Goal: Contribute content: Contribute content

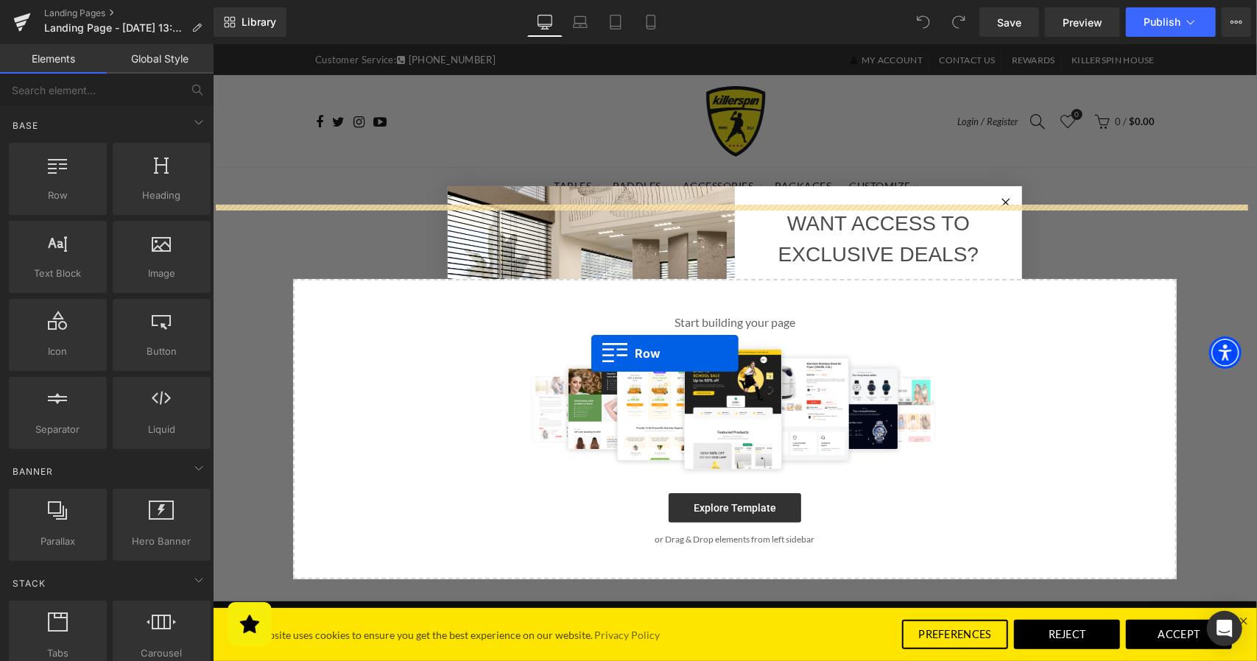
drag, startPoint x: 275, startPoint y: 198, endPoint x: 591, endPoint y: 353, distance: 351.7
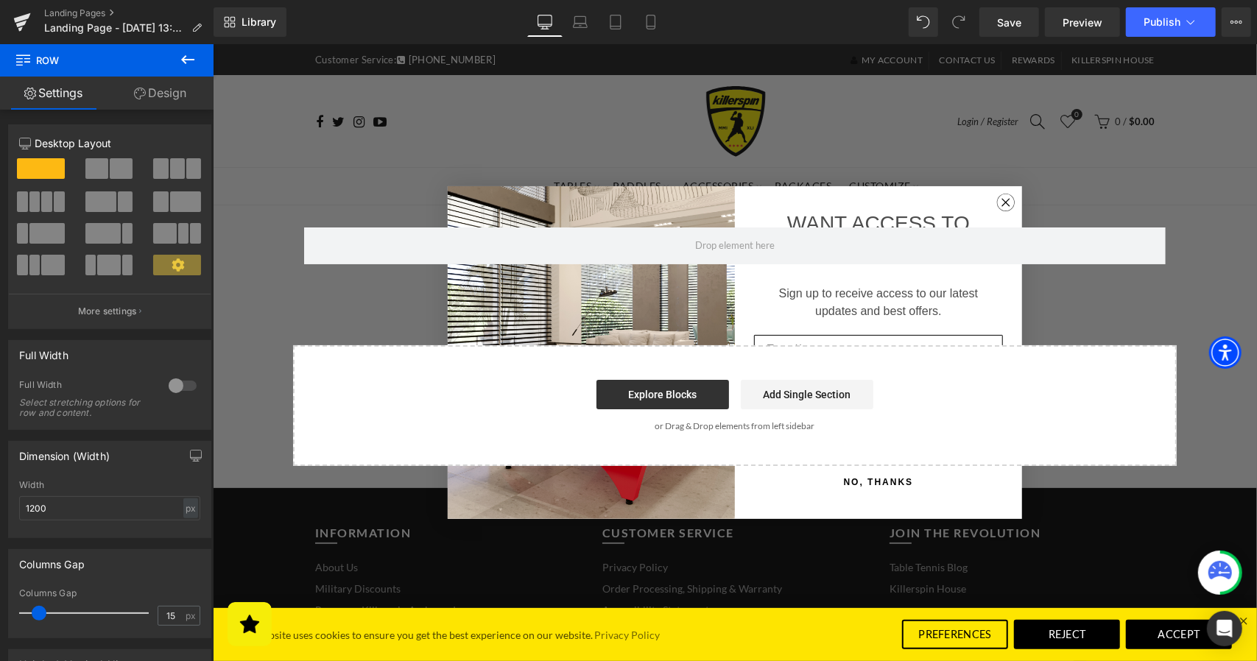
click at [1001, 196] on circle "Close dialog" at bounding box center [1005, 202] width 17 height 17
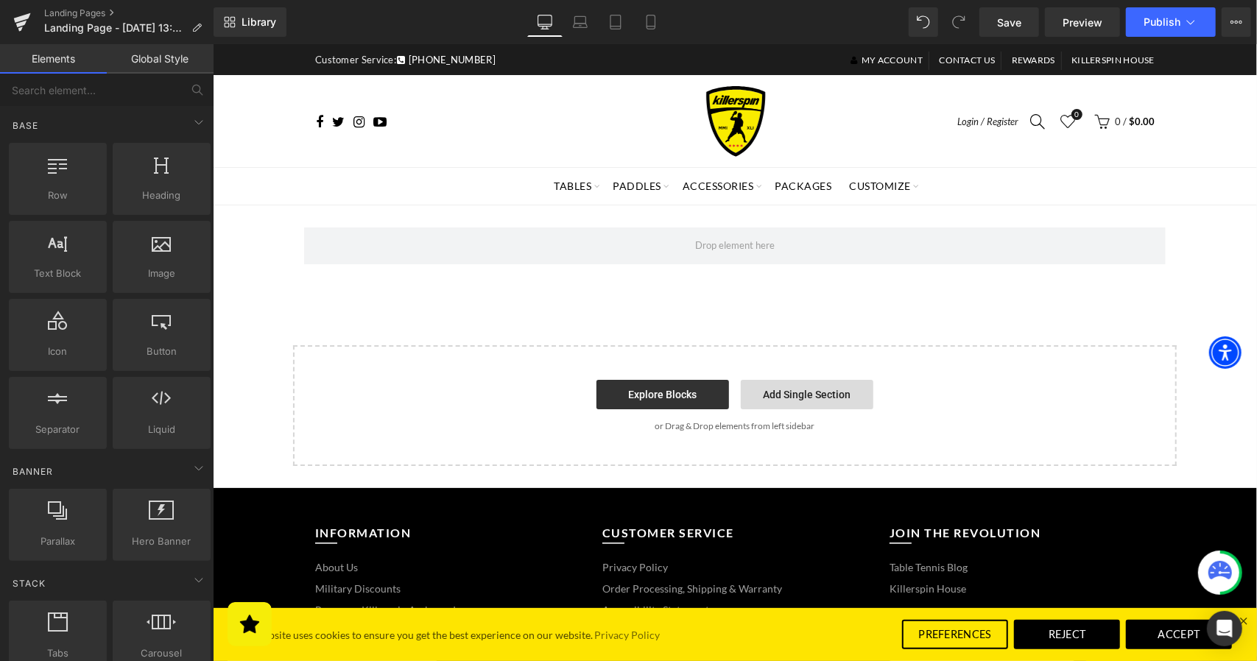
click at [788, 394] on link "Add Single Section" at bounding box center [806, 393] width 133 height 29
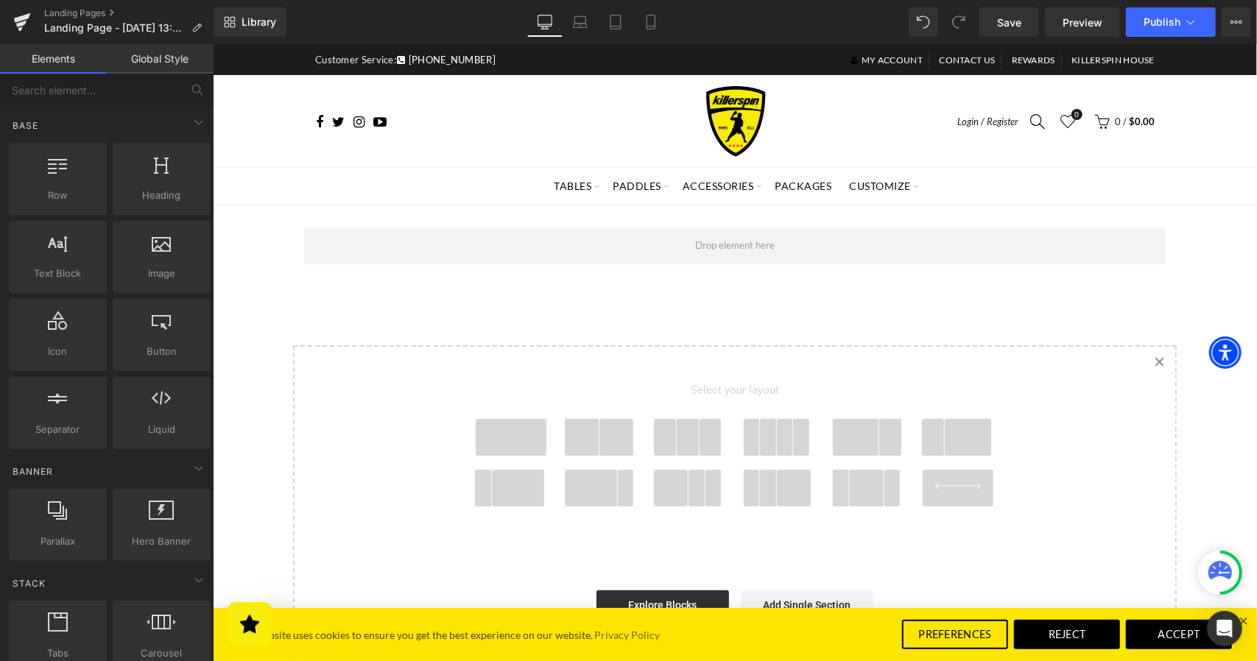
click at [607, 437] on span at bounding box center [616, 436] width 35 height 37
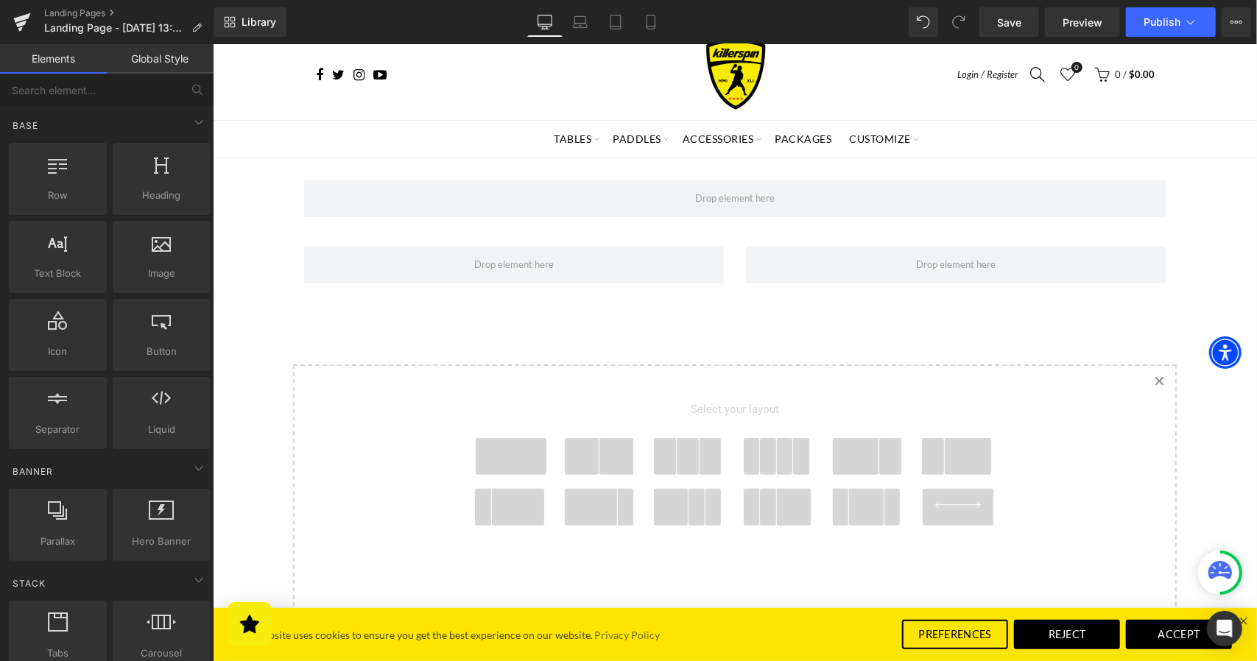
scroll to position [21, 0]
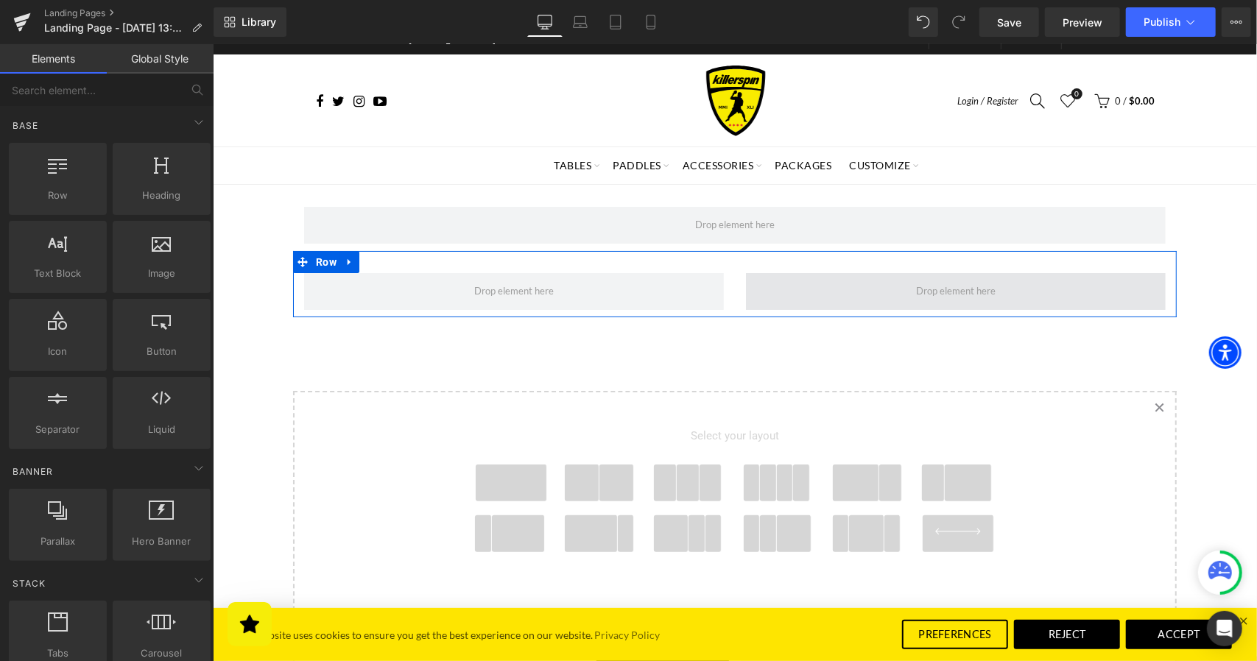
click at [951, 289] on span at bounding box center [955, 290] width 90 height 19
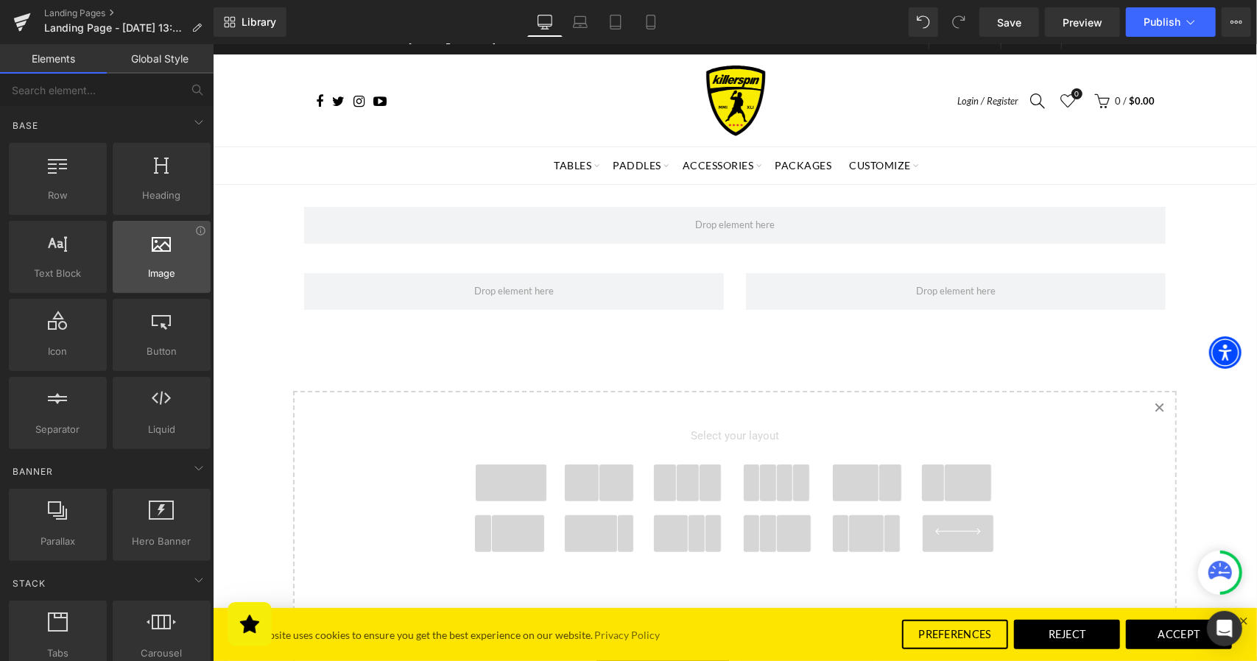
click at [170, 279] on span "Image" at bounding box center [161, 273] width 89 height 15
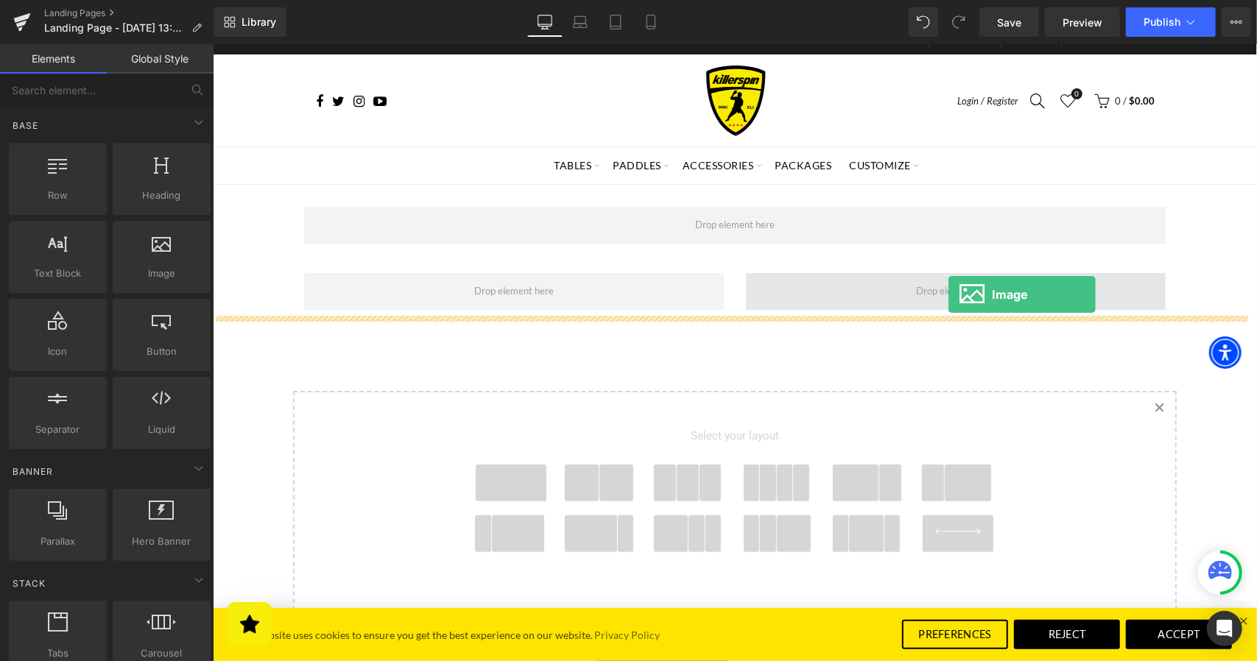
drag, startPoint x: 372, startPoint y: 299, endPoint x: 948, endPoint y: 294, distance: 575.9
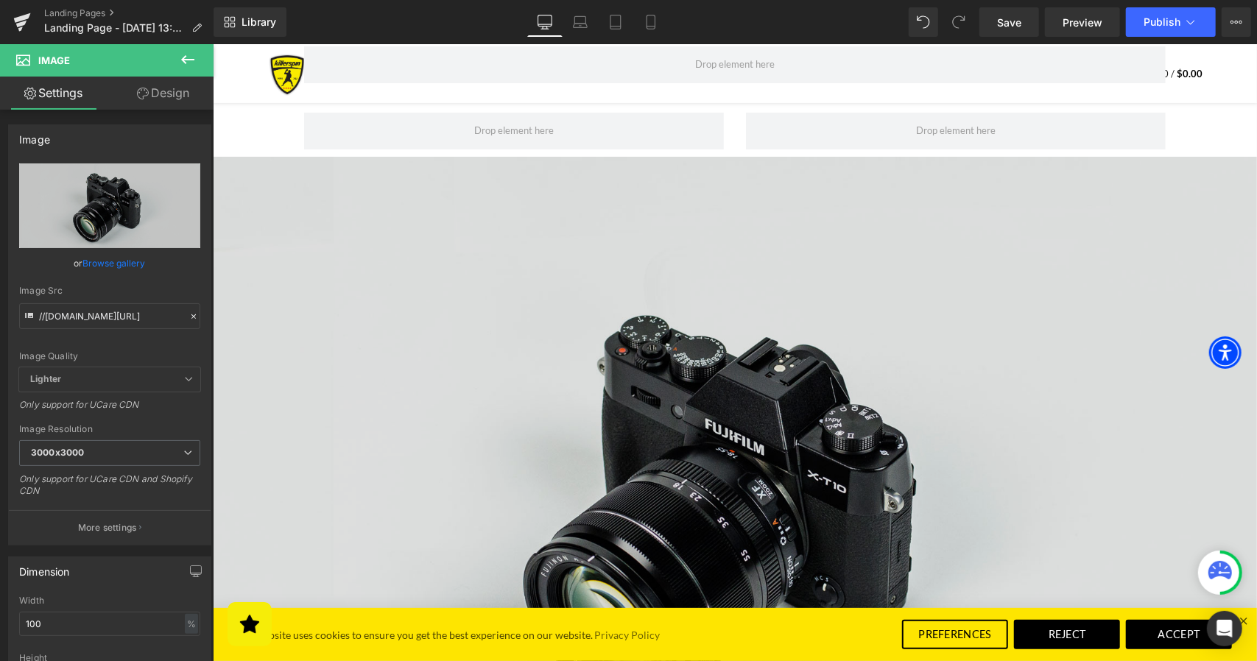
scroll to position [94, 0]
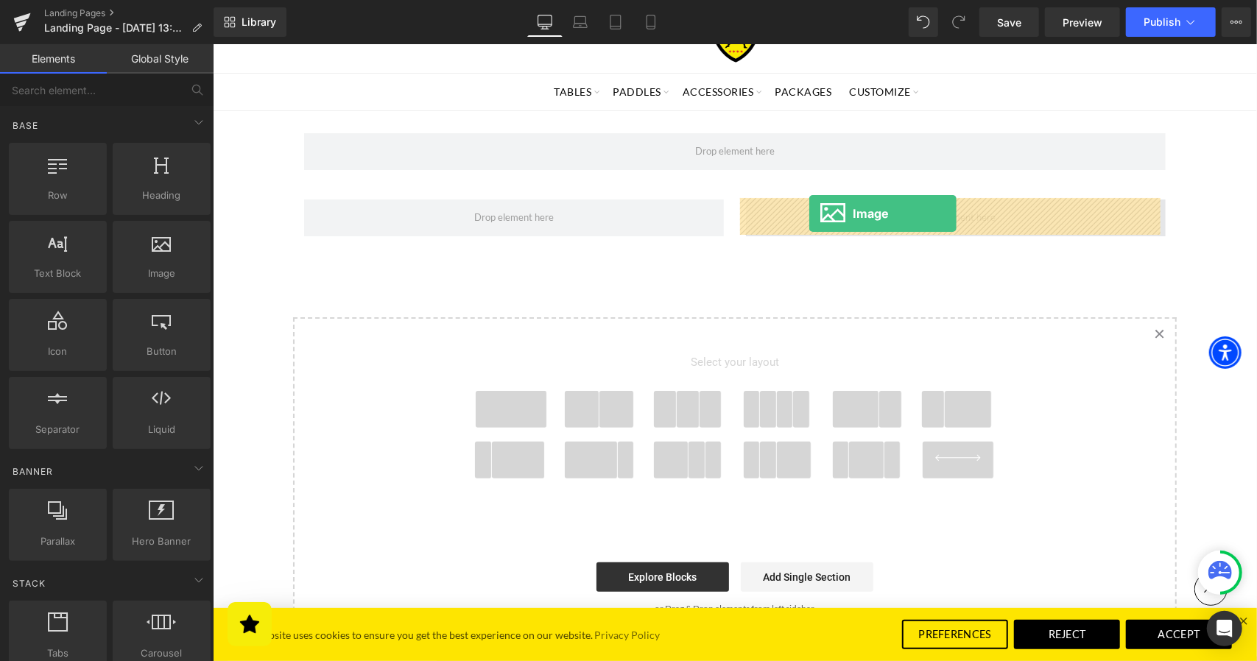
drag, startPoint x: 370, startPoint y: 312, endPoint x: 809, endPoint y: 213, distance: 450.0
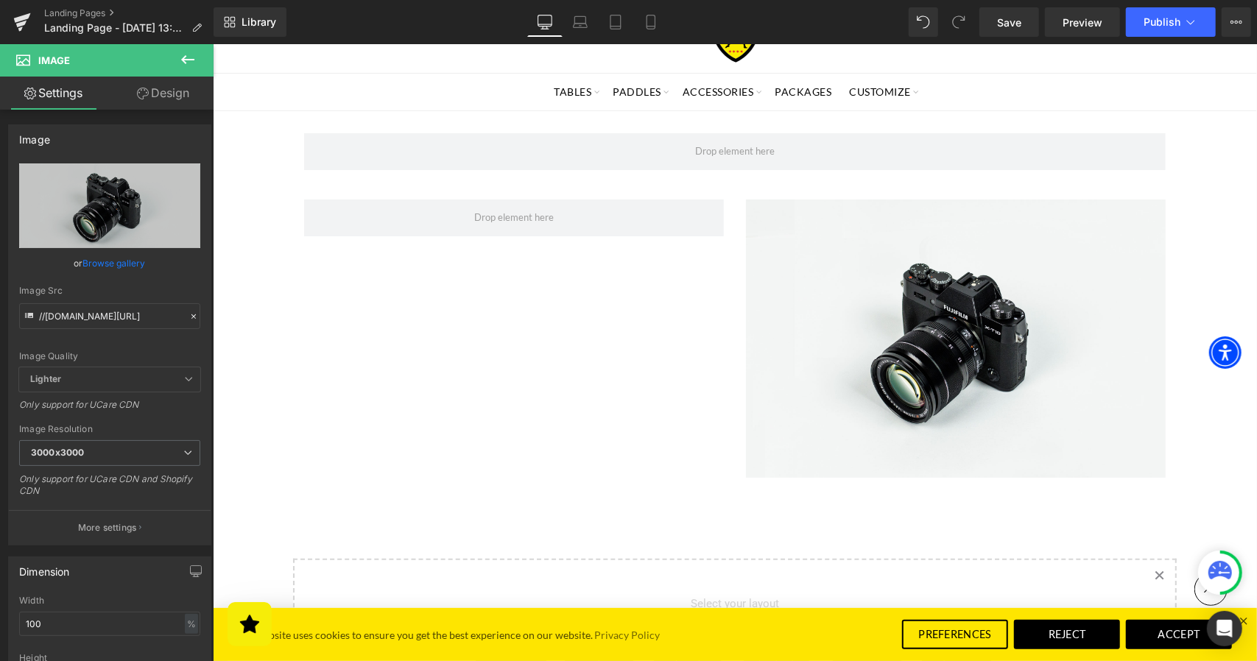
click at [186, 63] on icon at bounding box center [187, 59] width 13 height 9
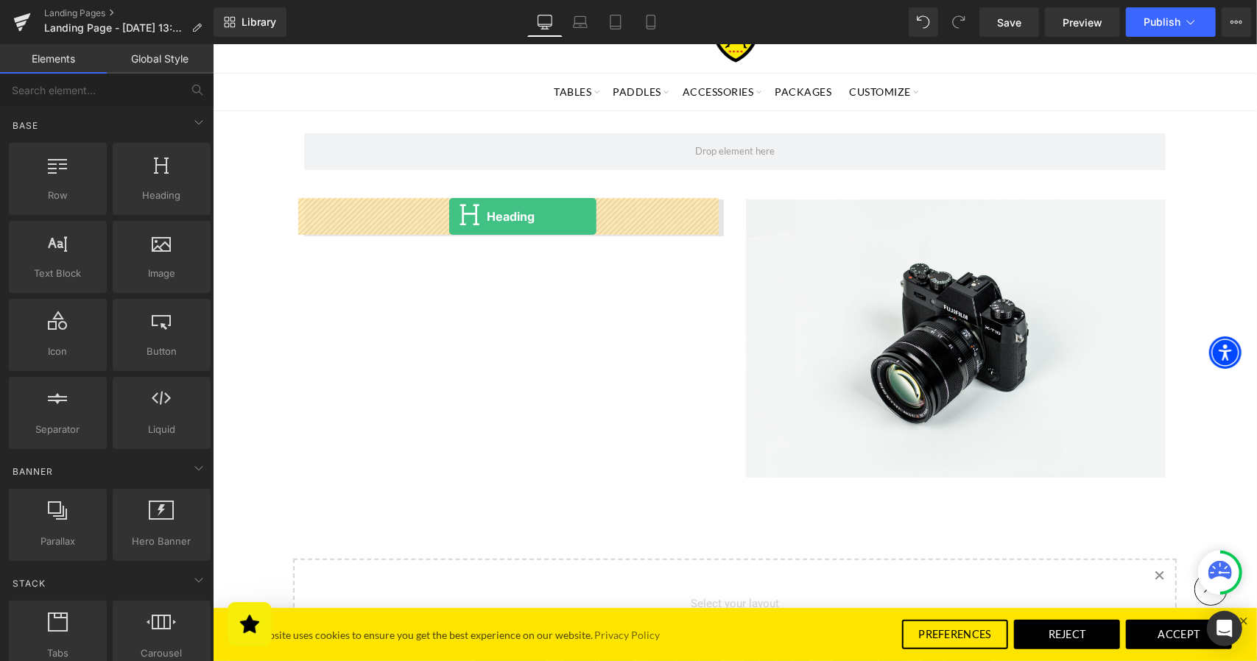
drag, startPoint x: 378, startPoint y: 222, endPoint x: 449, endPoint y: 216, distance: 70.9
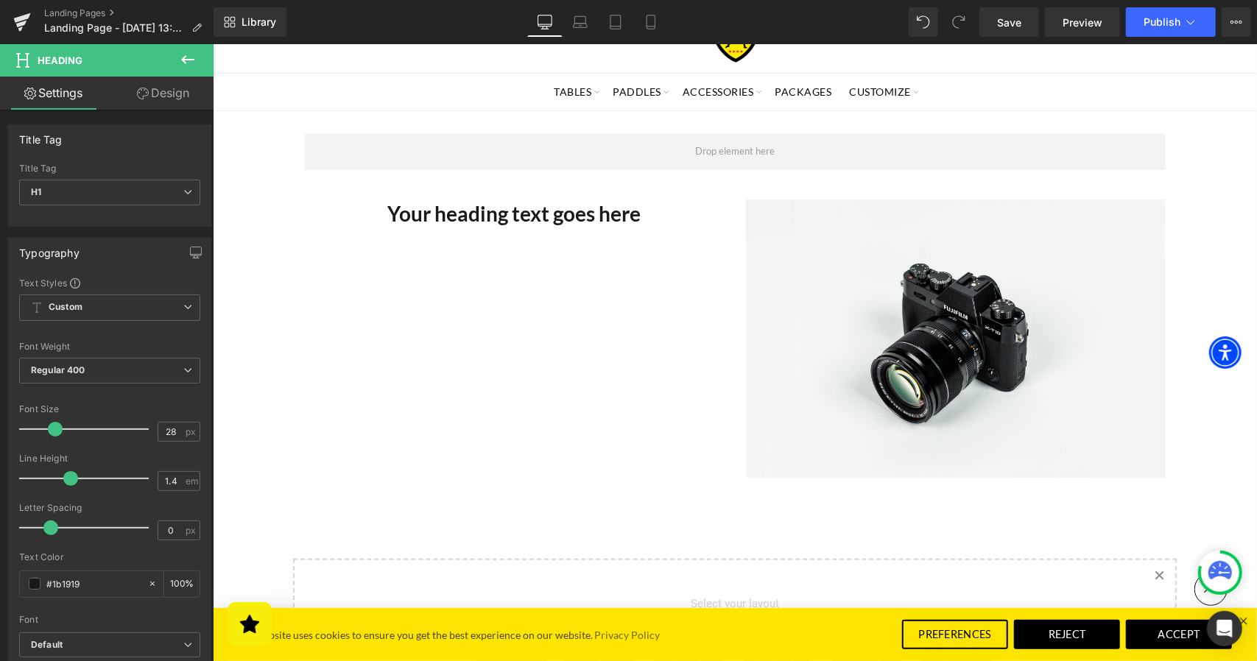
click at [186, 64] on icon at bounding box center [188, 60] width 18 height 18
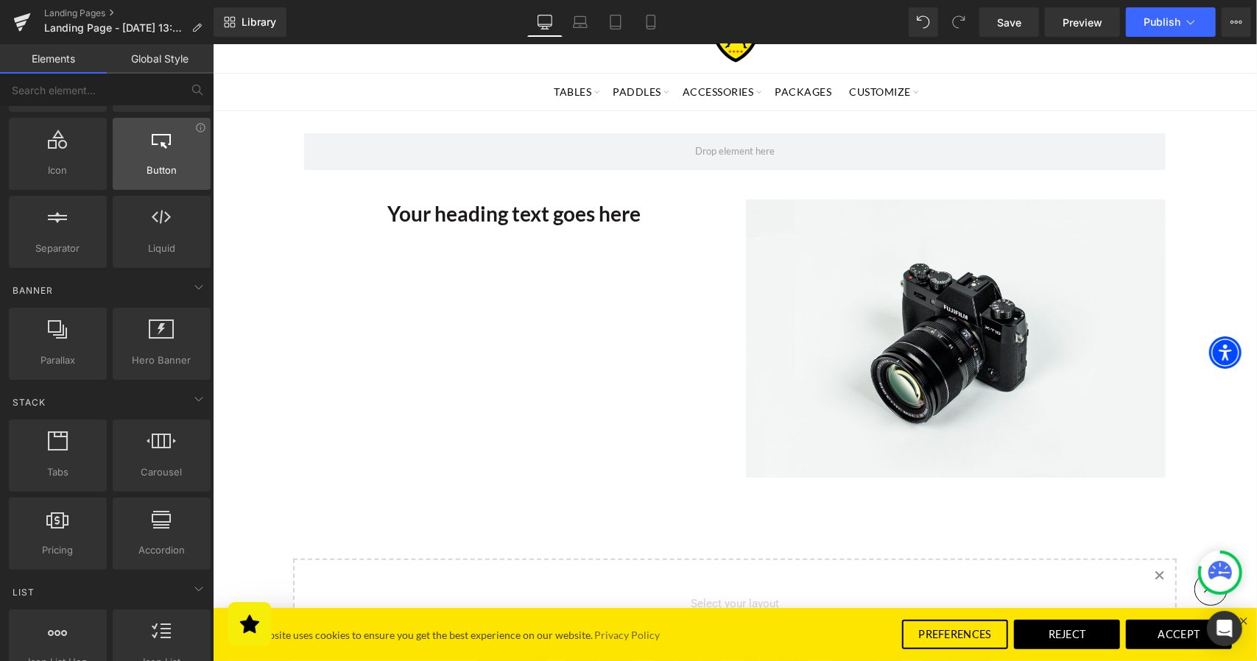
scroll to position [0, 0]
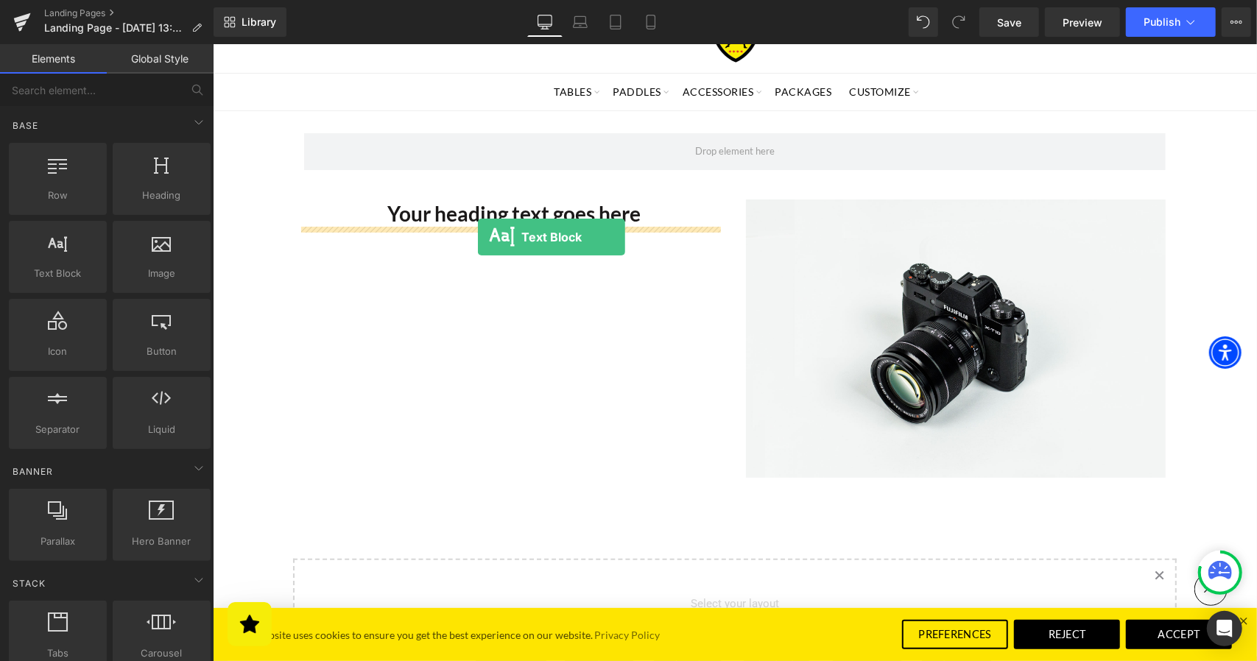
drag, startPoint x: 277, startPoint y: 303, endPoint x: 477, endPoint y: 236, distance: 211.2
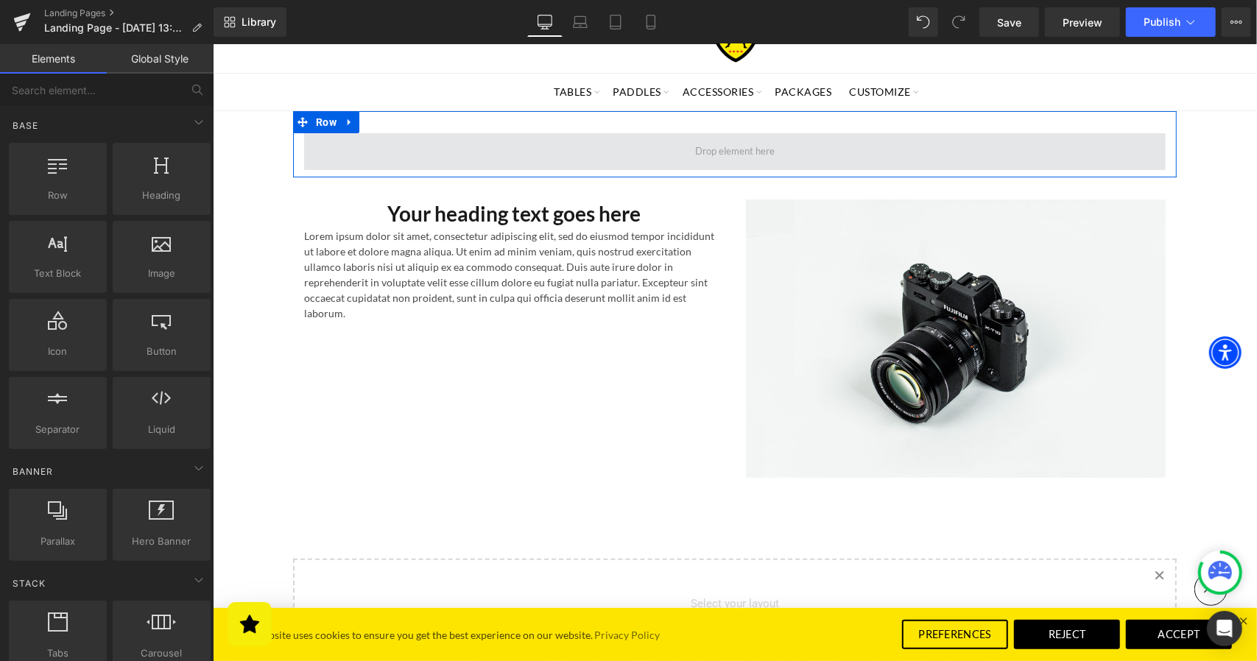
click at [700, 149] on span at bounding box center [734, 150] width 90 height 19
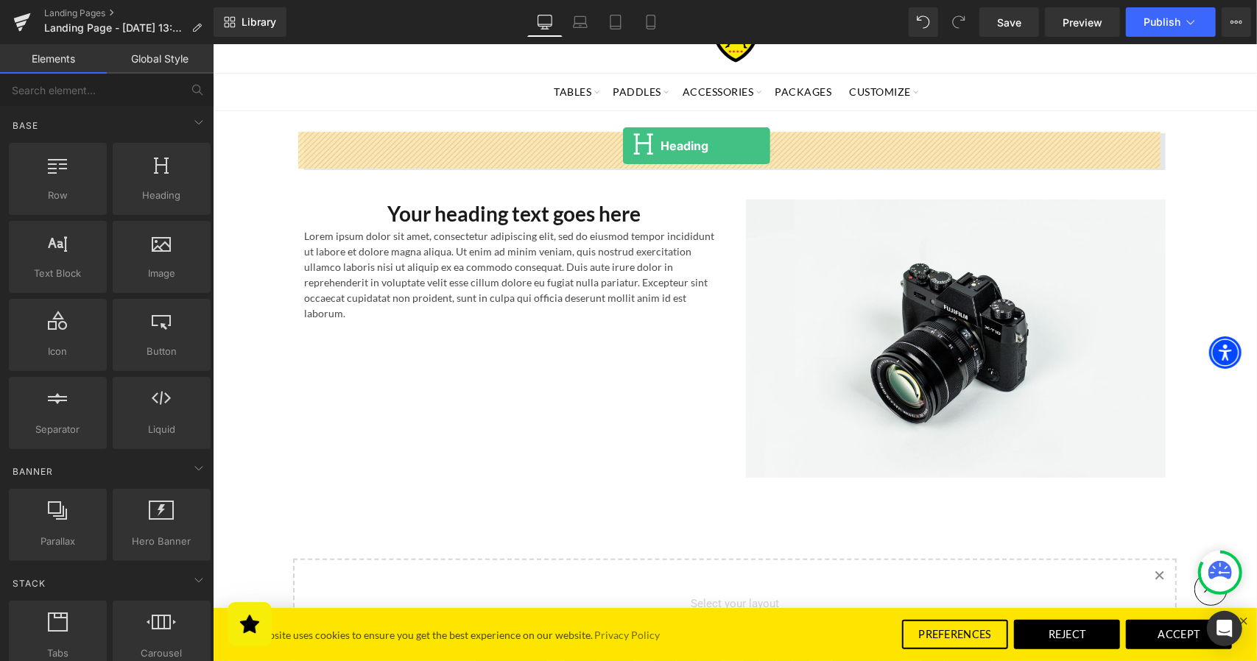
drag, startPoint x: 373, startPoint y: 218, endPoint x: 622, endPoint y: 145, distance: 259.3
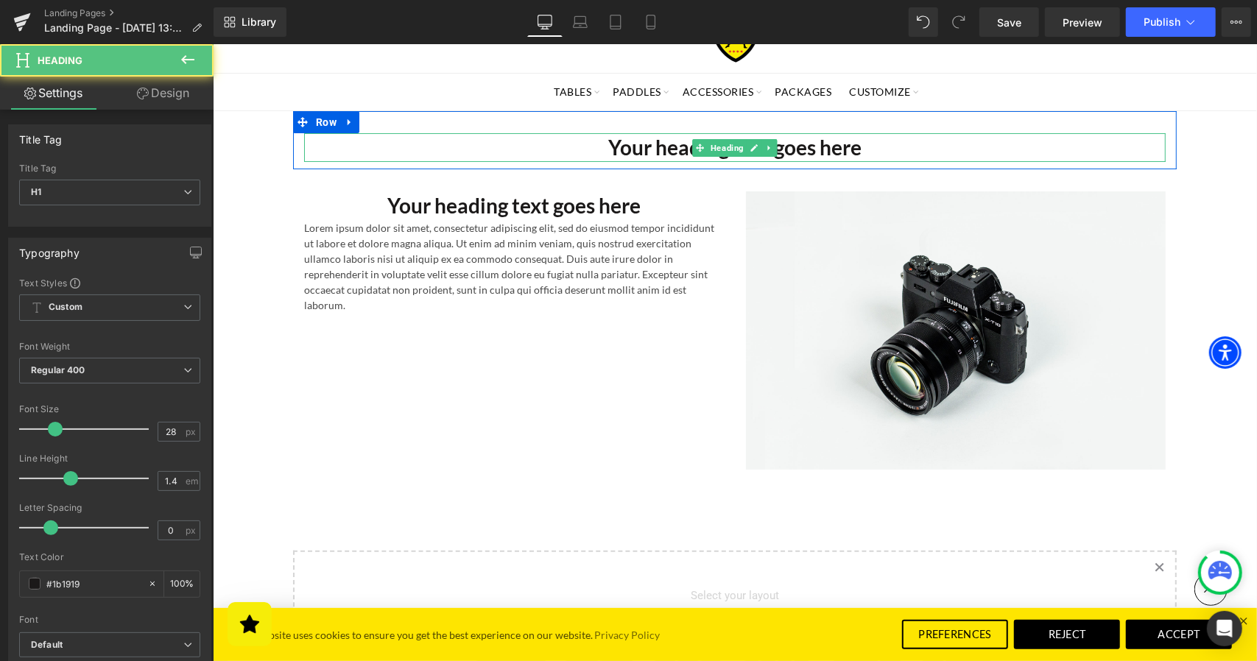
click at [680, 143] on h1 "Your heading text goes here" at bounding box center [734, 147] width 862 height 29
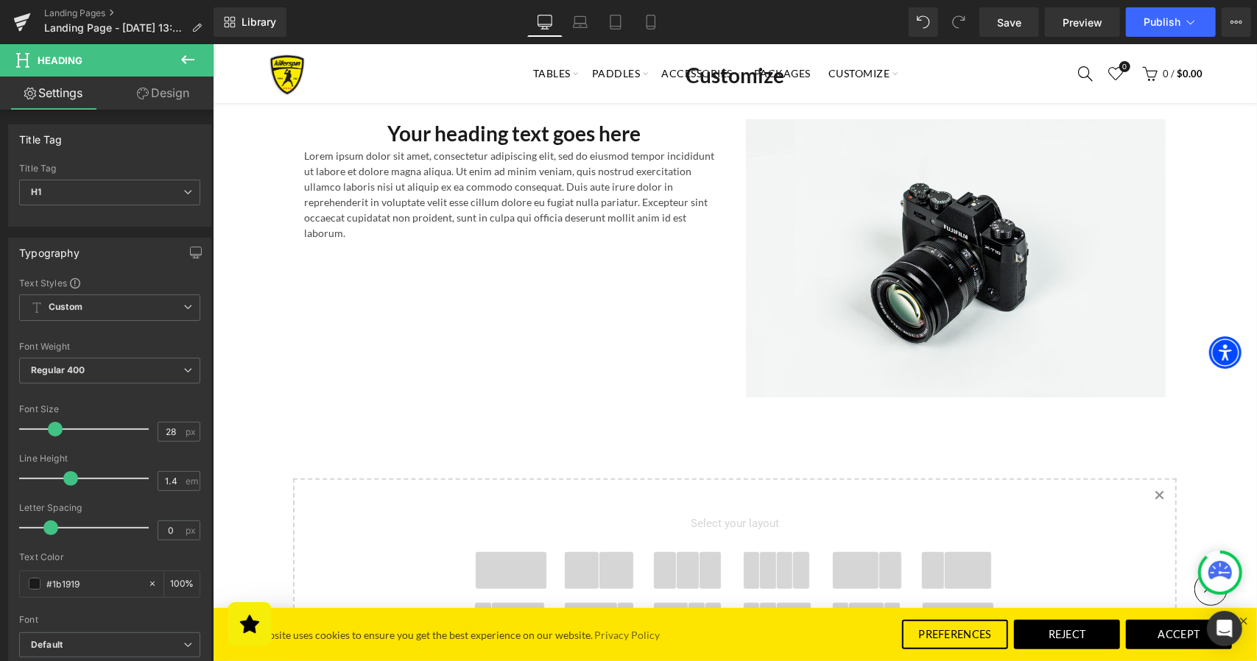
scroll to position [168, 0]
click at [605, 570] on span at bounding box center [616, 568] width 35 height 37
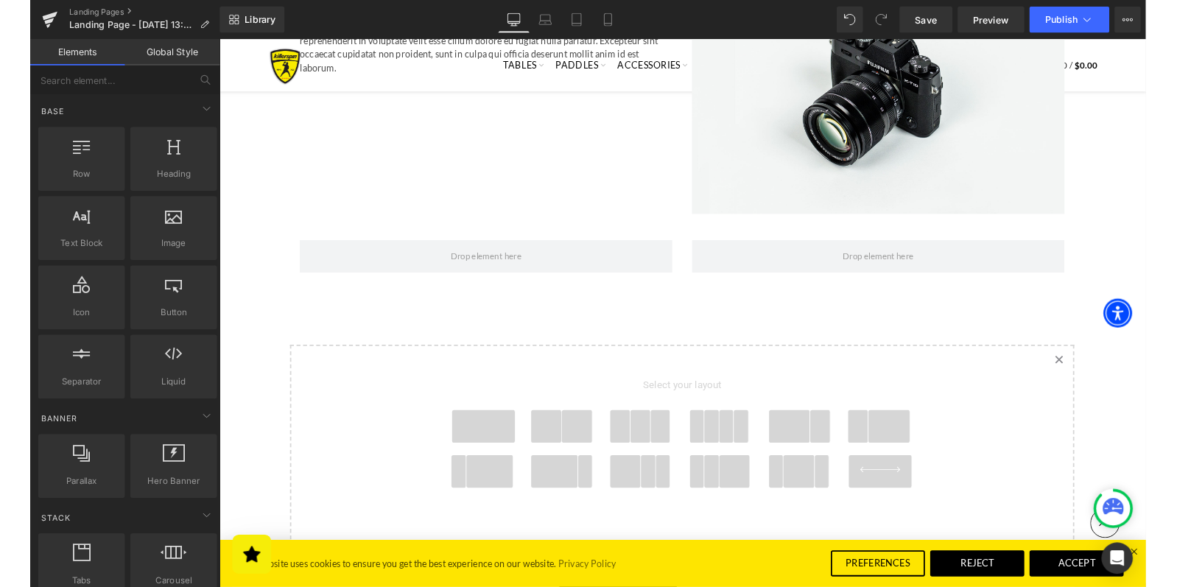
scroll to position [320, 0]
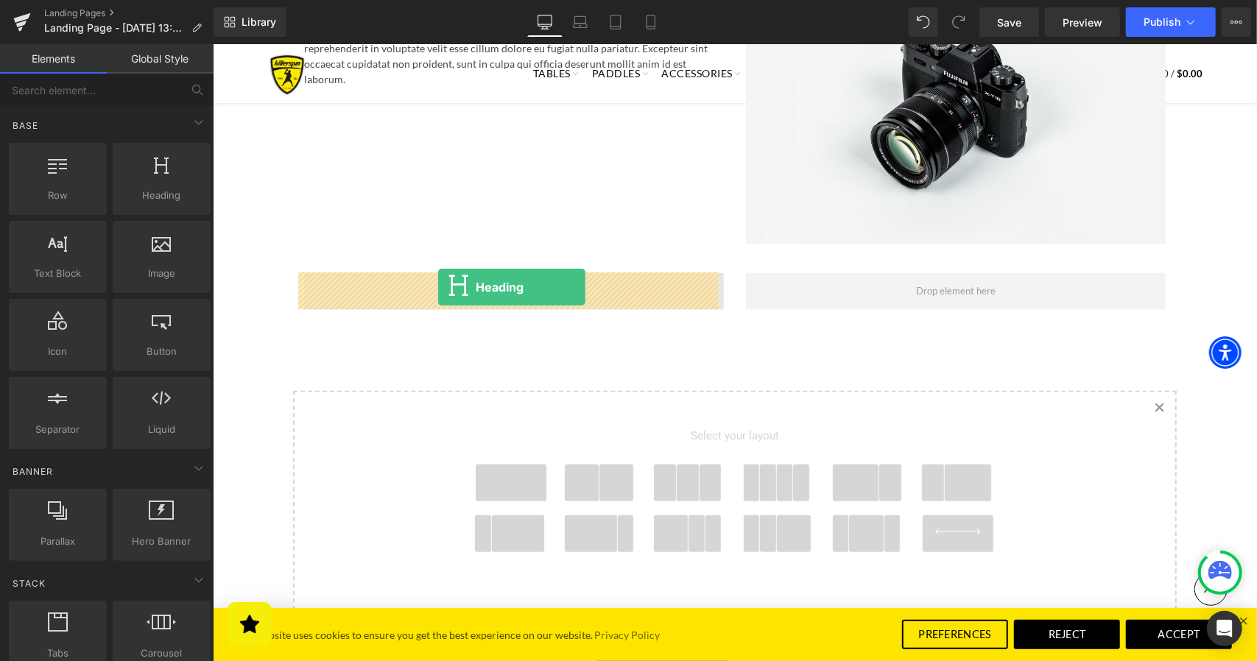
drag, startPoint x: 367, startPoint y: 230, endPoint x: 437, endPoint y: 286, distance: 90.0
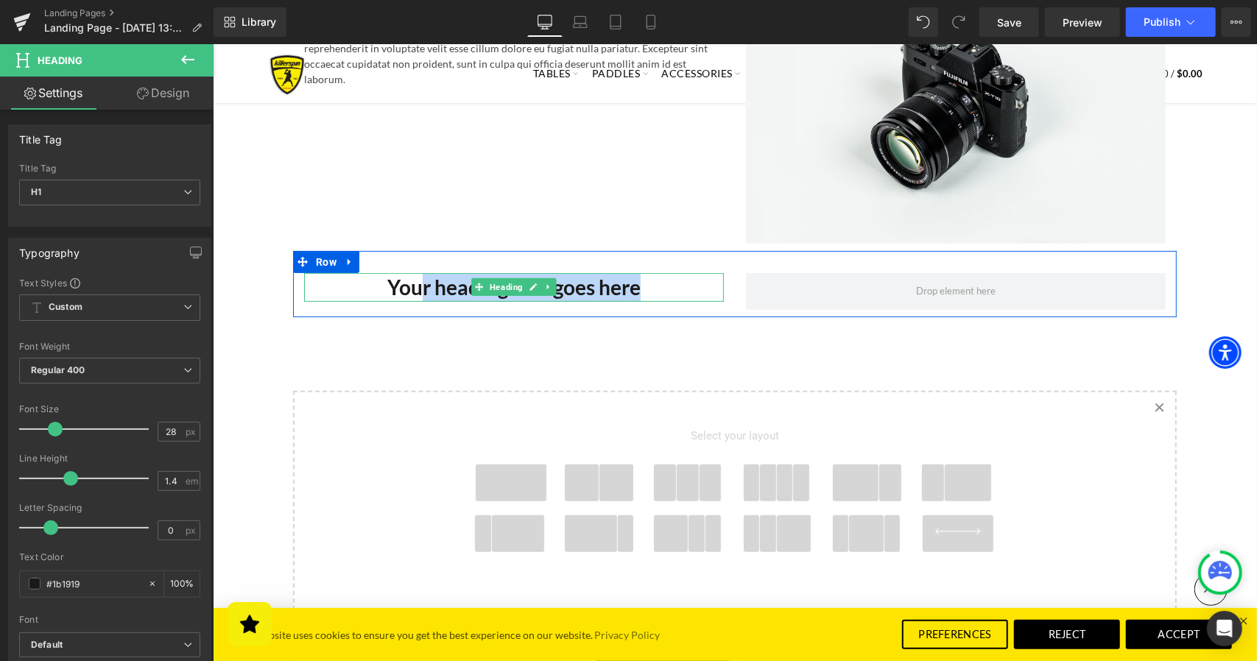
drag, startPoint x: 418, startPoint y: 286, endPoint x: 598, endPoint y: 284, distance: 180.4
click at [630, 287] on h1 "Your heading text goes here" at bounding box center [513, 286] width 420 height 29
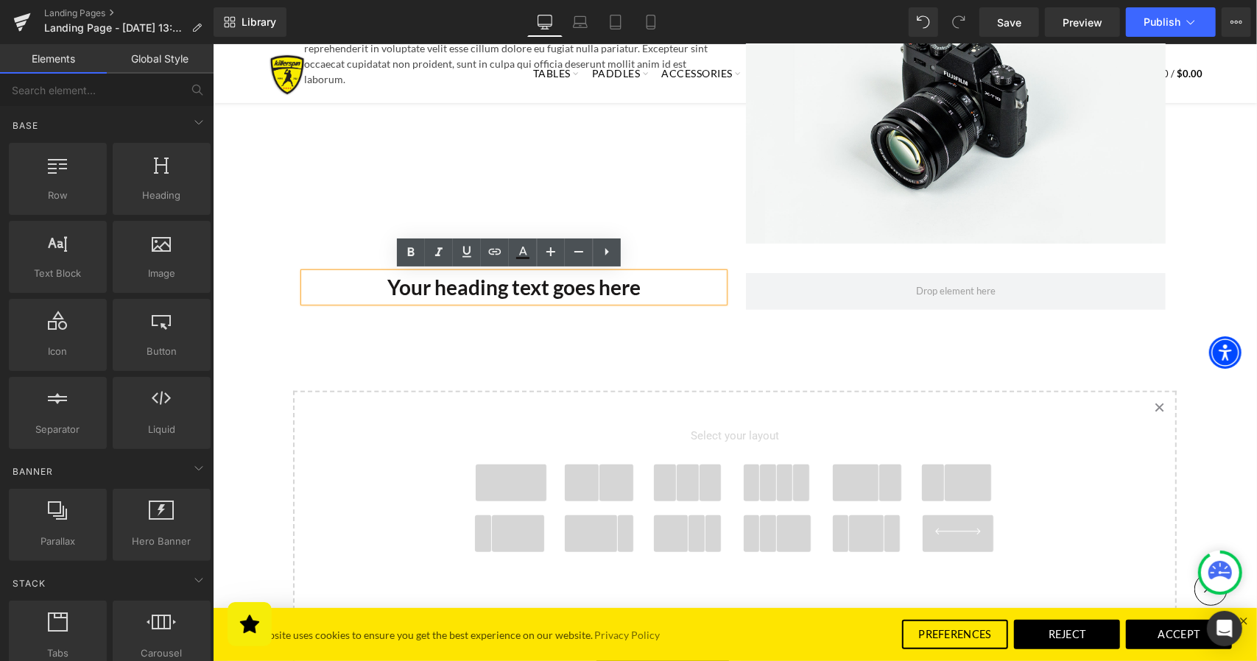
click at [711, 353] on div "Customize Heading Row Your heading text goes here Heading Lorem ipsum dolor sit…" at bounding box center [734, 302] width 1044 height 836
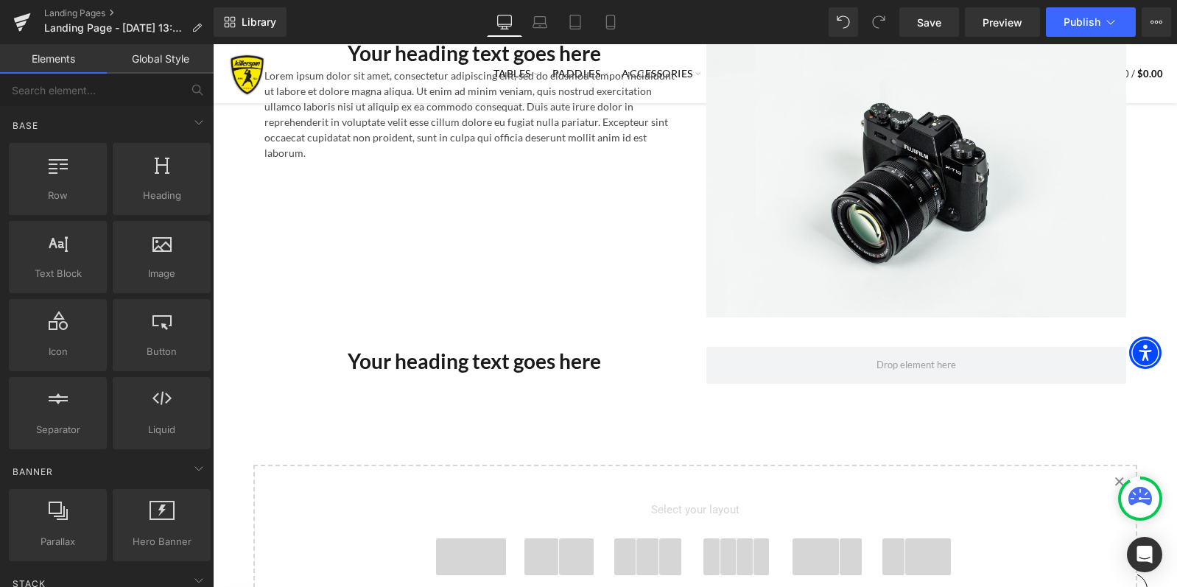
scroll to position [99, 0]
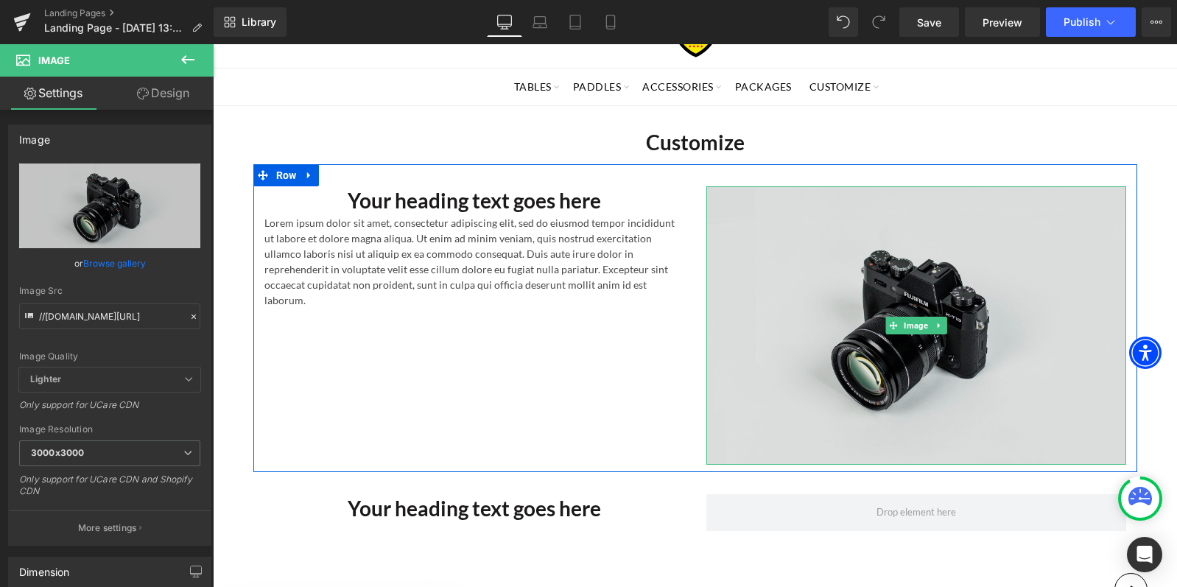
click at [844, 248] on img at bounding box center [916, 325] width 420 height 278
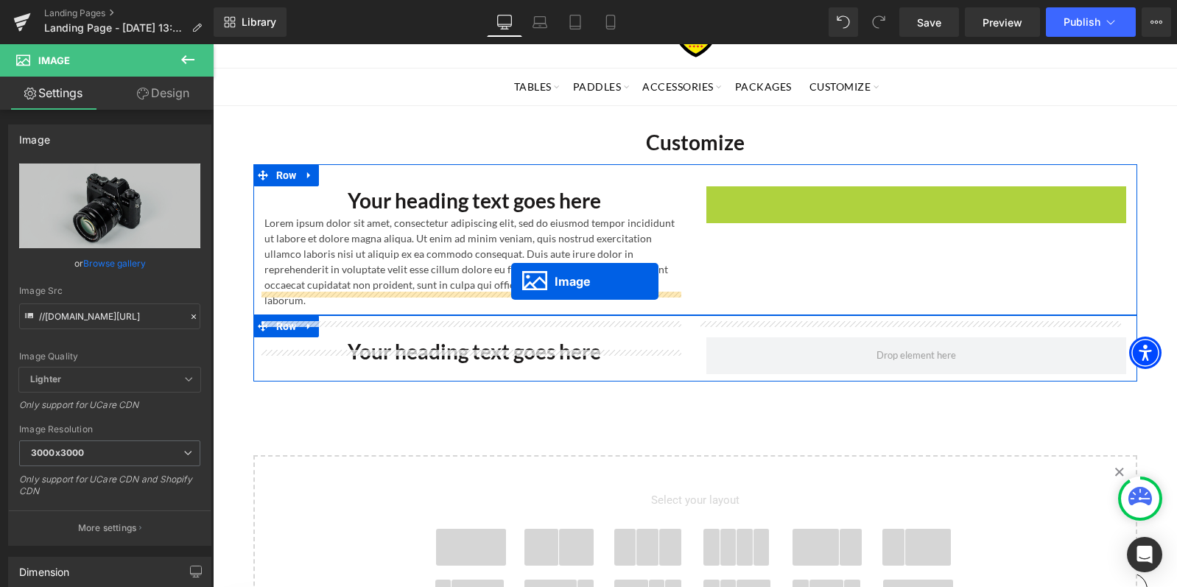
drag, startPoint x: 890, startPoint y: 325, endPoint x: 511, endPoint y: 281, distance: 381.0
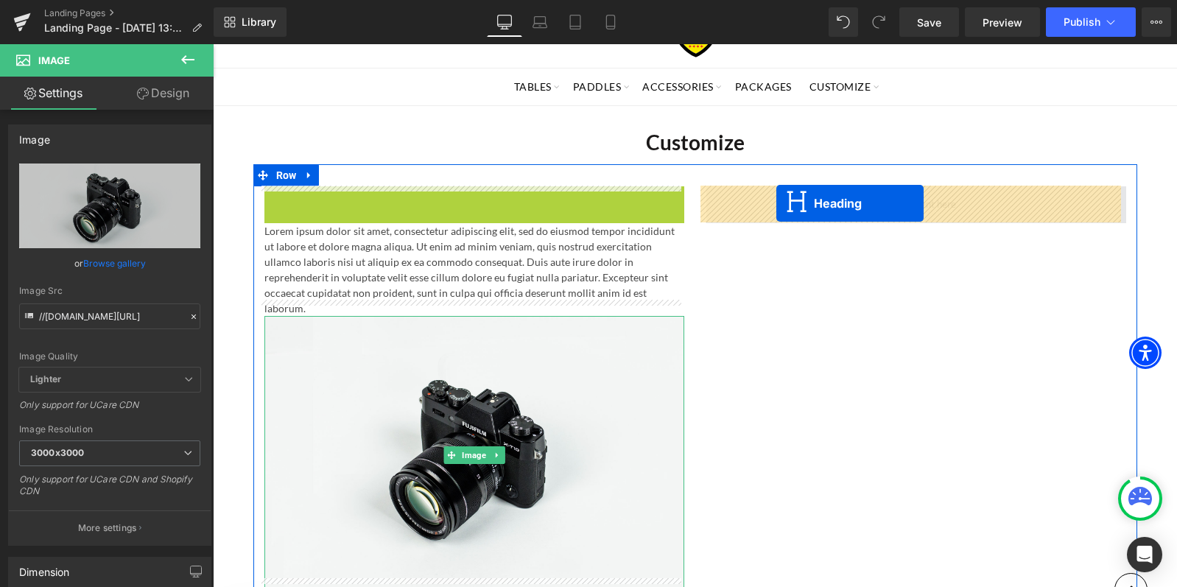
drag, startPoint x: 436, startPoint y: 195, endPoint x: 776, endPoint y: 202, distance: 340.3
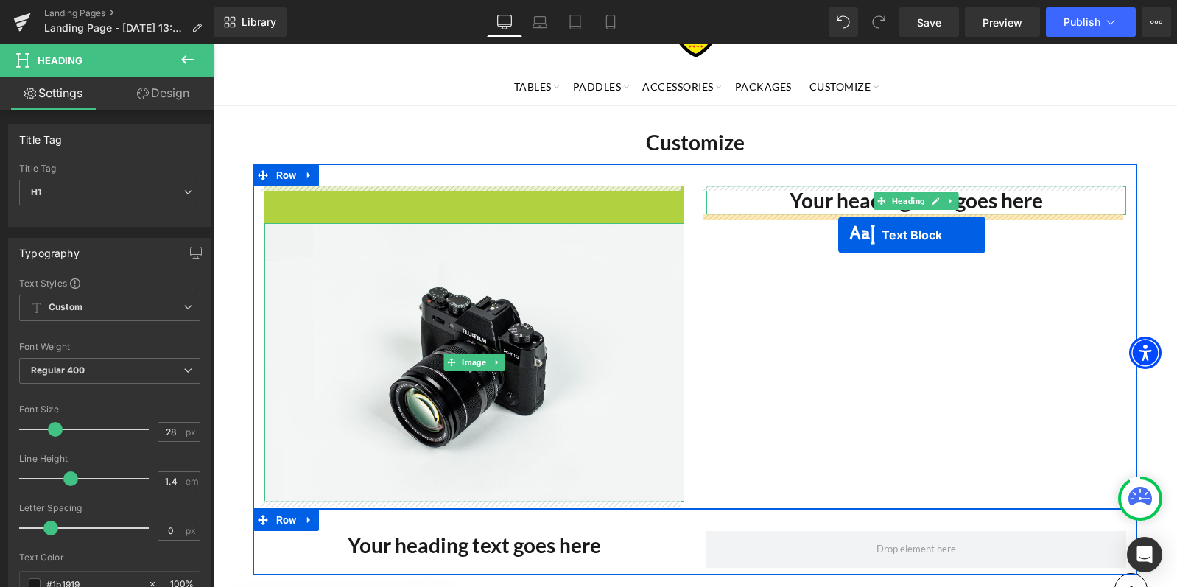
drag, startPoint x: 431, startPoint y: 223, endPoint x: 838, endPoint y: 235, distance: 407.4
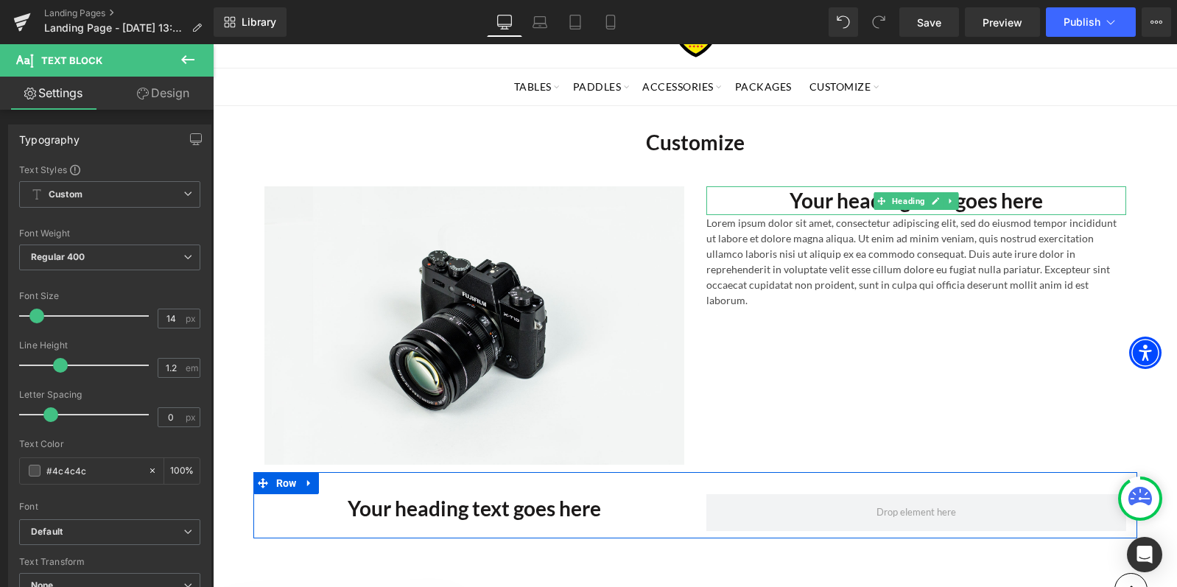
drag, startPoint x: 184, startPoint y: 52, endPoint x: 193, endPoint y: 66, distance: 16.5
click at [184, 52] on icon at bounding box center [188, 60] width 18 height 18
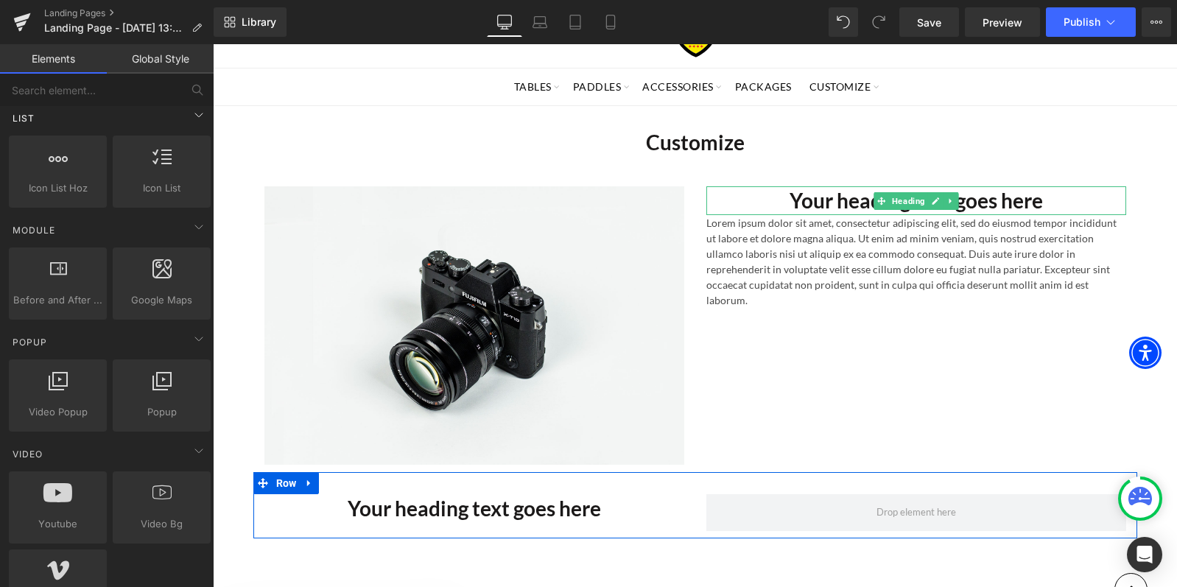
scroll to position [368, 0]
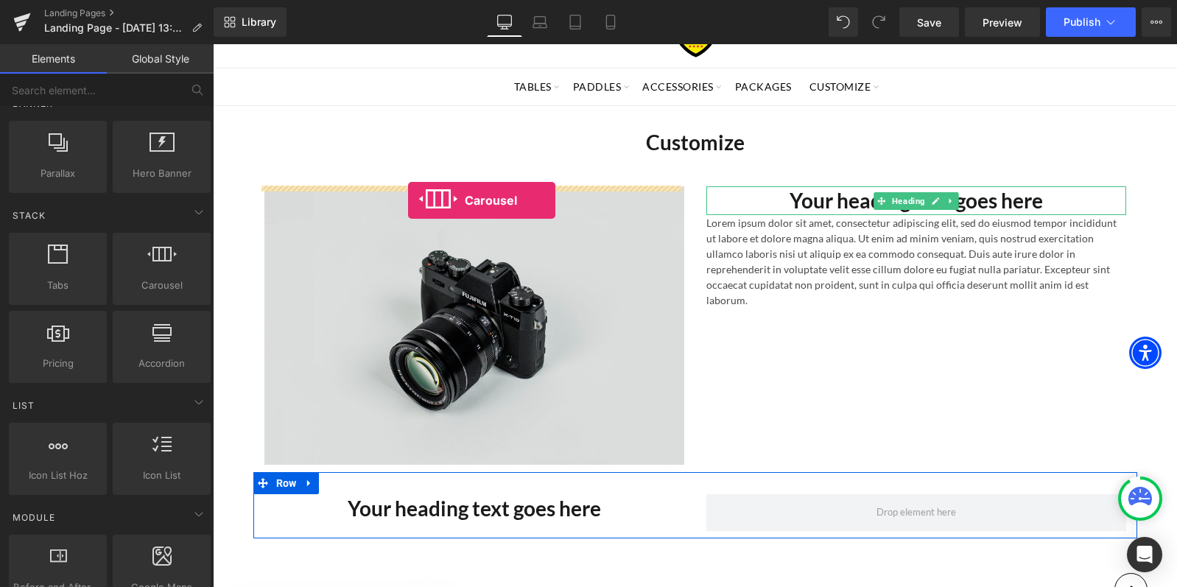
drag, startPoint x: 378, startPoint y: 301, endPoint x: 408, endPoint y: 200, distance: 106.0
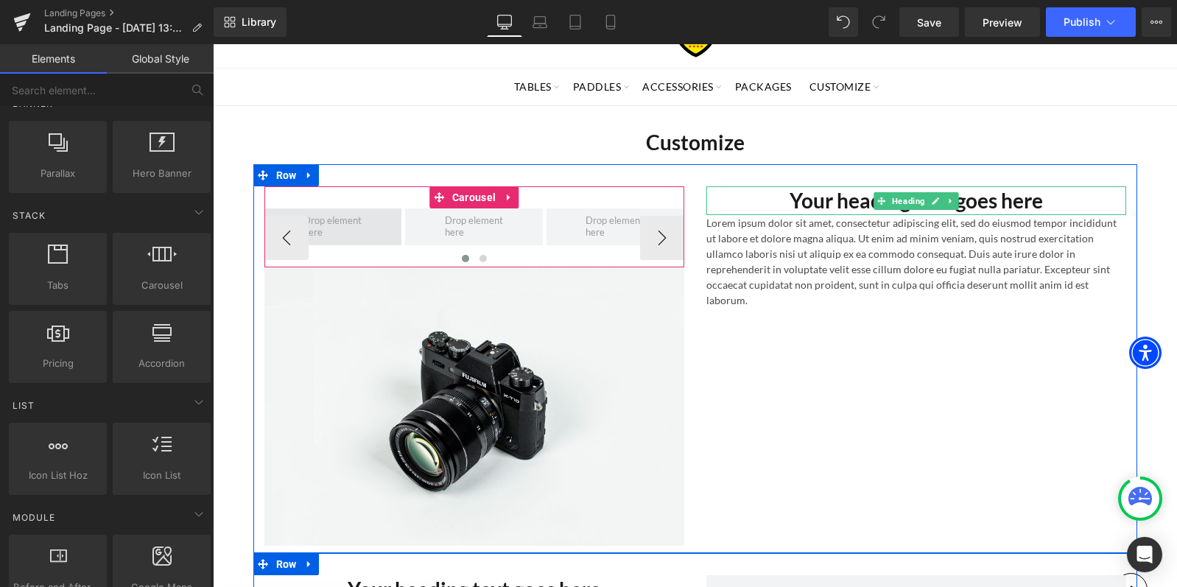
click at [354, 223] on span at bounding box center [332, 227] width 68 height 30
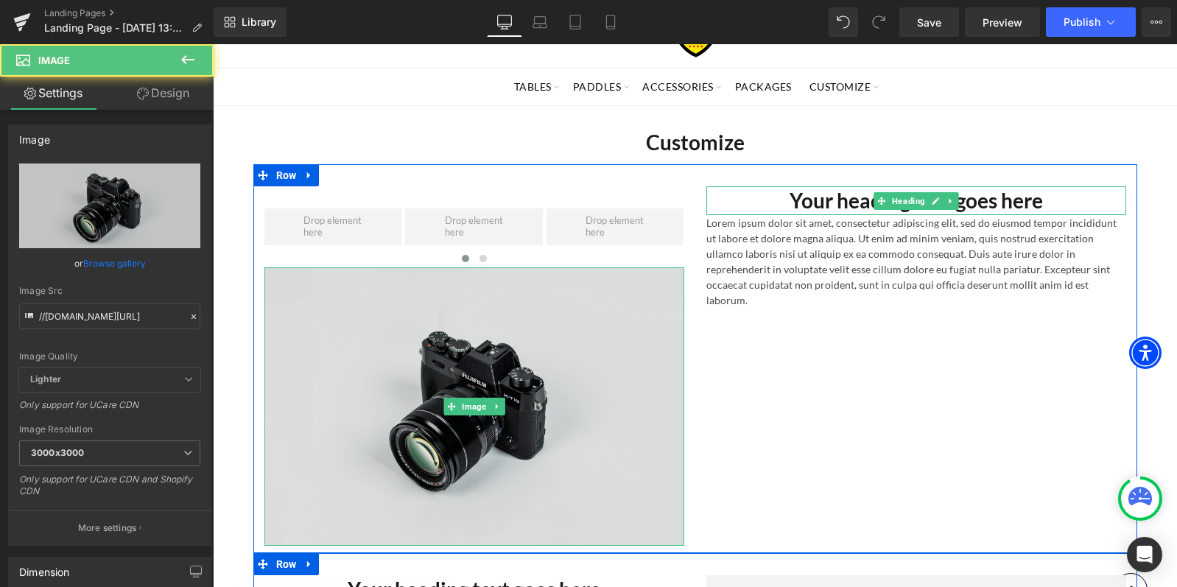
click at [478, 388] on img at bounding box center [474, 406] width 420 height 278
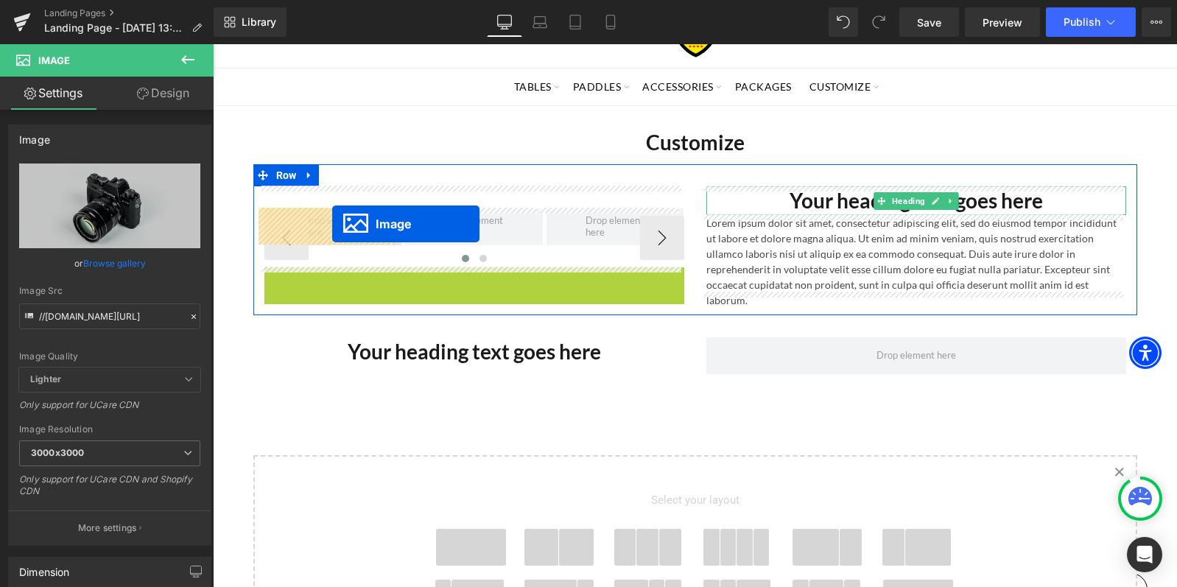
drag, startPoint x: 445, startPoint y: 405, endPoint x: 332, endPoint y: 224, distance: 213.3
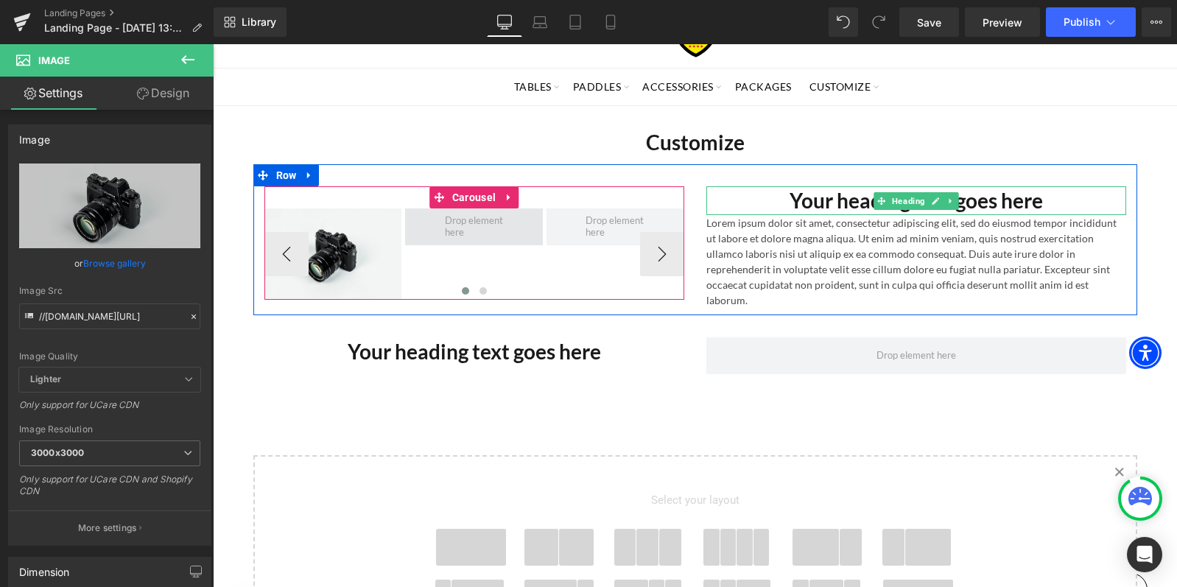
click at [472, 220] on span at bounding box center [474, 227] width 68 height 30
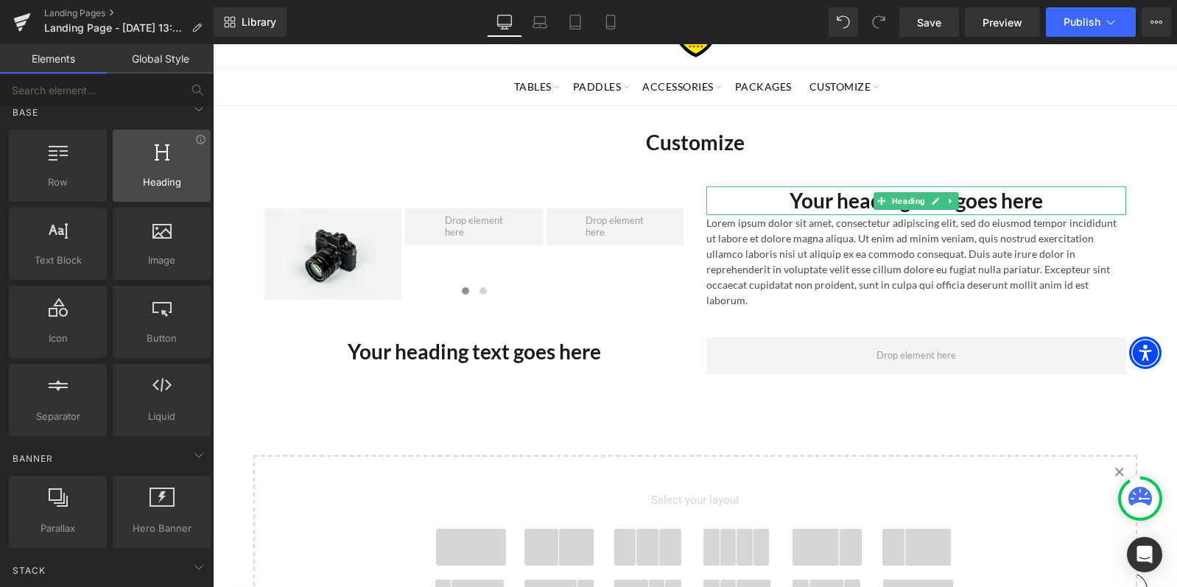
scroll to position [0, 0]
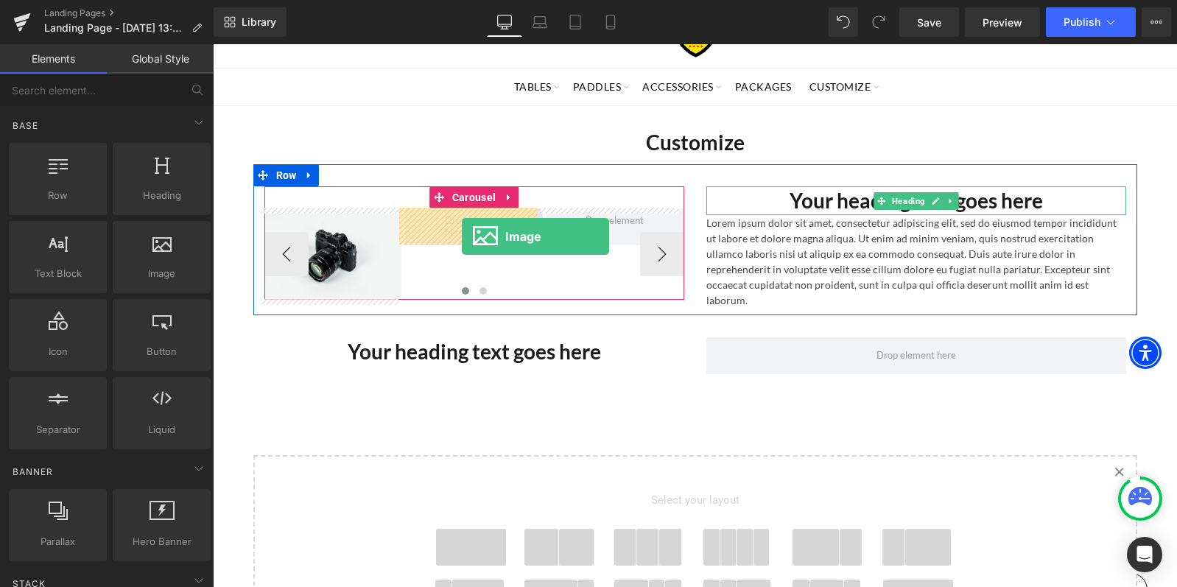
drag, startPoint x: 375, startPoint y: 314, endPoint x: 462, endPoint y: 236, distance: 116.8
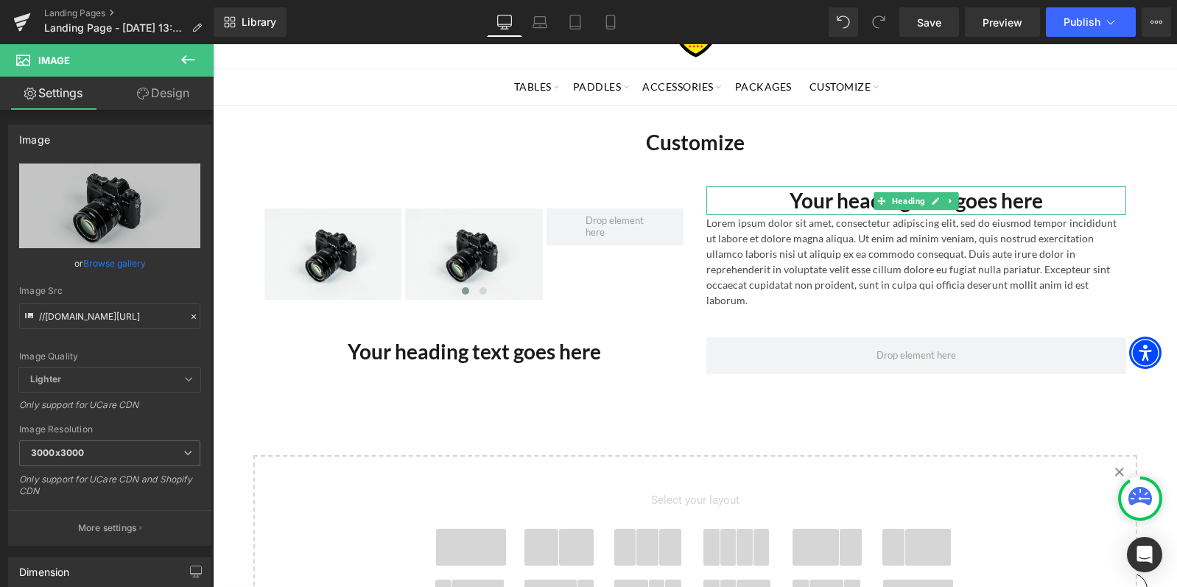
click at [187, 55] on icon at bounding box center [188, 60] width 18 height 18
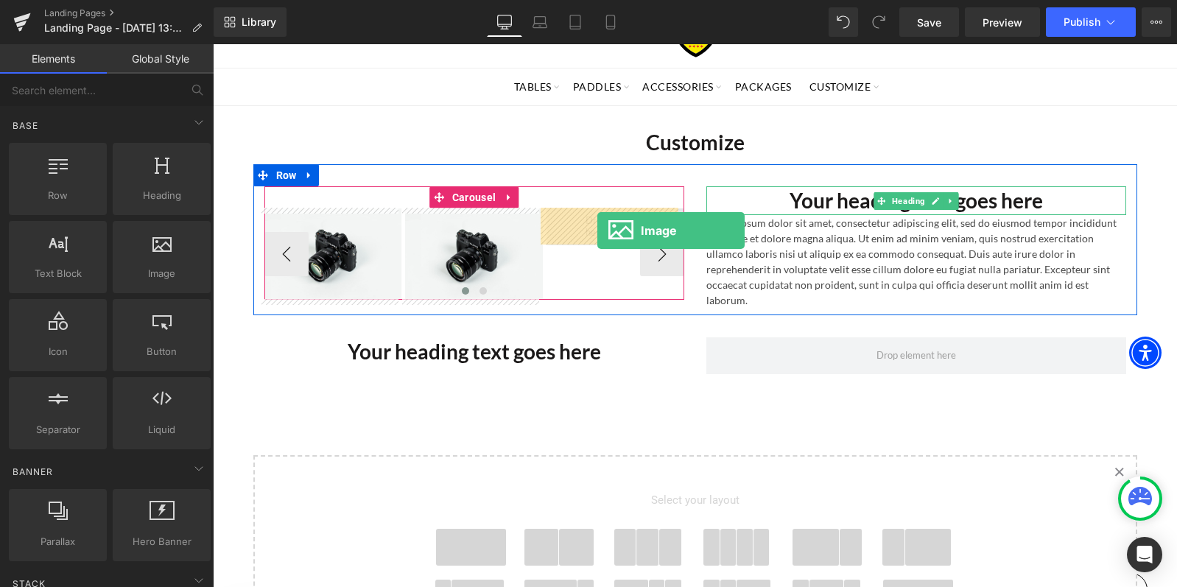
drag, startPoint x: 369, startPoint y: 297, endPoint x: 597, endPoint y: 230, distance: 237.9
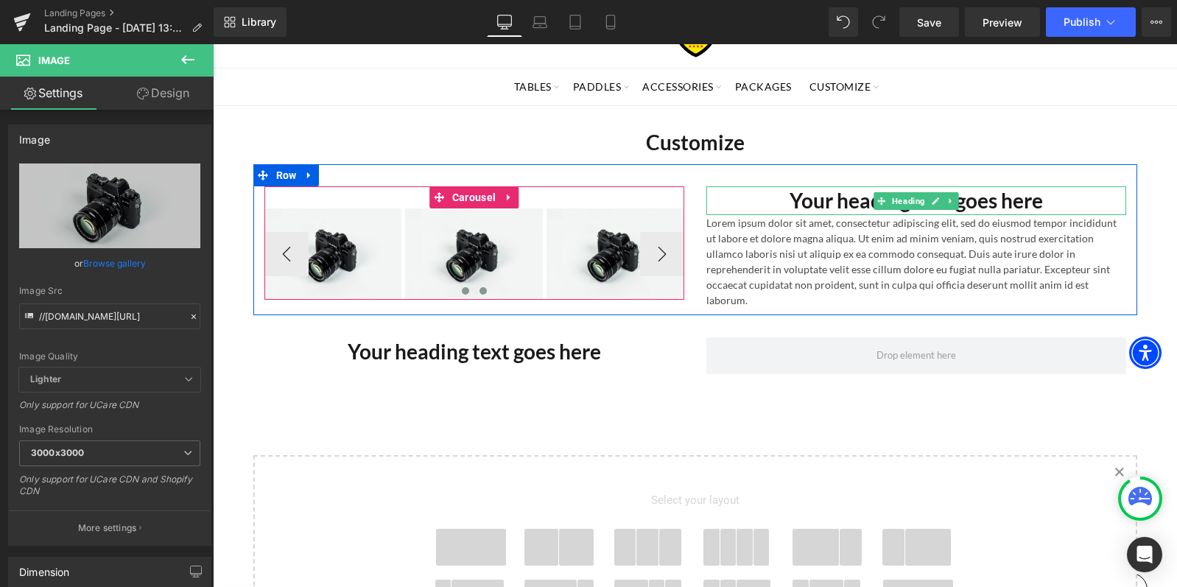
click at [479, 287] on span at bounding box center [482, 290] width 7 height 7
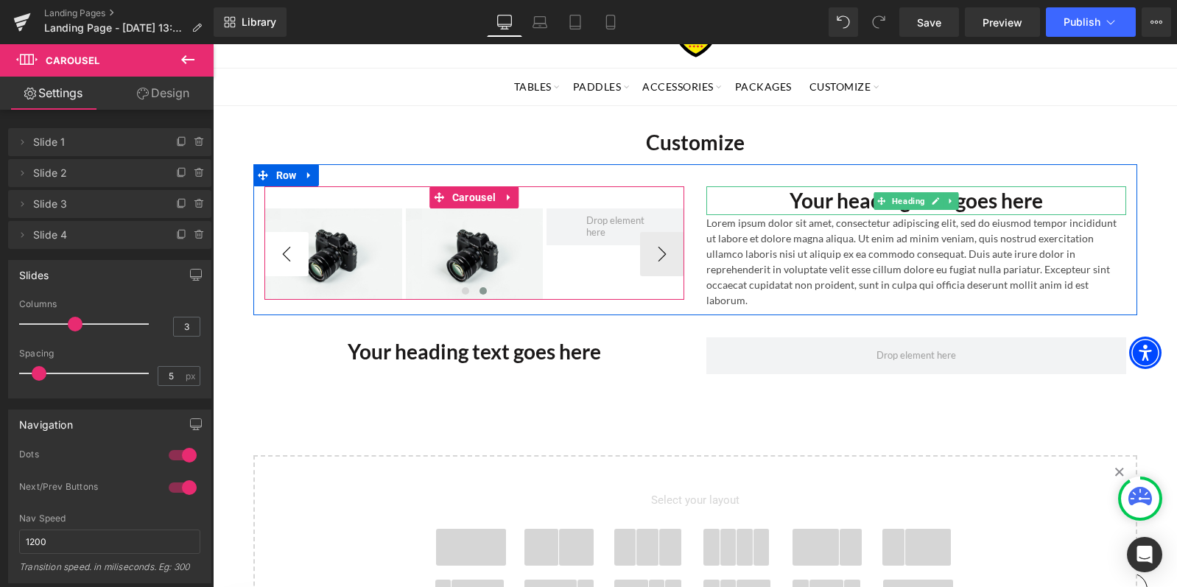
click at [278, 253] on button "‹" at bounding box center [286, 254] width 44 height 44
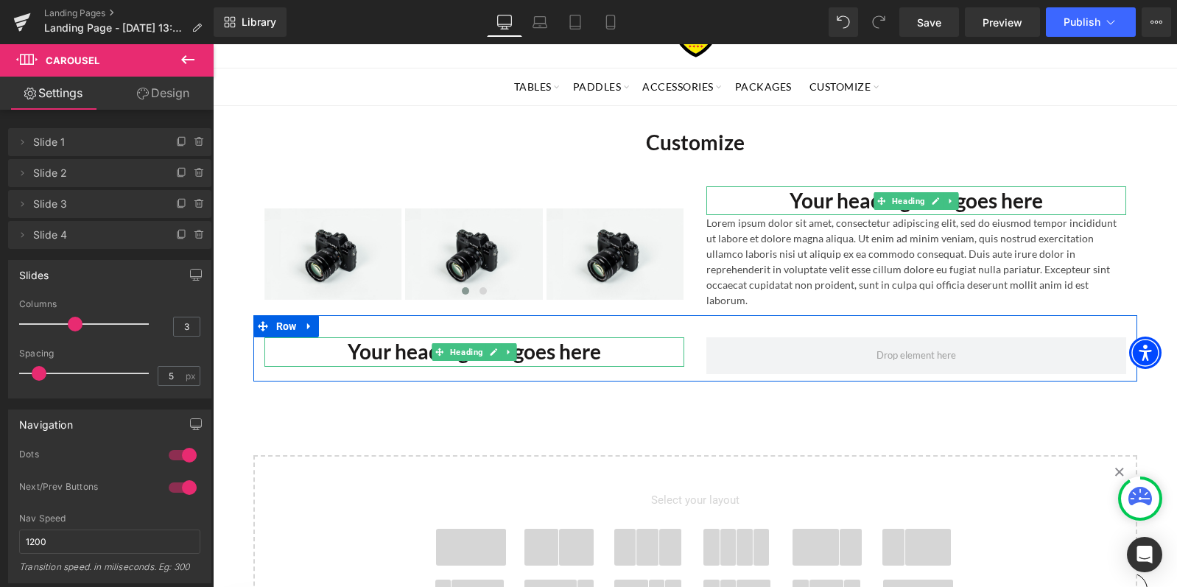
drag, startPoint x: 546, startPoint y: 348, endPoint x: 624, endPoint y: 354, distance: 79.0
click at [546, 347] on h1 "Your heading text goes here" at bounding box center [474, 351] width 420 height 29
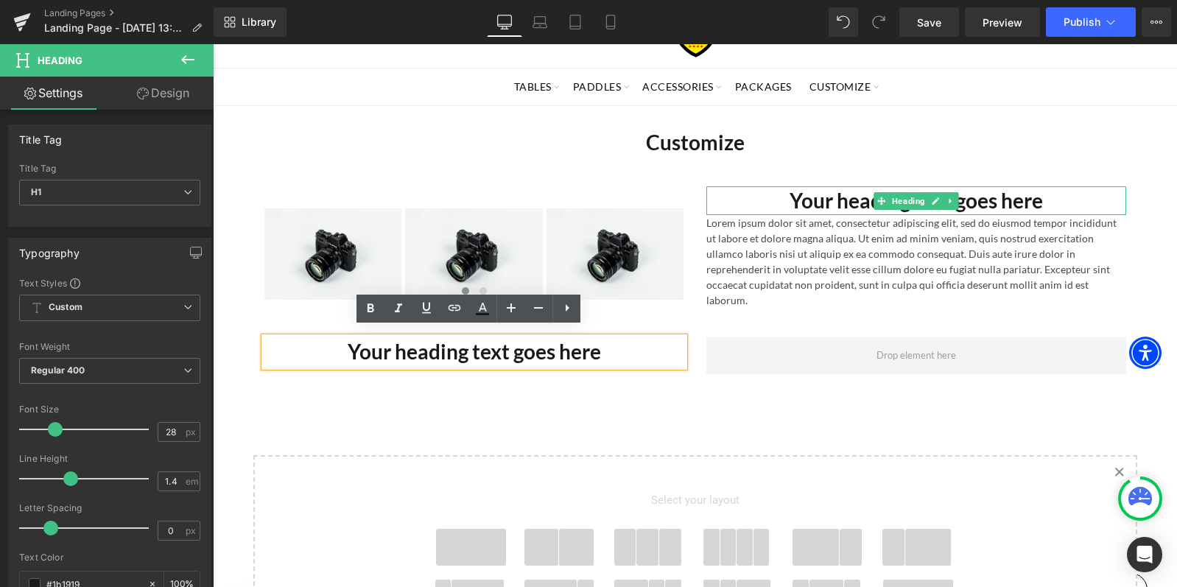
click at [323, 395] on div "Customize Heading Row Image Image Image ‹ › [GEOGRAPHIC_DATA] Your heading text…" at bounding box center [695, 446] width 964 height 680
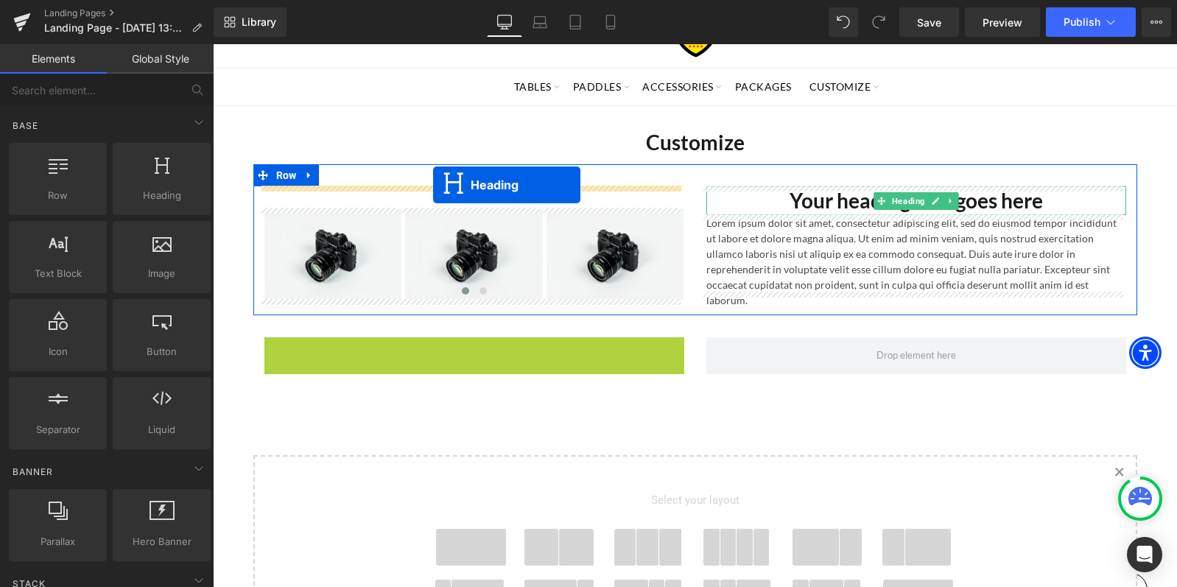
drag, startPoint x: 433, startPoint y: 341, endPoint x: 433, endPoint y: 185, distance: 156.1
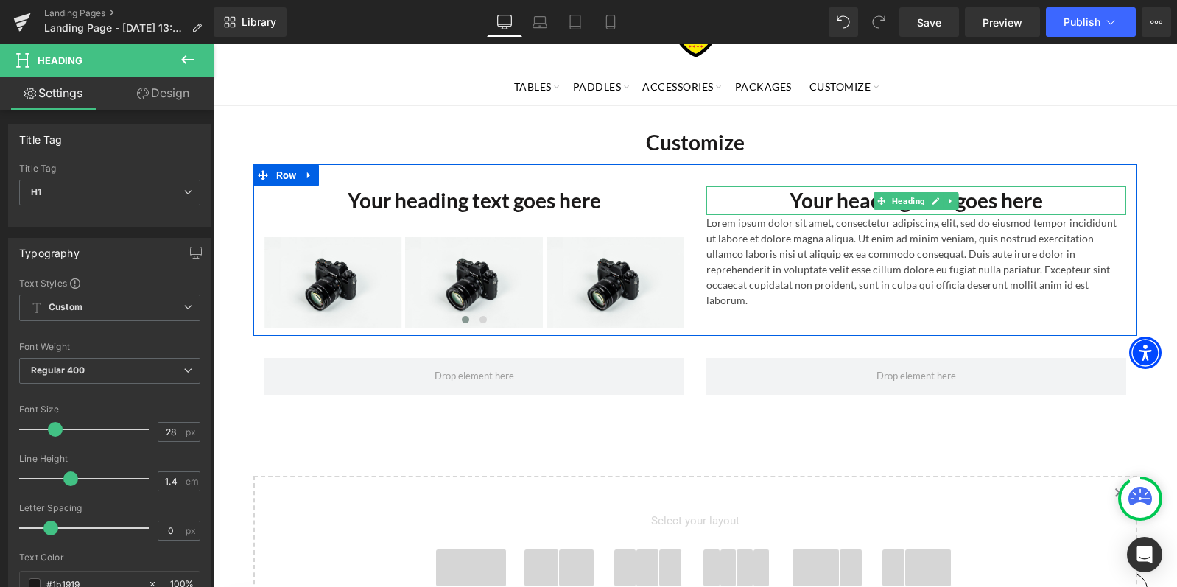
click at [800, 199] on h1 "Your heading text goes here" at bounding box center [916, 200] width 420 height 29
click at [799, 200] on h1 "Your heading text goes here" at bounding box center [916, 200] width 420 height 29
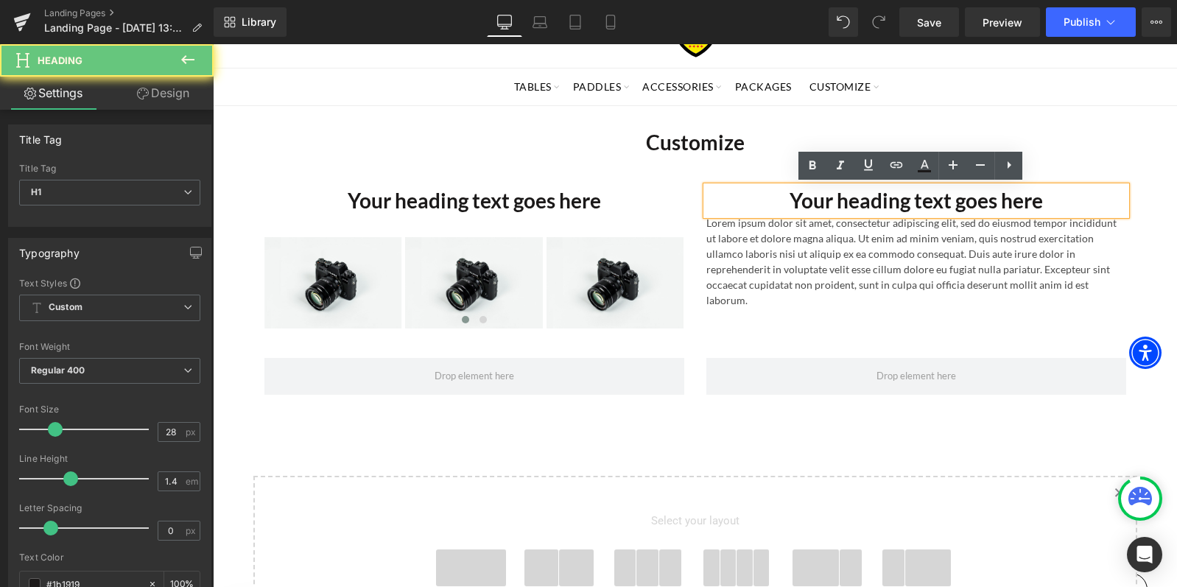
click at [801, 192] on h1 "Your heading text goes here" at bounding box center [916, 200] width 420 height 29
click at [873, 213] on h1 "Your heading text goes here" at bounding box center [916, 200] width 420 height 29
click at [883, 205] on h1 "Your heading text goes here" at bounding box center [916, 200] width 420 height 29
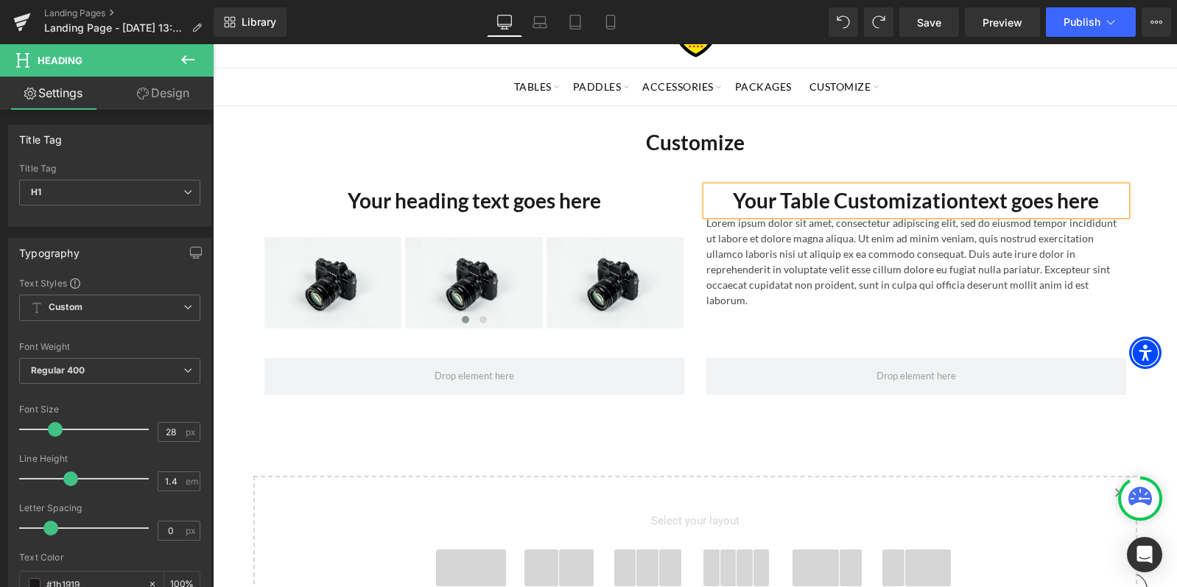
click at [1091, 191] on h1 "Your Table Customizationtext goes here" at bounding box center [916, 200] width 420 height 29
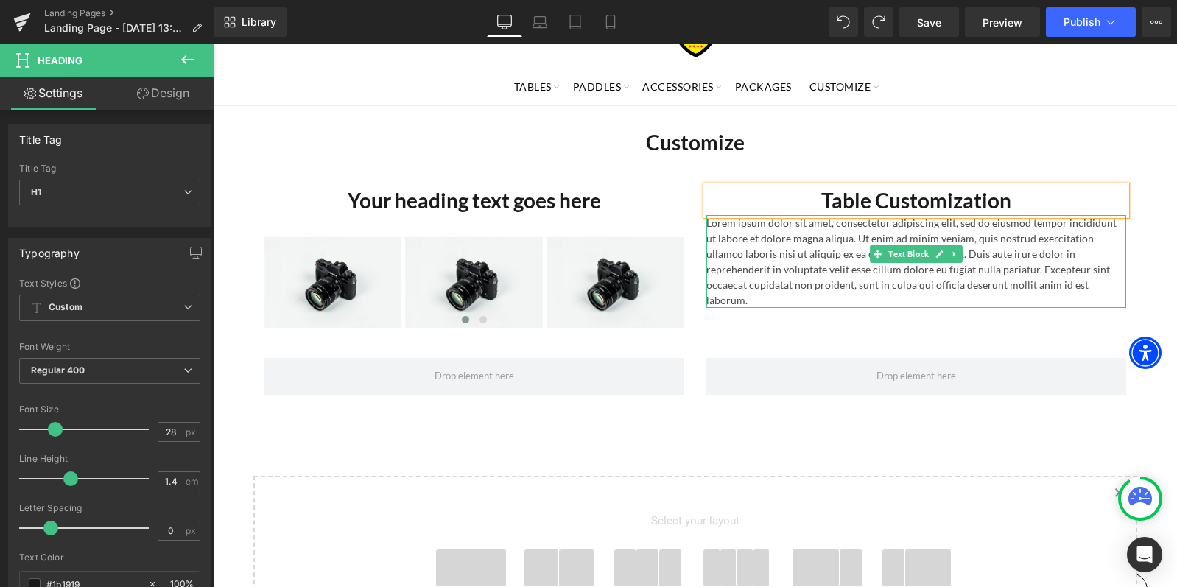
click at [807, 247] on p "Lorem ipsum dolor sit amet, consectetur adipiscing elit, sed do eiusmod tempor …" at bounding box center [916, 261] width 420 height 93
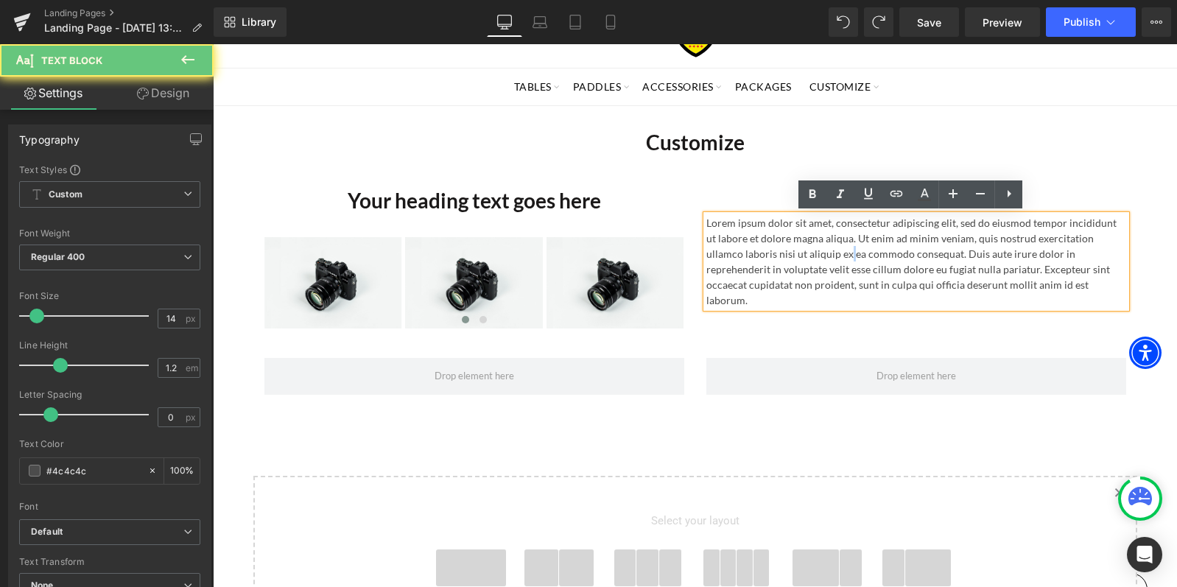
click at [807, 247] on p "Lorem ipsum dolor sit amet, consectetur adipiscing elit, sed do eiusmod tempor …" at bounding box center [916, 261] width 420 height 93
click at [850, 262] on p "Lorem ipsum dolor sit amet, consectetur adipiscing elit, sed do eiusmod tempor …" at bounding box center [916, 261] width 420 height 93
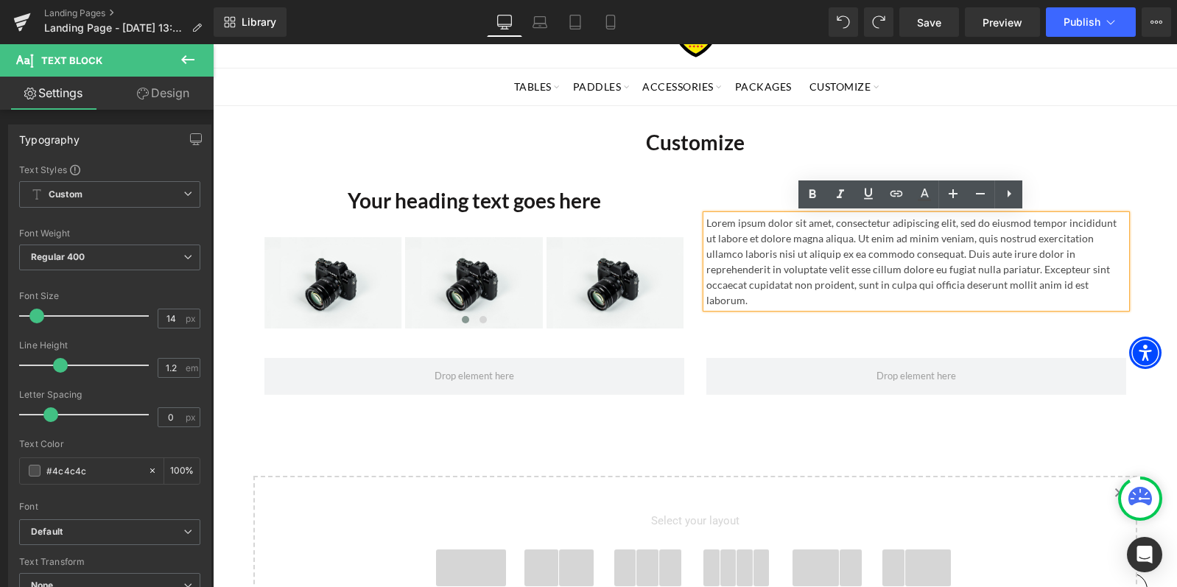
click at [872, 250] on p "Lorem ipsum dolor sit amet, consectetur adipiscing elit, sed do eiusmod tempor …" at bounding box center [916, 261] width 420 height 93
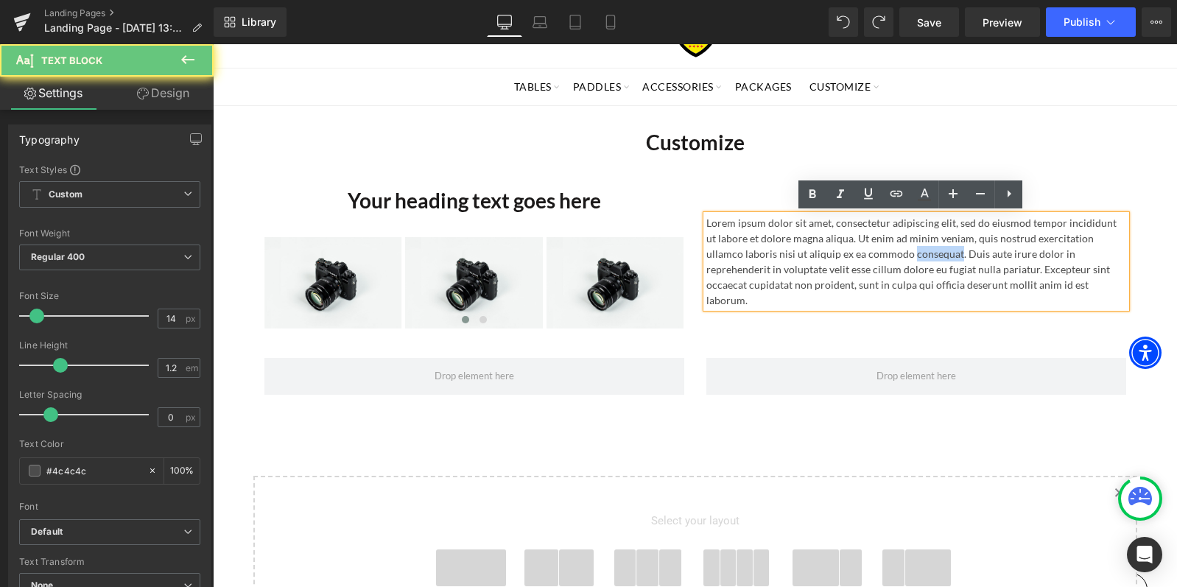
click at [873, 250] on p "Lorem ipsum dolor sit amet, consectetur adipiscing elit, sed do eiusmod tempor …" at bounding box center [916, 261] width 420 height 93
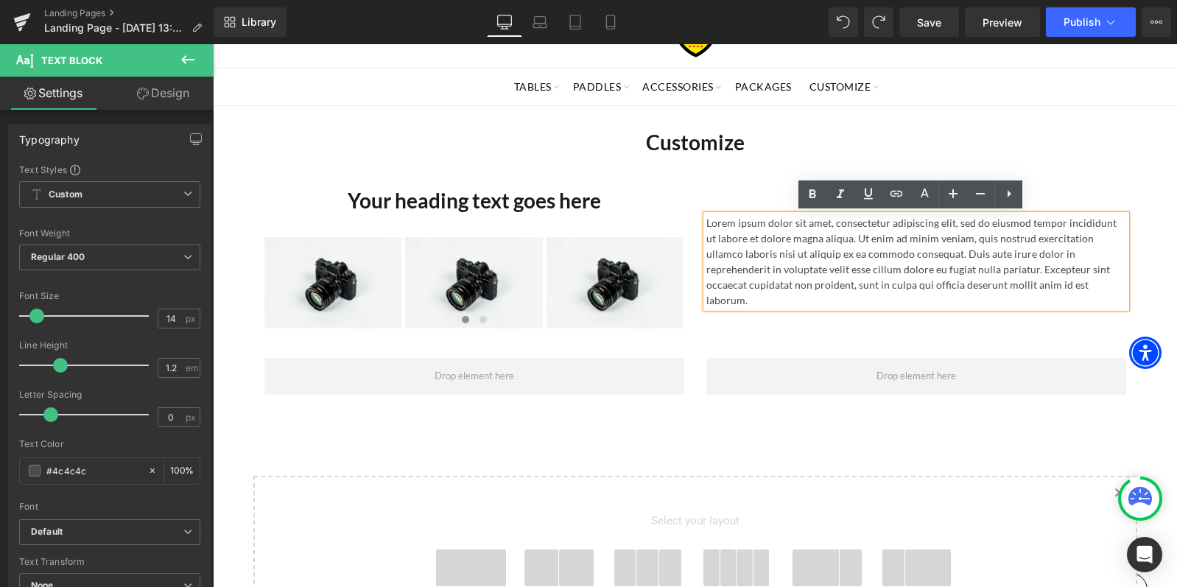
click at [1047, 289] on p "Lorem ipsum dolor sit amet, consectetur adipiscing elit, sed do eiusmod tempor …" at bounding box center [916, 261] width 420 height 93
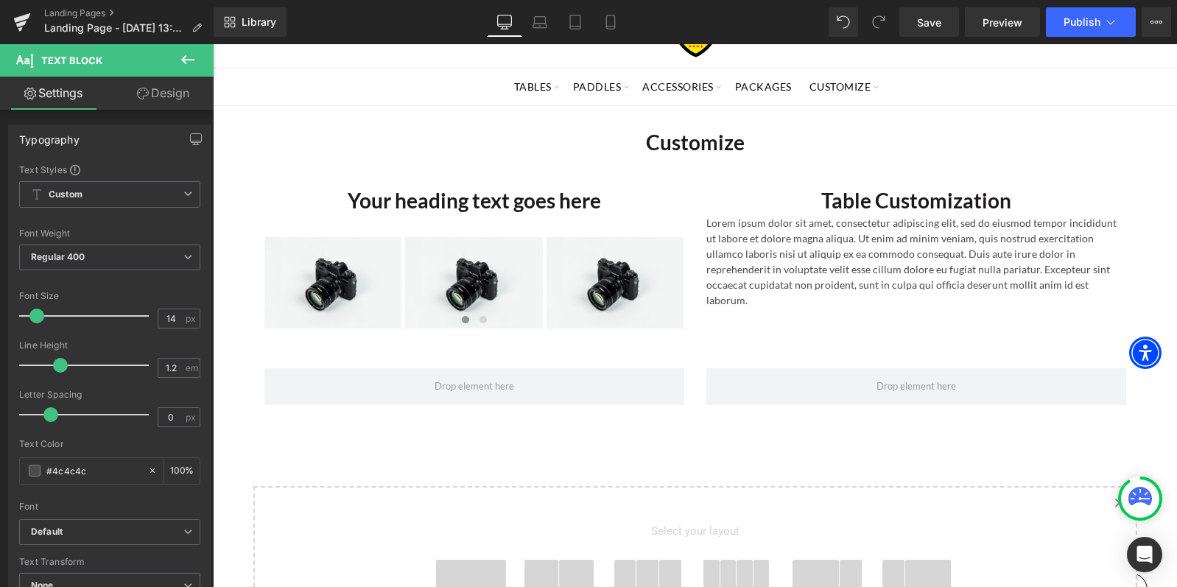
click at [183, 59] on icon at bounding box center [188, 60] width 18 height 18
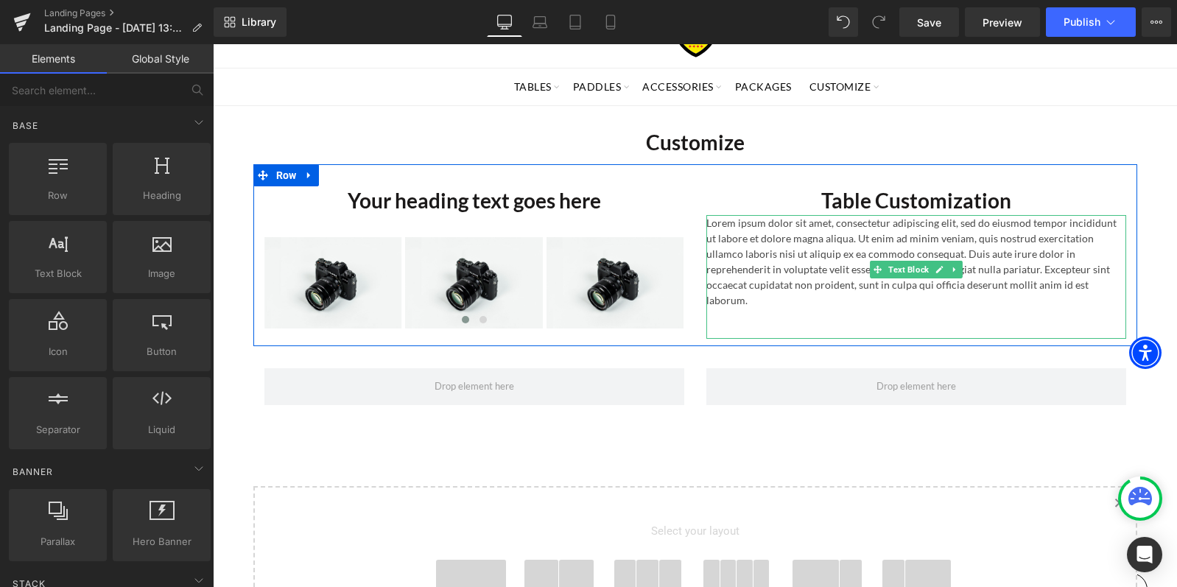
click at [836, 308] on p at bounding box center [916, 315] width 420 height 15
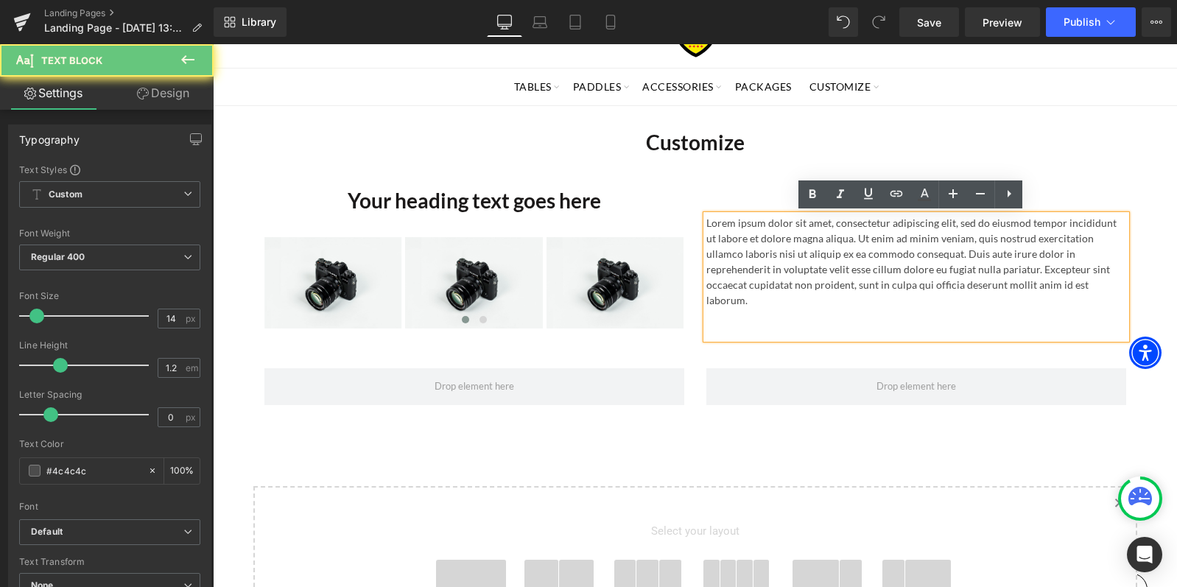
click at [848, 308] on p at bounding box center [916, 315] width 420 height 15
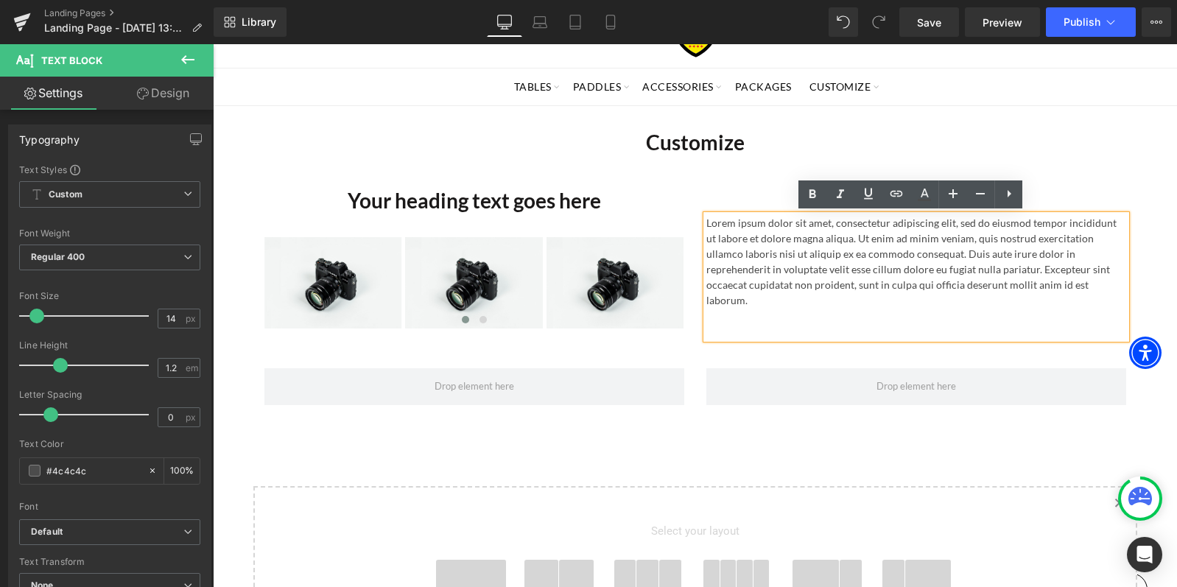
click at [866, 308] on p at bounding box center [916, 315] width 420 height 15
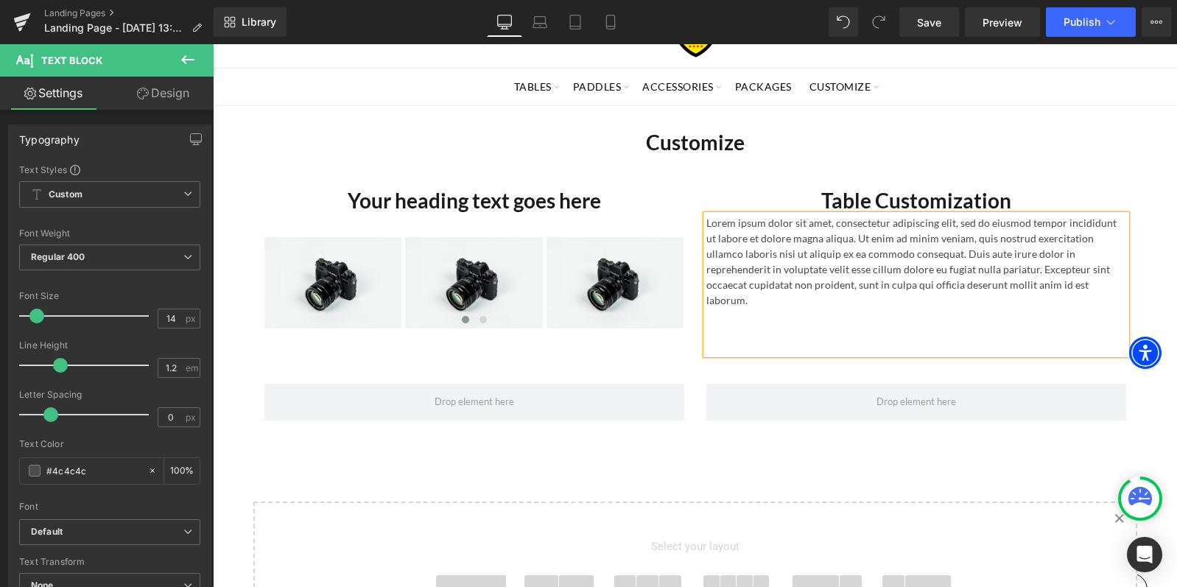
click at [845, 308] on p at bounding box center [916, 315] width 420 height 15
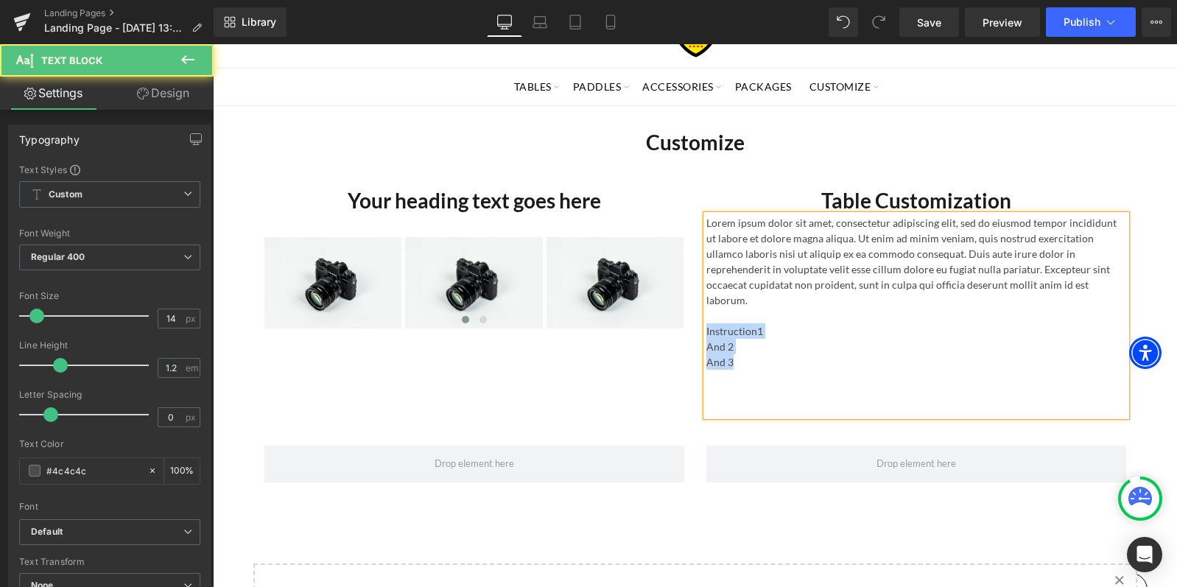
drag, startPoint x: 735, startPoint y: 350, endPoint x: 694, endPoint y: 315, distance: 53.8
click at [695, 315] on div "Table Customization Heading Lorem ipsum dolor sit amet, consectetur adipiscing …" at bounding box center [916, 301] width 442 height 230
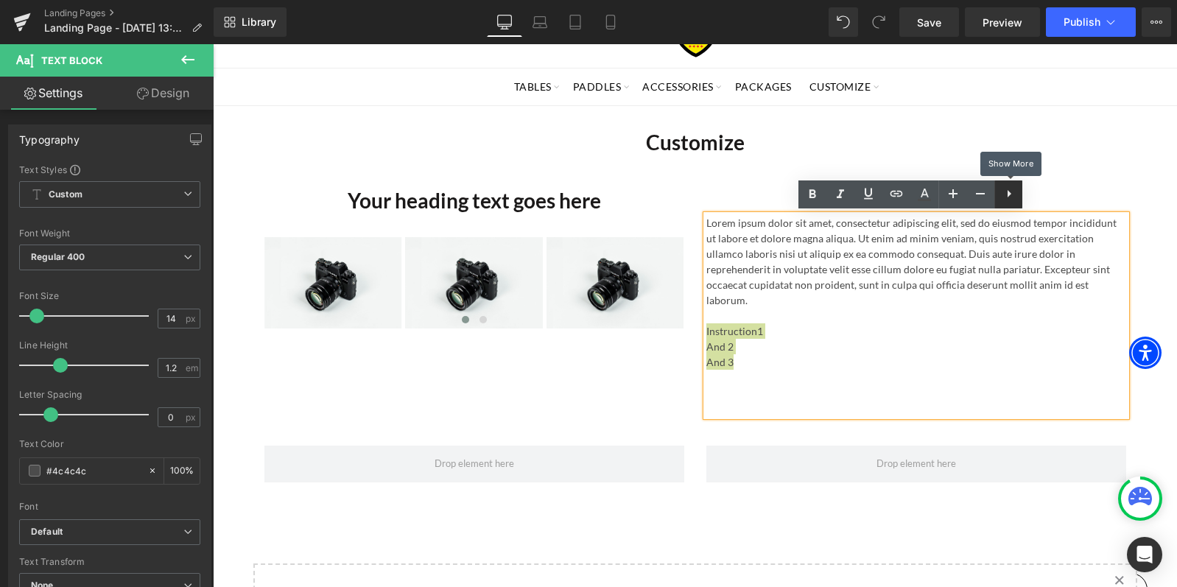
click at [1009, 192] on icon at bounding box center [1009, 194] width 18 height 18
click at [1007, 193] on icon at bounding box center [1008, 194] width 18 height 18
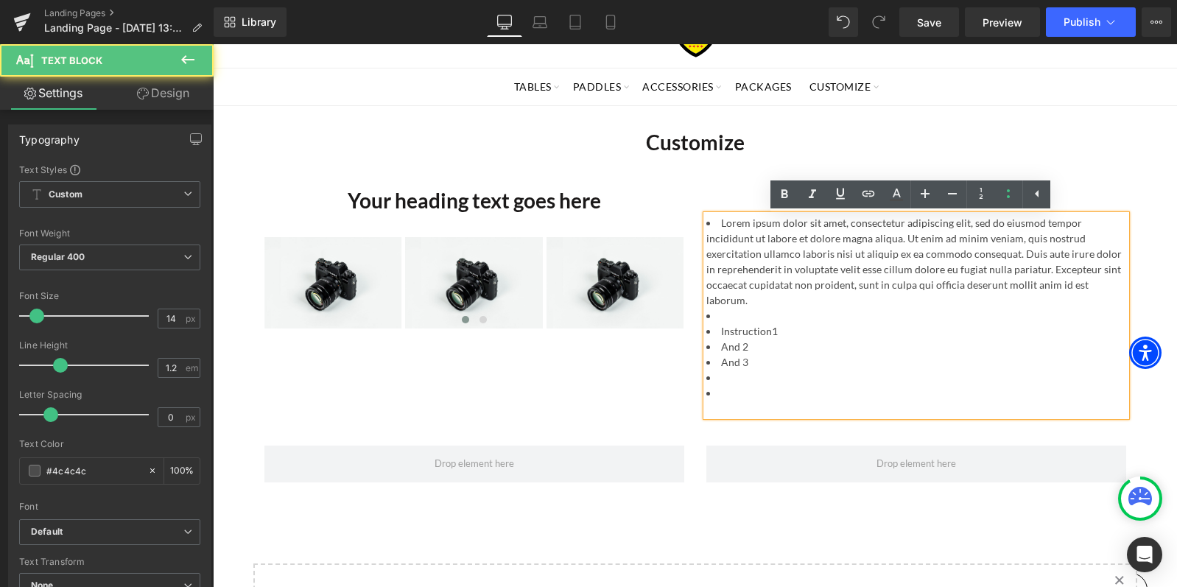
drag, startPoint x: 777, startPoint y: 387, endPoint x: 779, endPoint y: 348, distance: 39.1
click at [777, 387] on li at bounding box center [916, 392] width 420 height 15
click at [744, 318] on li at bounding box center [916, 315] width 420 height 15
drag, startPoint x: 711, startPoint y: 224, endPoint x: 845, endPoint y: 283, distance: 146.0
click at [716, 224] on li "Lorem ipsum dolor sit amet, consectetur adipiscing elit, sed do eiusmod tempor …" at bounding box center [916, 261] width 420 height 93
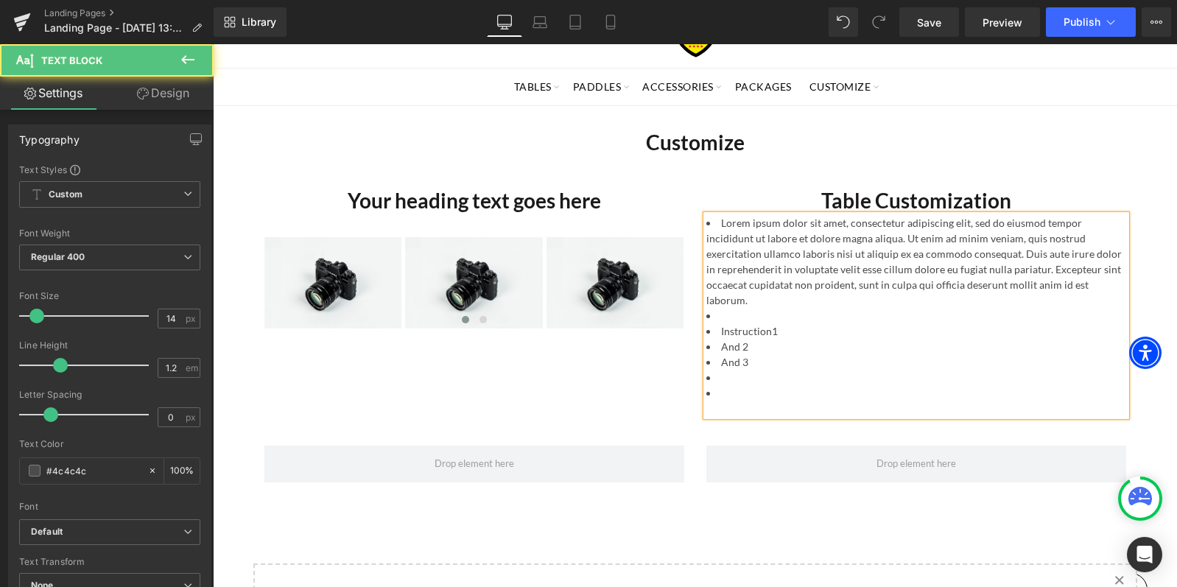
click at [863, 310] on li at bounding box center [916, 315] width 420 height 15
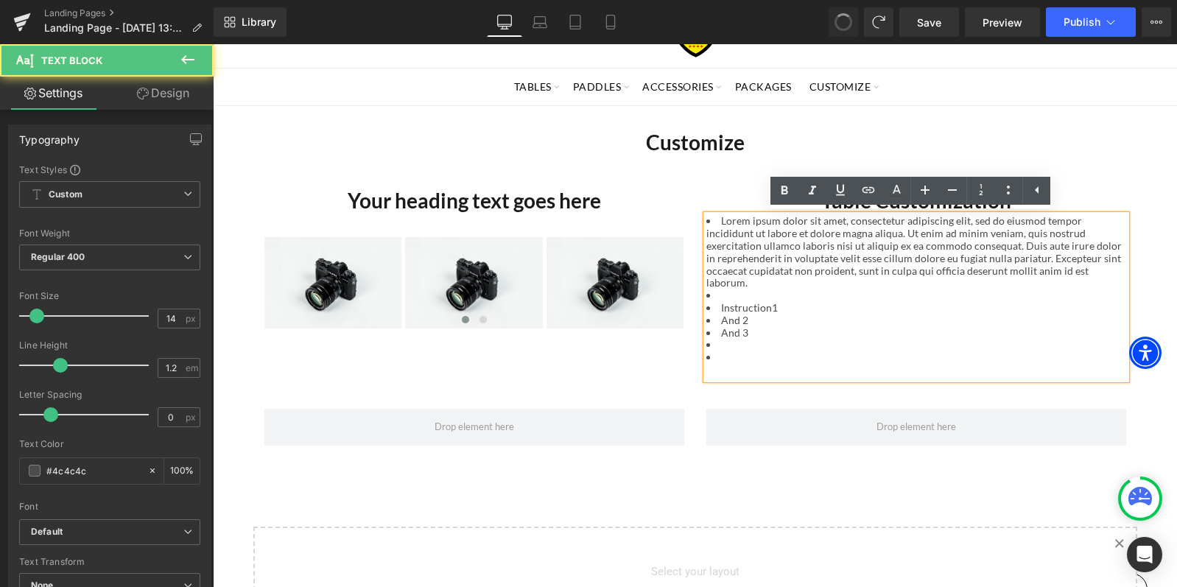
click at [775, 323] on li "And 2" at bounding box center [916, 320] width 420 height 13
click at [983, 298] on li at bounding box center [916, 295] width 420 height 13
click at [744, 303] on li "Instruction1" at bounding box center [916, 308] width 420 height 13
click at [739, 298] on li at bounding box center [916, 295] width 420 height 13
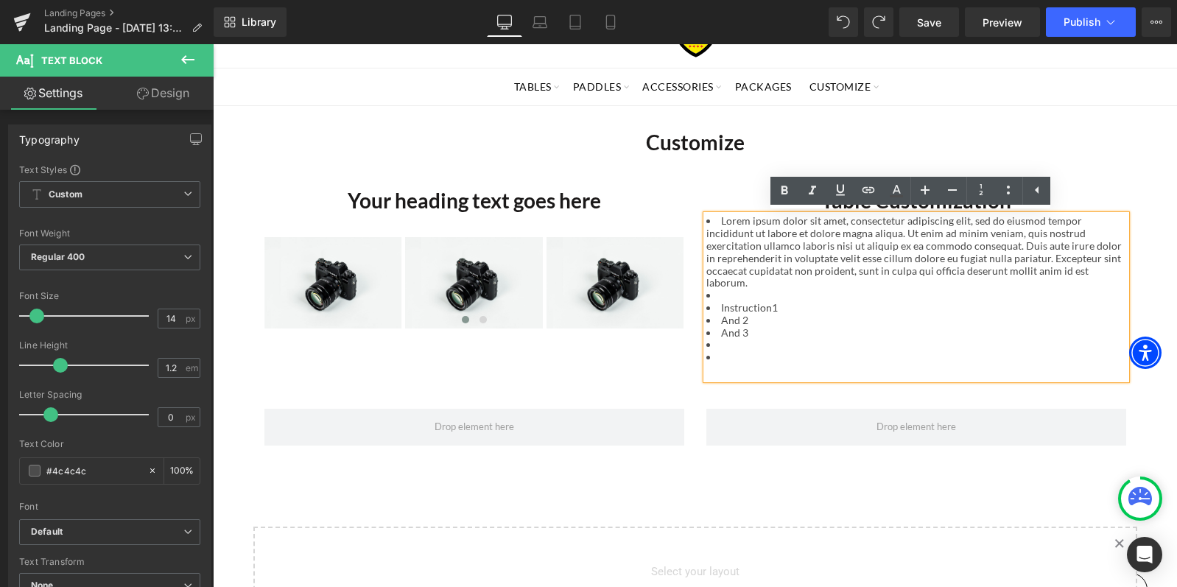
click at [789, 280] on li "Lorem ipsum dolor sit amet, consectetur adipiscing elit, sed do eiusmod tempor …" at bounding box center [916, 252] width 420 height 74
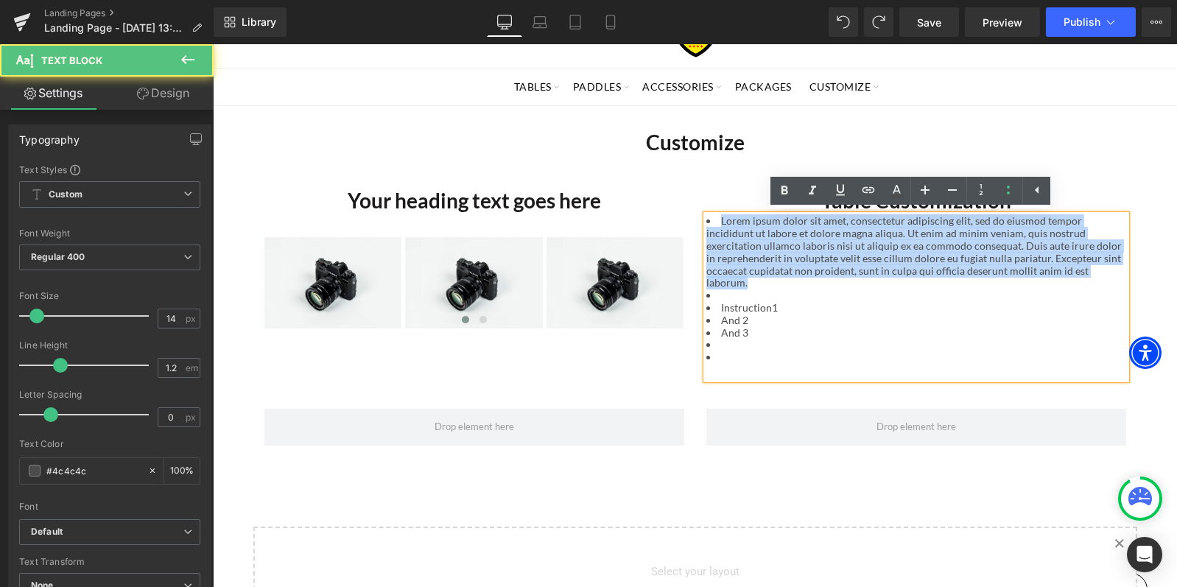
drag, startPoint x: 757, startPoint y: 281, endPoint x: 680, endPoint y: 215, distance: 101.3
click at [680, 215] on div "Your heading text goes here Heading Image Image Image ‹ › [GEOGRAPHIC_DATA] Tab…" at bounding box center [695, 275] width 884 height 222
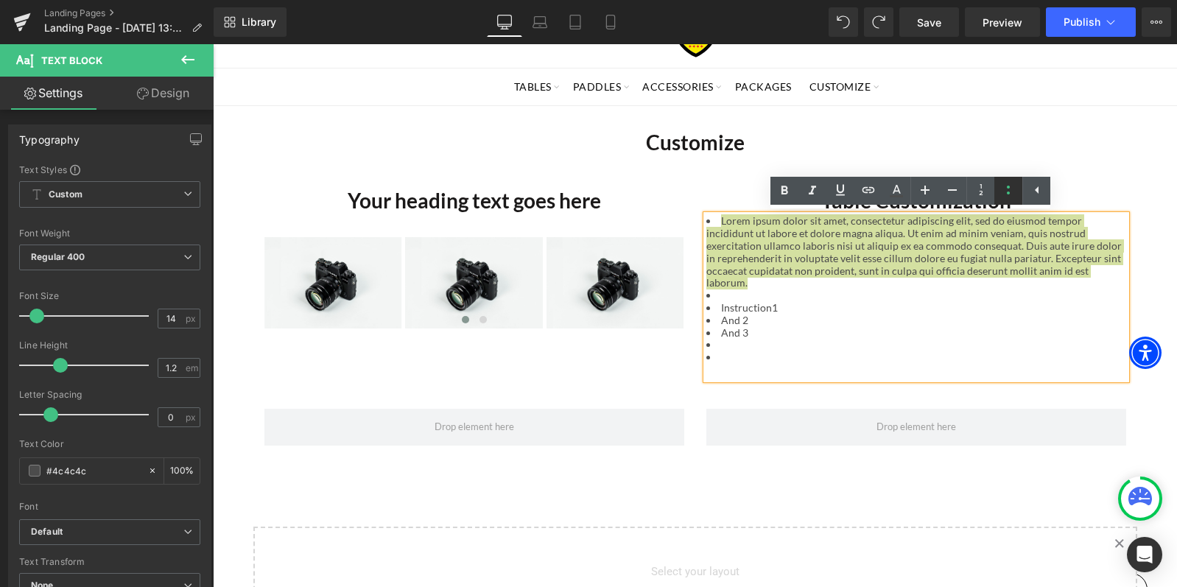
click at [1016, 195] on icon at bounding box center [1008, 190] width 18 height 18
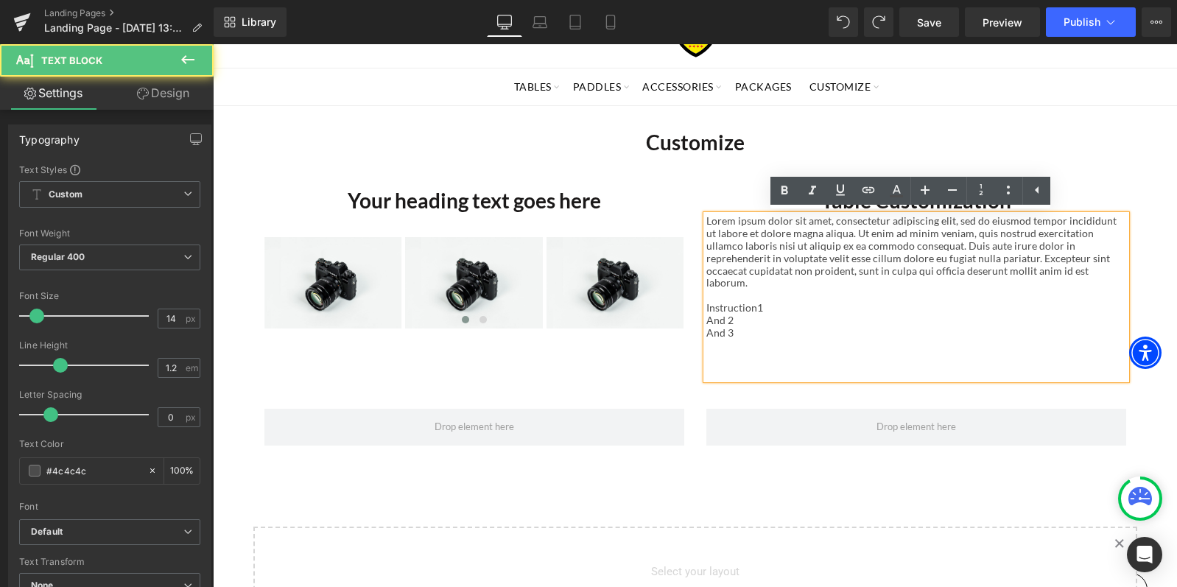
click at [795, 291] on div "Lorem ipsum dolor sit amet, consectetur adipiscing elit, sed do eiusmod tempor …" at bounding box center [916, 297] width 420 height 164
click at [733, 287] on div "Lorem ipsum dolor sit amet, consectetur adipiscing elit, sed do eiusmod tempor …" at bounding box center [916, 297] width 420 height 164
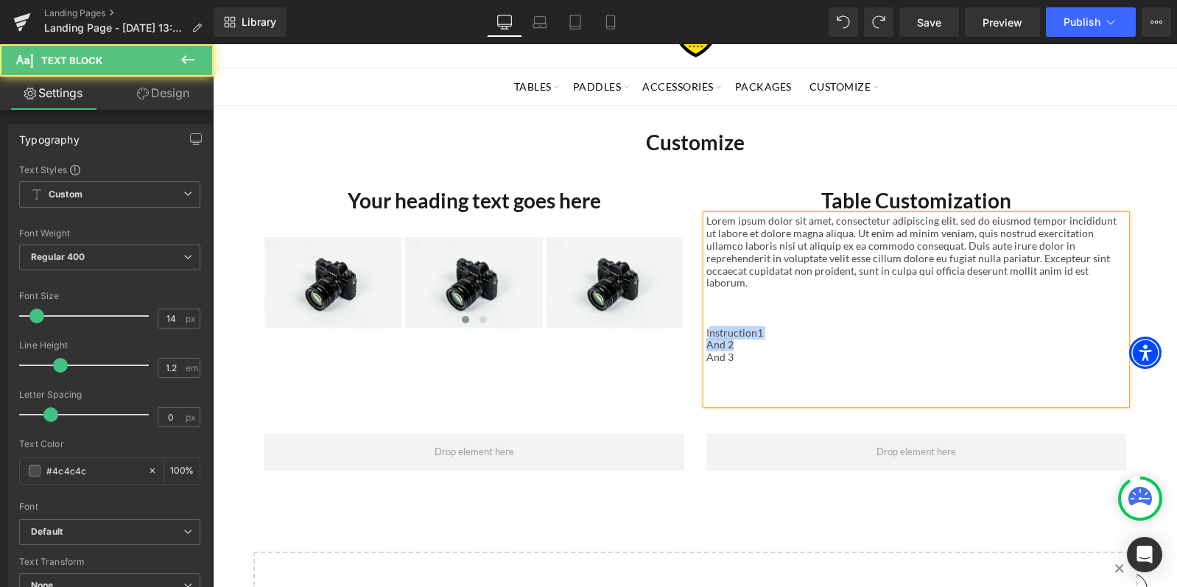
drag, startPoint x: 719, startPoint y: 335, endPoint x: 704, endPoint y: 325, distance: 18.6
click at [706, 325] on div "Lorem ipsum dolor sit amet, consectetur adipiscing elit, sed do eiusmod tempor …" at bounding box center [916, 309] width 420 height 189
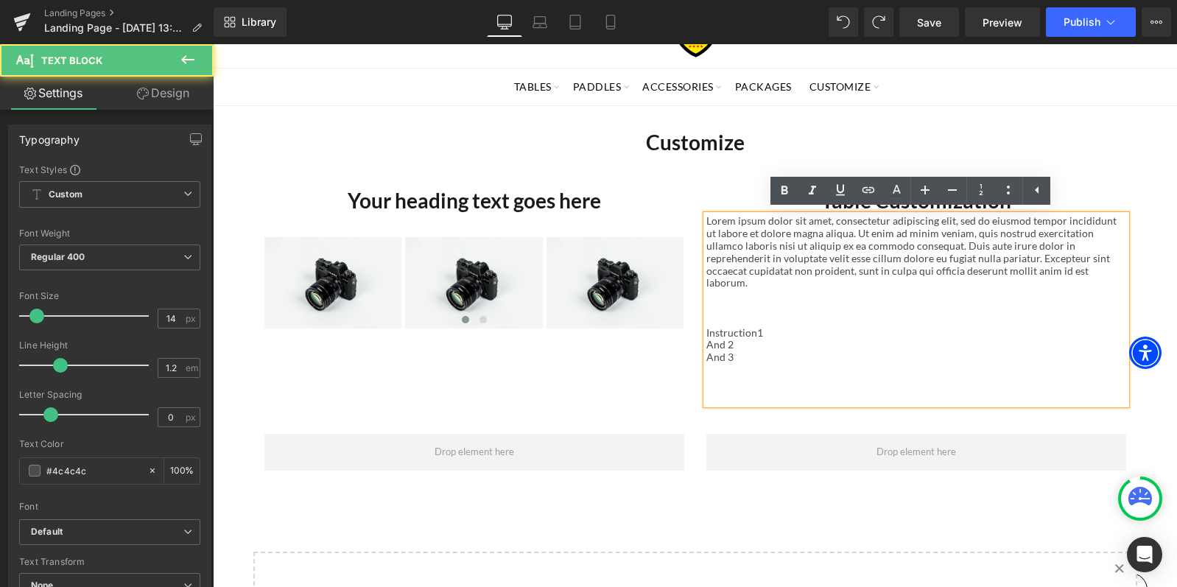
click at [734, 350] on div "Lorem ipsum dolor sit amet, consectetur adipiscing elit, sed do eiusmod tempor …" at bounding box center [916, 309] width 420 height 189
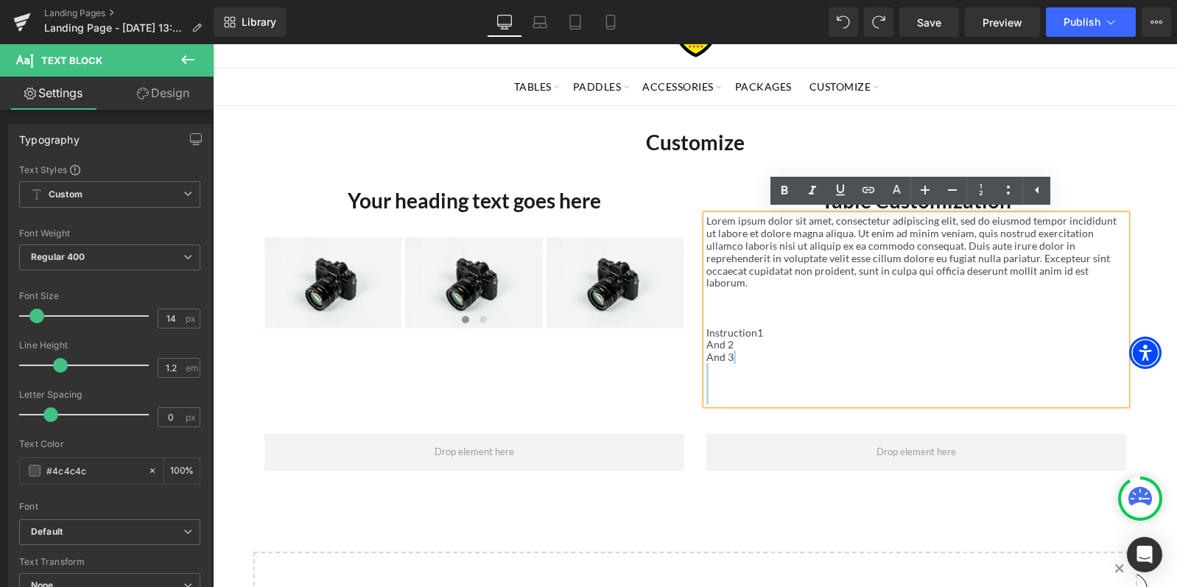
drag, startPoint x: 731, startPoint y: 351, endPoint x: 697, endPoint y: 322, distance: 45.4
click at [706, 322] on div "Lorem ipsum dolor sit amet, consectetur adipiscing elit, sed do eiusmod tempor …" at bounding box center [916, 309] width 420 height 189
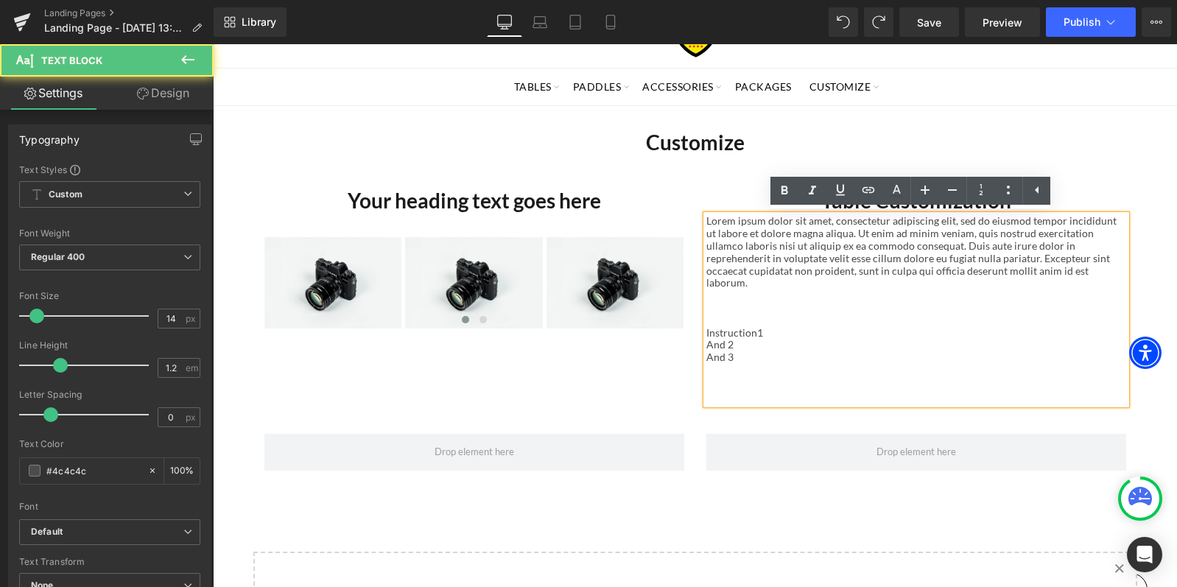
drag, startPoint x: 766, startPoint y: 338, endPoint x: 743, endPoint y: 340, distance: 22.9
click at [763, 338] on div "Lorem ipsum dolor sit amet, consectetur adipiscing elit, sed do eiusmod tempor …" at bounding box center [916, 309] width 420 height 189
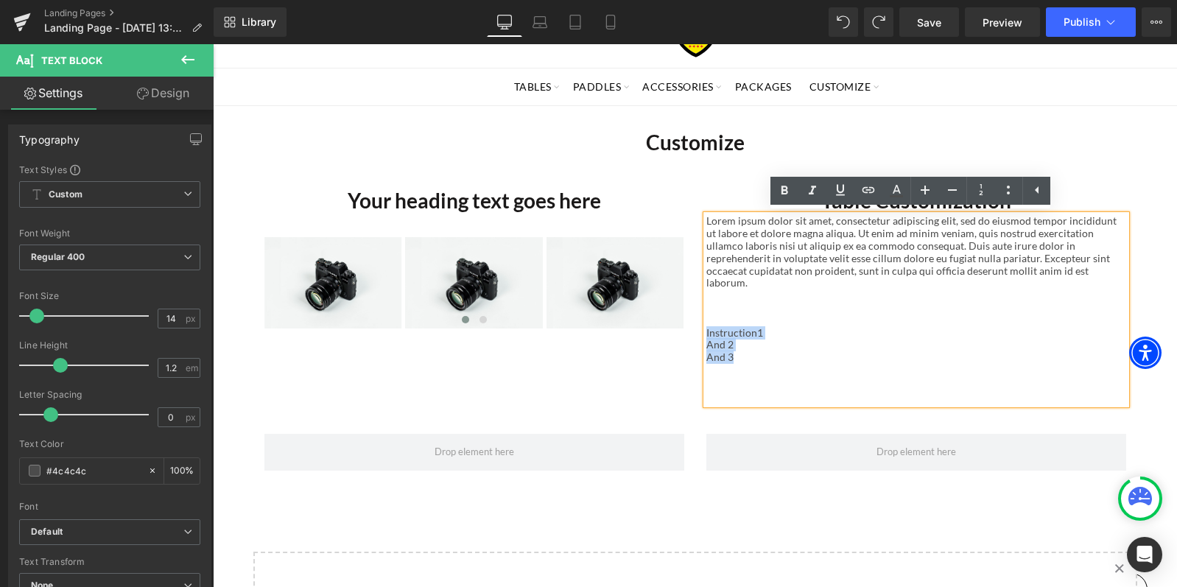
drag, startPoint x: 732, startPoint y: 344, endPoint x: 700, endPoint y: 320, distance: 40.5
click at [706, 320] on div "Lorem ipsum dolor sit amet, consectetur adipiscing elit, sed do eiusmod tempor …" at bounding box center [916, 309] width 420 height 189
click at [1010, 190] on icon at bounding box center [1008, 190] width 18 height 18
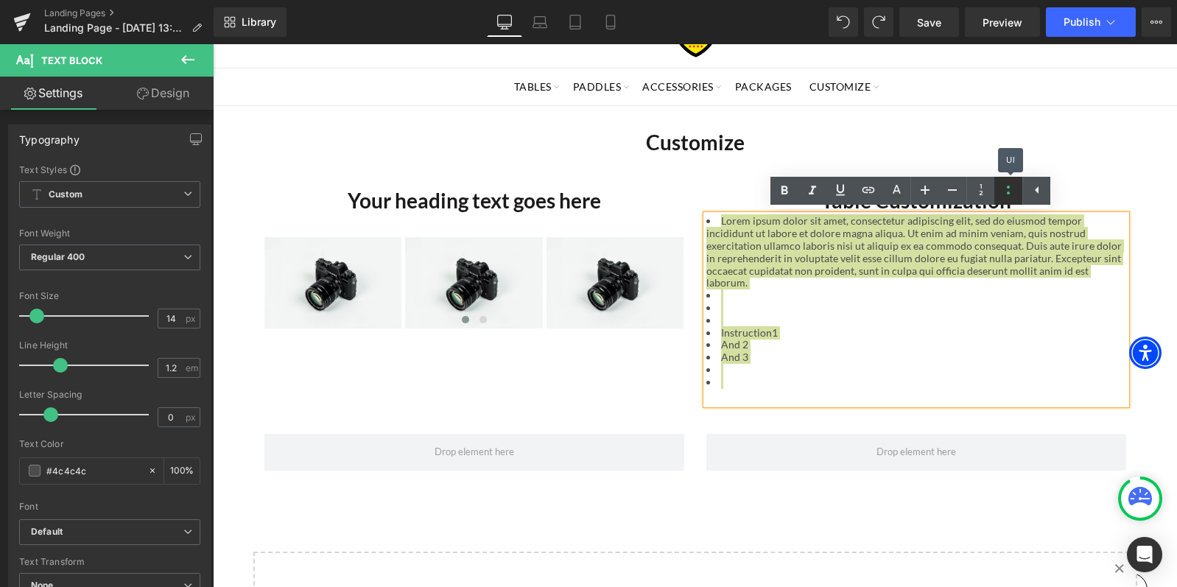
click at [1010, 190] on icon at bounding box center [1008, 190] width 18 height 18
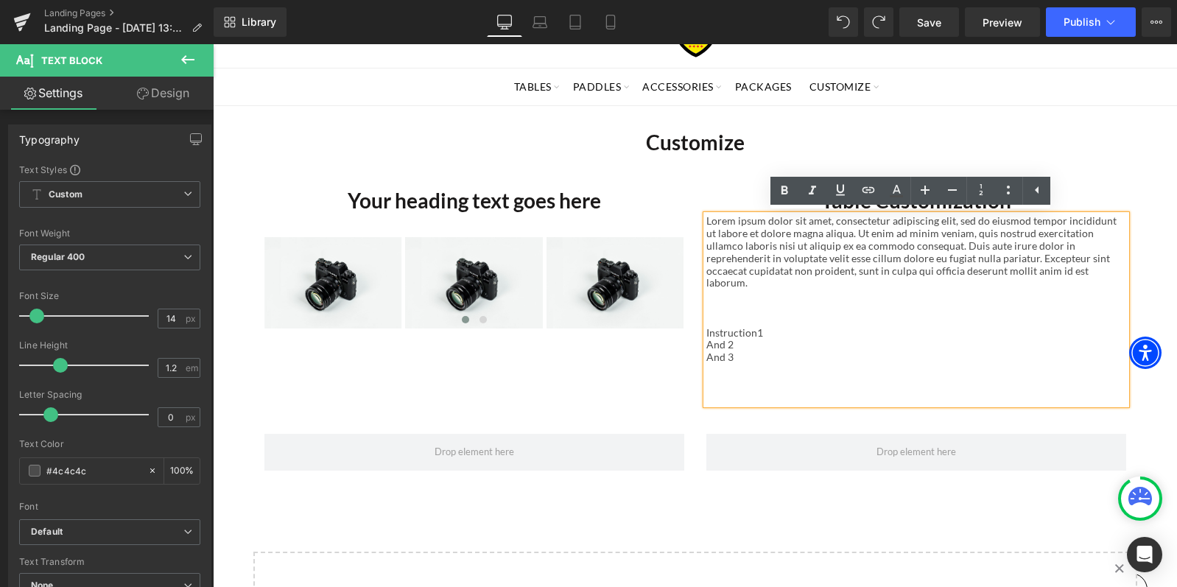
click at [835, 351] on div "Lorem ipsum dolor sit amet, consectetur adipiscing elit, sed do eiusmod tempor …" at bounding box center [916, 309] width 420 height 189
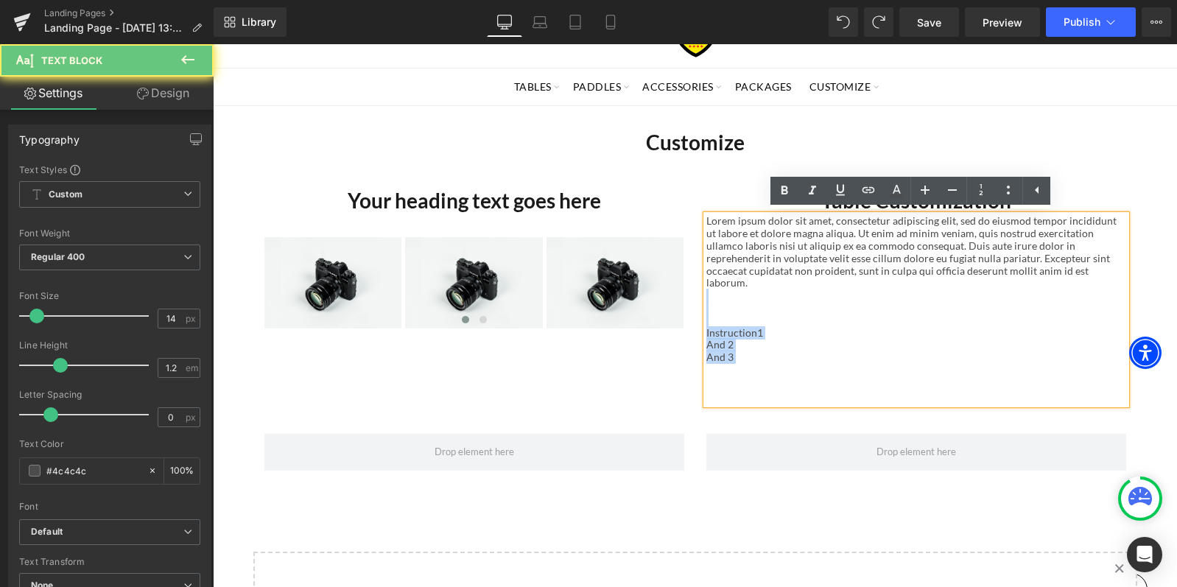
drag, startPoint x: 723, startPoint y: 362, endPoint x: 702, endPoint y: 301, distance: 63.8
click at [706, 301] on div "Lorem ipsum dolor sit amet, consectetur adipiscing elit, sed do eiusmod tempor …" at bounding box center [916, 309] width 420 height 189
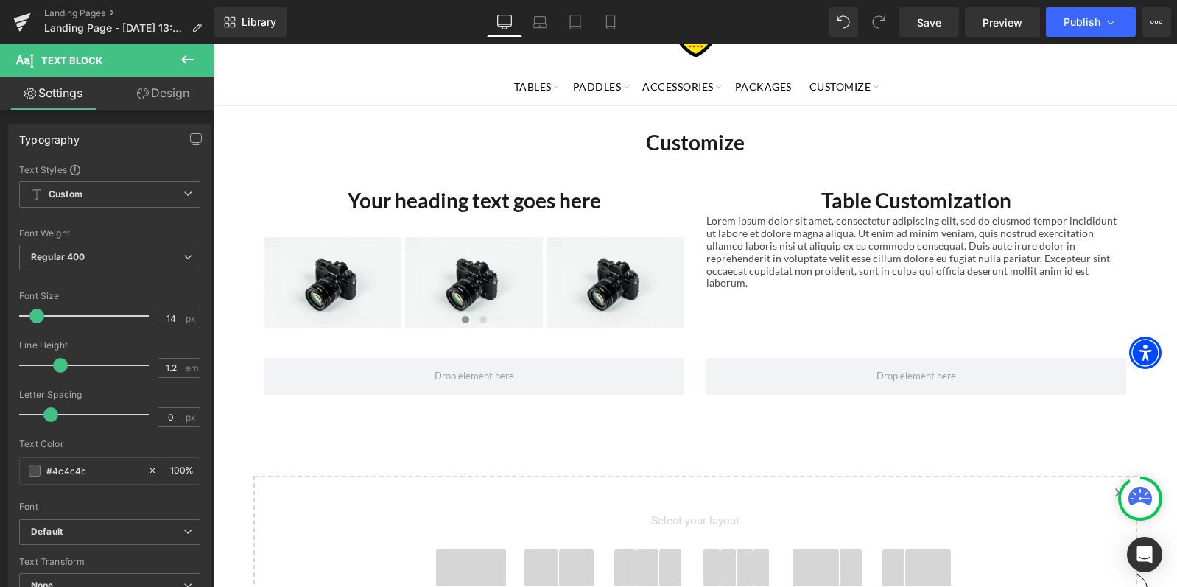
click at [189, 60] on icon at bounding box center [187, 59] width 13 height 9
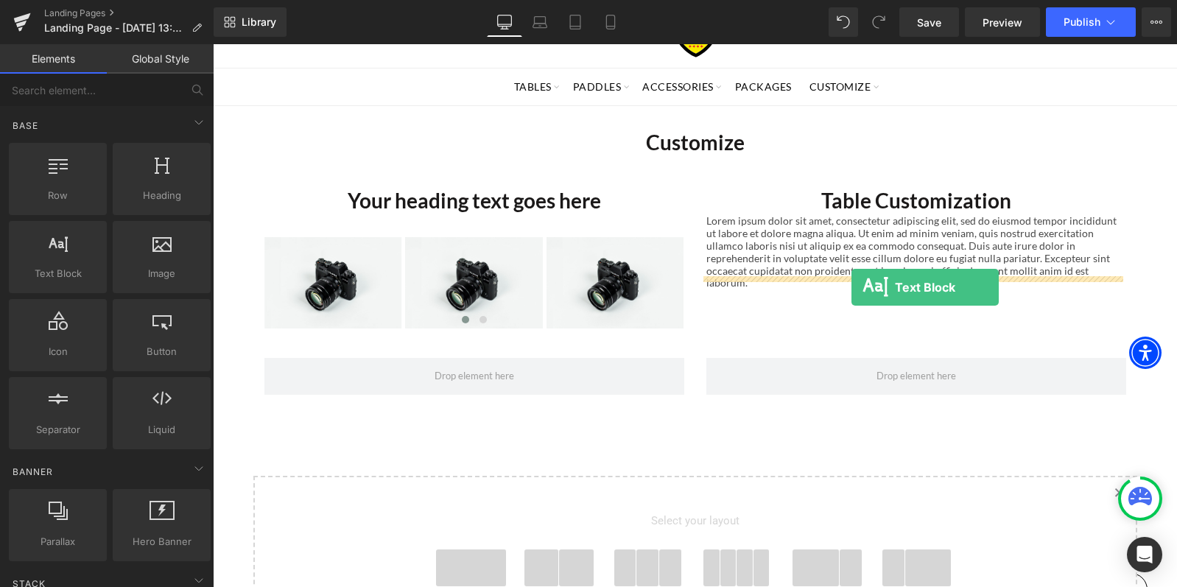
drag, startPoint x: 265, startPoint y: 311, endPoint x: 851, endPoint y: 286, distance: 586.7
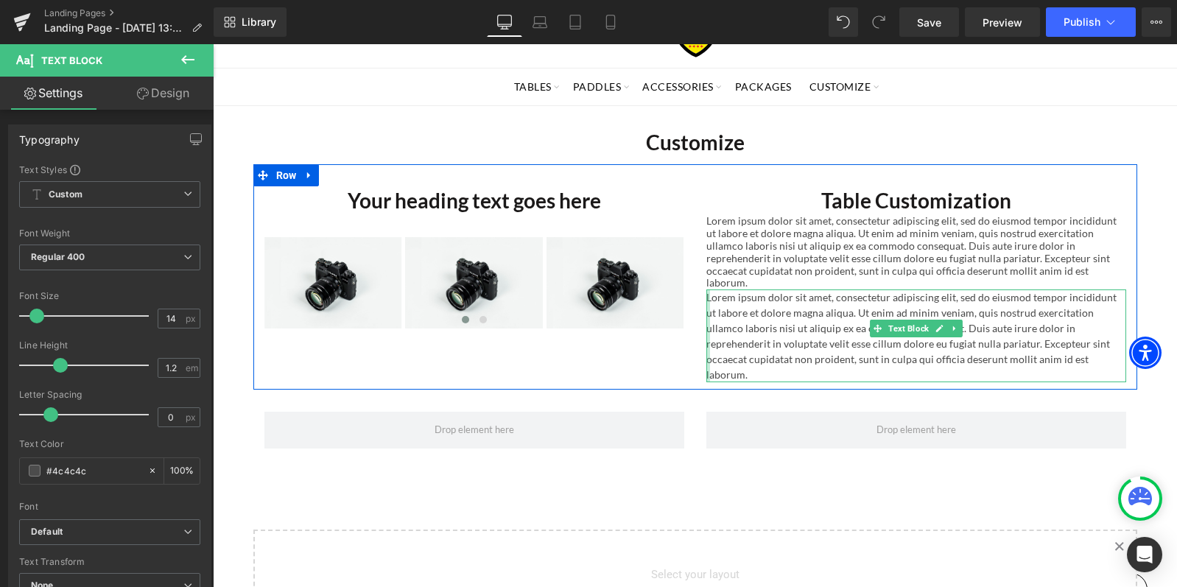
click at [706, 289] on div at bounding box center [708, 335] width 4 height 93
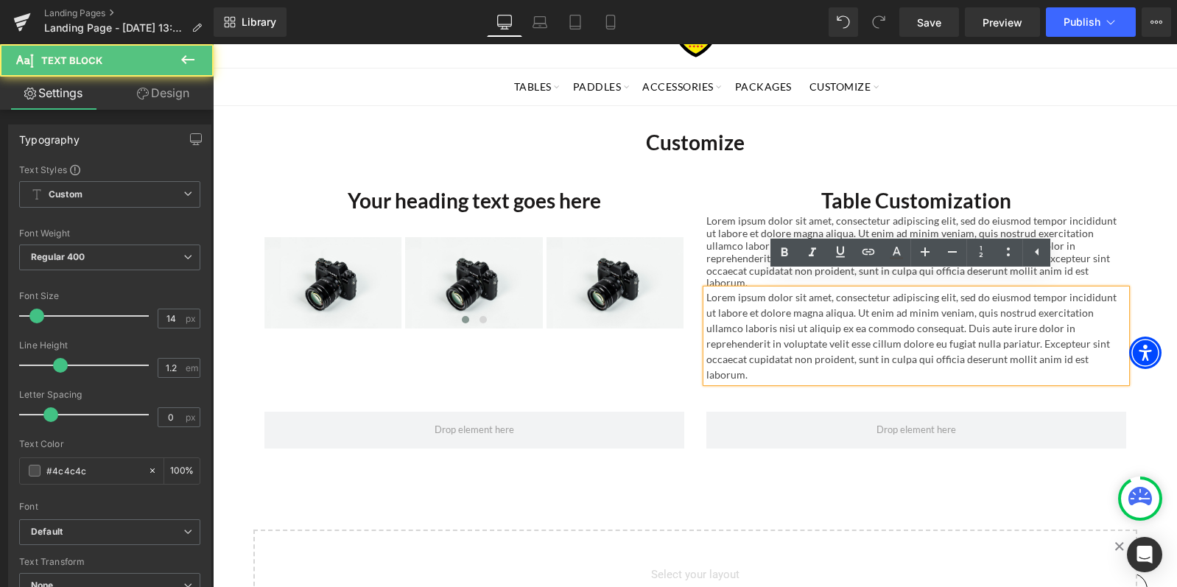
click at [711, 289] on p "Lorem ipsum dolor sit amet, consectetur adipiscing elit, sed do eiusmod tempor …" at bounding box center [916, 335] width 420 height 93
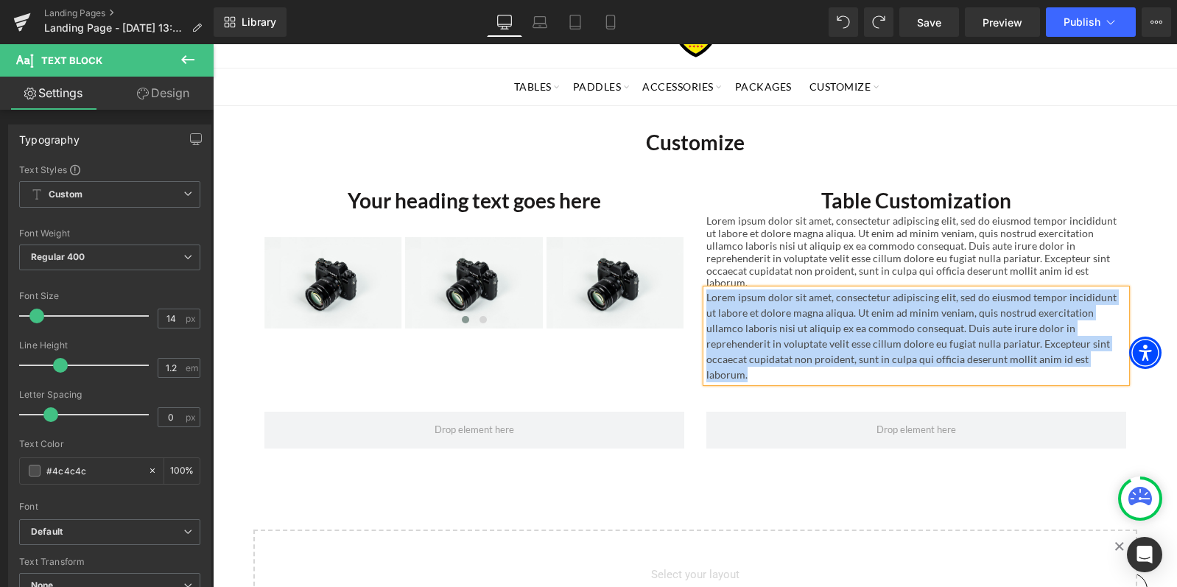
click at [967, 289] on p "Lorem ipsum dolor sit amet, consectetur adipiscing elit, sed do eiusmod tempor …" at bounding box center [916, 335] width 420 height 93
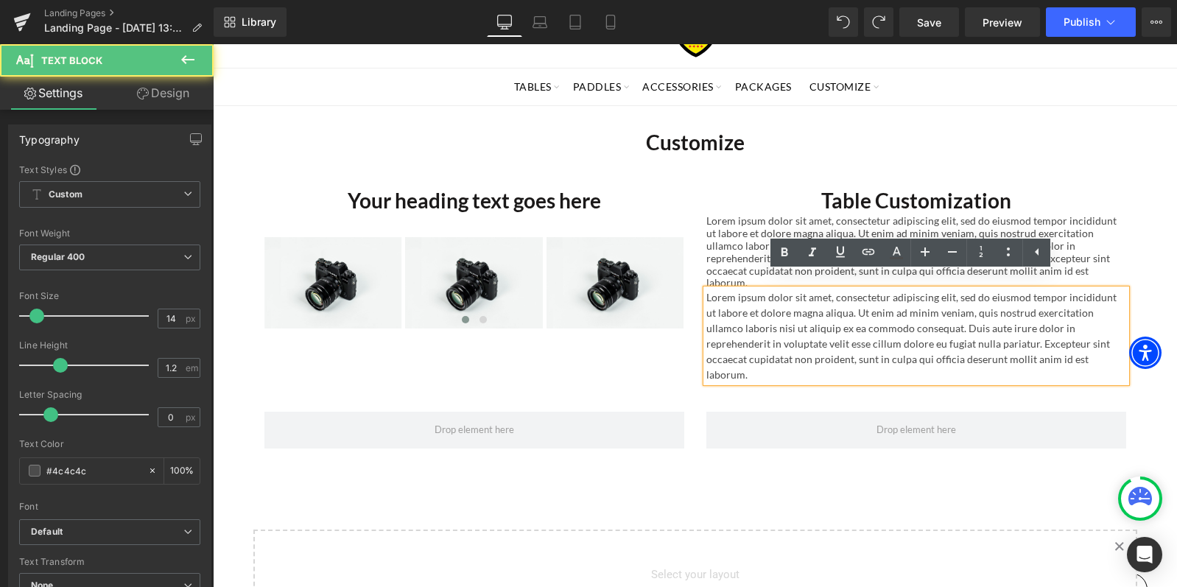
click at [945, 289] on p "Lorem ipsum dolor sit amet, consectetur adipiscing elit, sed do eiusmod tempor …" at bounding box center [916, 335] width 420 height 93
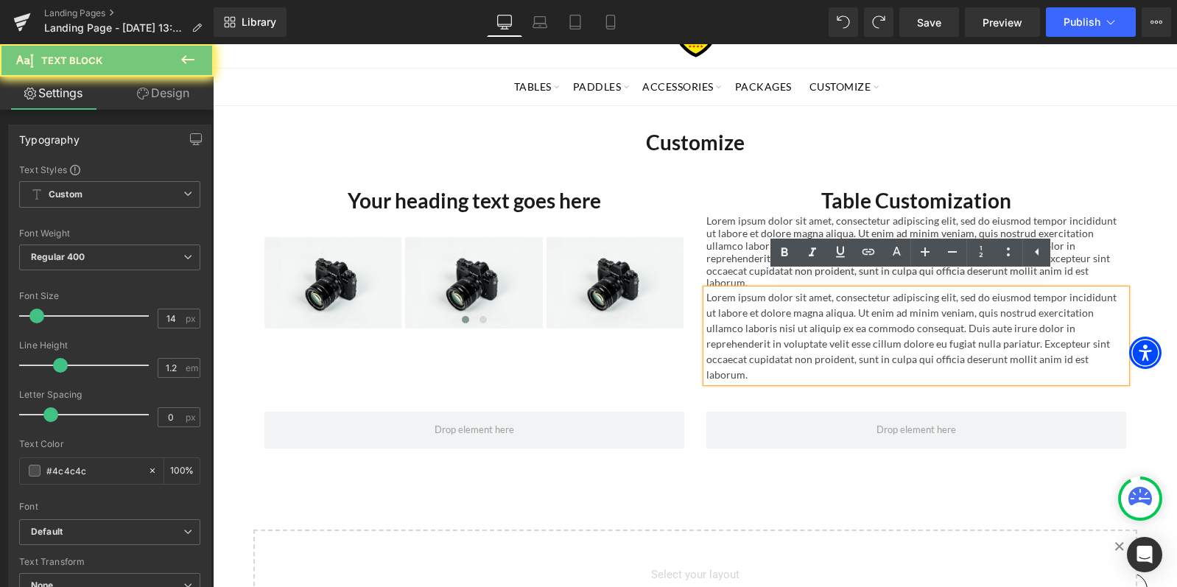
drag, startPoint x: 961, startPoint y: 283, endPoint x: 951, endPoint y: 286, distance: 10.0
click at [959, 289] on p "Lorem ipsum dolor sit amet, consectetur adipiscing elit, sed do eiusmod tempor …" at bounding box center [916, 335] width 420 height 93
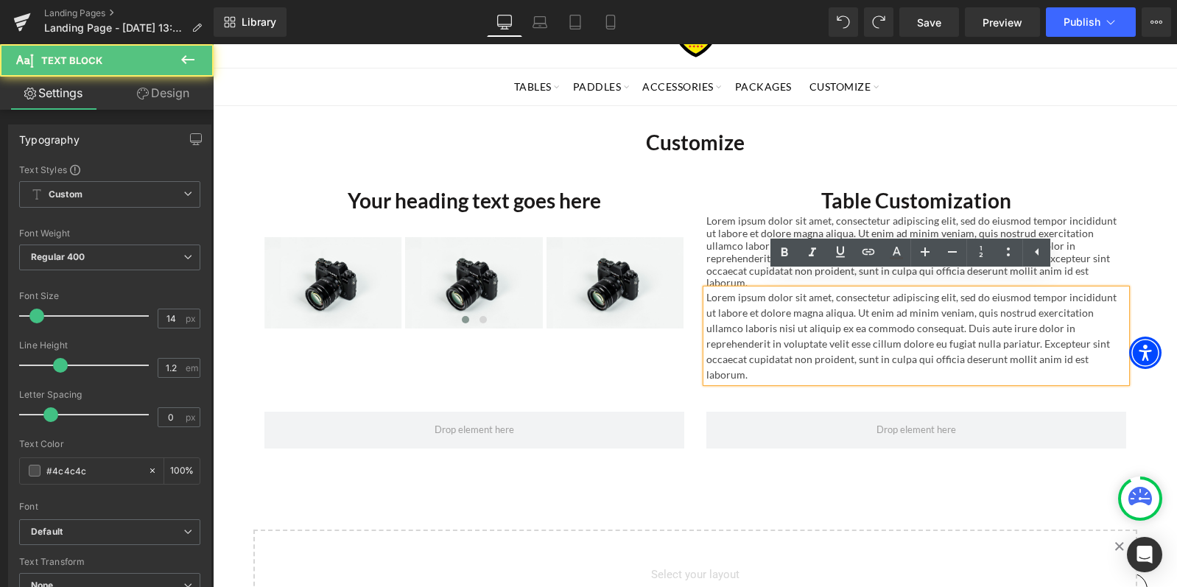
click at [951, 289] on p "Lorem ipsum dolor sit amet, consectetur adipiscing elit, sed do eiusmod tempor …" at bounding box center [916, 335] width 420 height 93
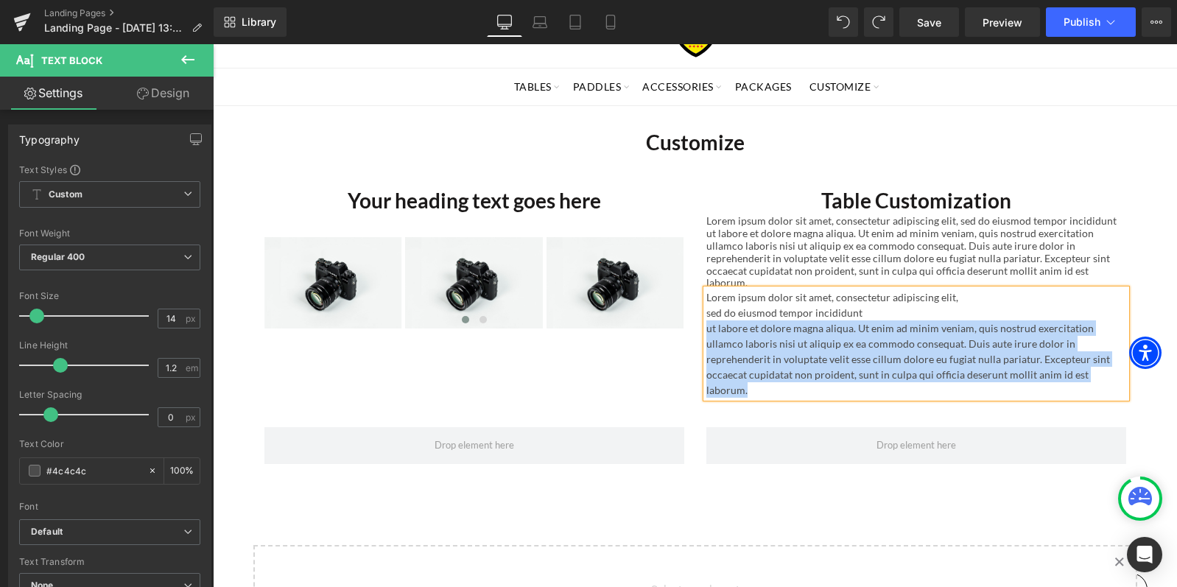
drag, startPoint x: 759, startPoint y: 382, endPoint x: 769, endPoint y: 311, distance: 72.1
click at [685, 314] on div "Your heading text goes here Heading Image Image Image ‹ › [GEOGRAPHIC_DATA] Tab…" at bounding box center [695, 284] width 884 height 241
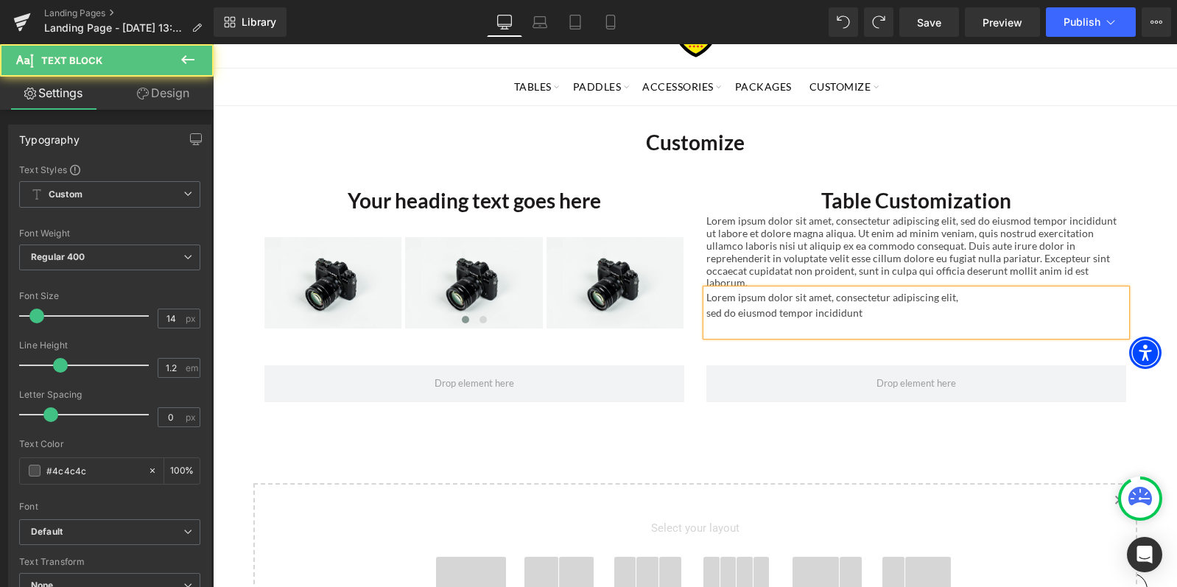
drag, startPoint x: 867, startPoint y: 304, endPoint x: 694, endPoint y: 282, distance: 175.2
click at [695, 282] on div "Table Customization Heading Lorem ipsum dolor sit amet, consectetur adipiscing …" at bounding box center [916, 260] width 442 height 149
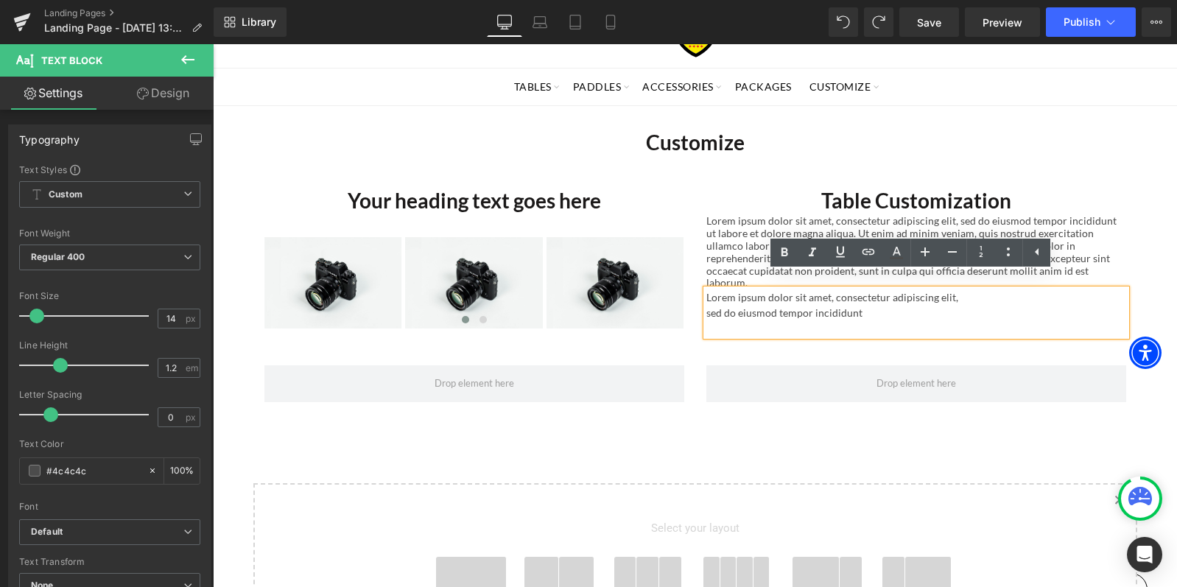
drag, startPoint x: 1010, startPoint y: 253, endPoint x: 943, endPoint y: 267, distance: 69.0
click at [1009, 253] on icon at bounding box center [1008, 252] width 18 height 18
click at [783, 251] on icon at bounding box center [784, 251] width 7 height 9
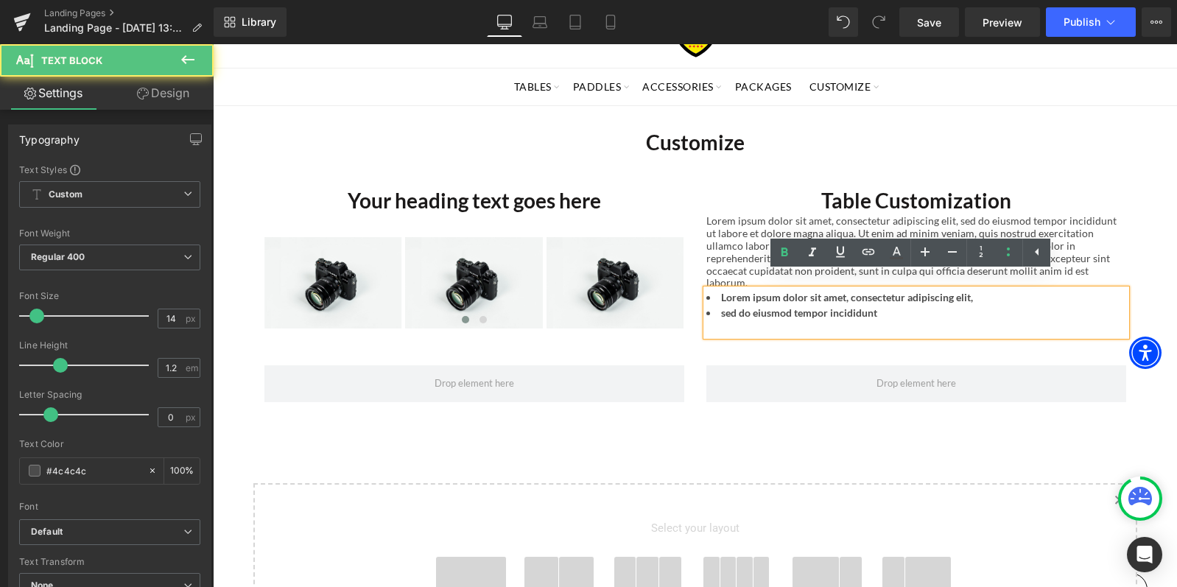
click at [1035, 305] on li "sed do eiusmod tempor incididunt" at bounding box center [916, 312] width 420 height 15
click at [1066, 289] on div "Lorem ipsum dolor sit amet, consectetur adipiscing elit, sed do eiusmod tempor …" at bounding box center [916, 312] width 420 height 46
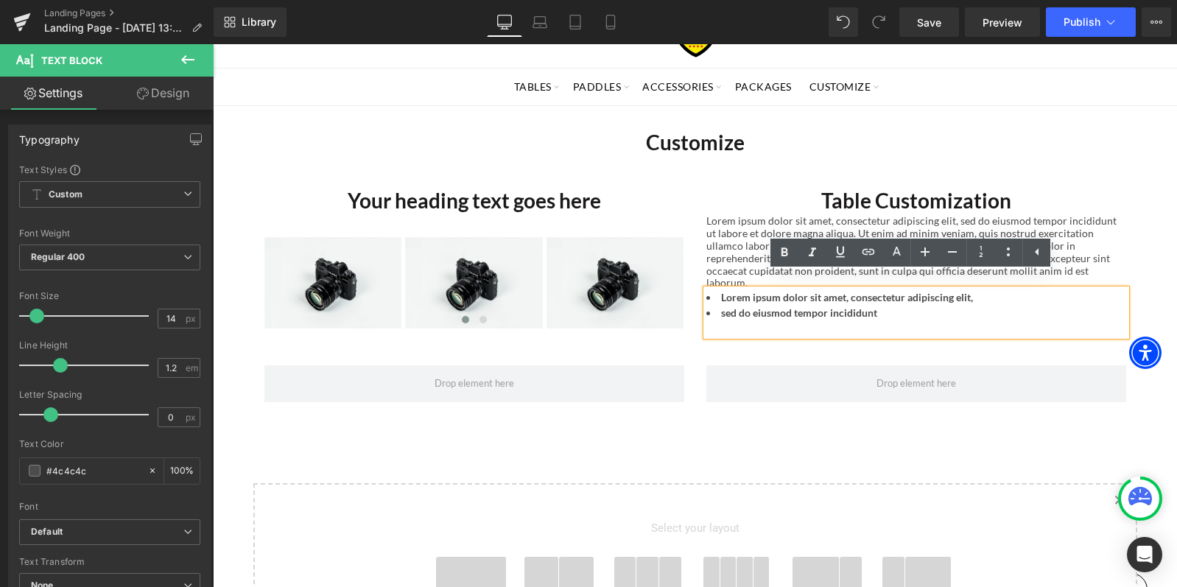
click at [1081, 204] on h1 "Table Customization" at bounding box center [916, 200] width 420 height 29
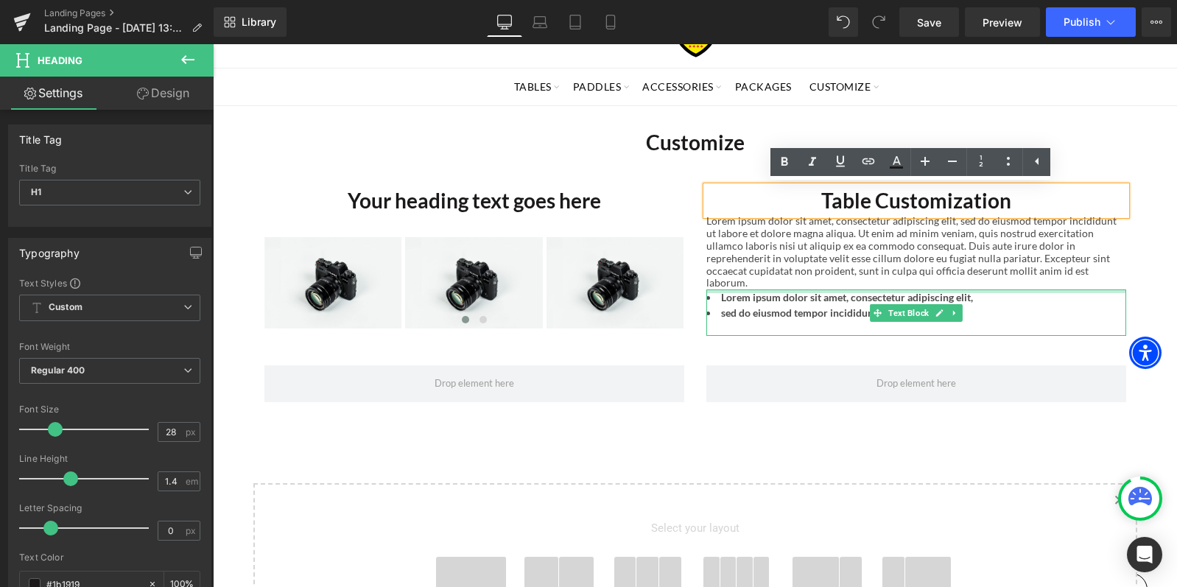
click at [1056, 275] on div "Lorem ipsum dolor sit amet, consectetur adipiscing elit, sed do eiusmod tempor …" at bounding box center [916, 252] width 420 height 74
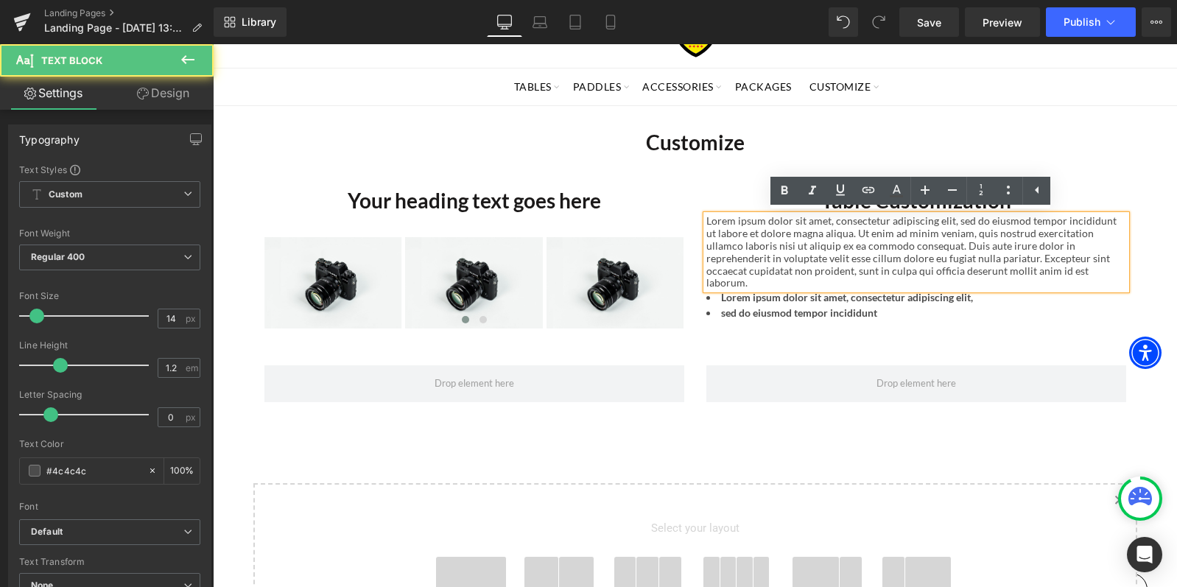
click at [1043, 272] on div "Lorem ipsum dolor sit amet, consectetur adipiscing elit, sed do eiusmod tempor …" at bounding box center [916, 252] width 420 height 74
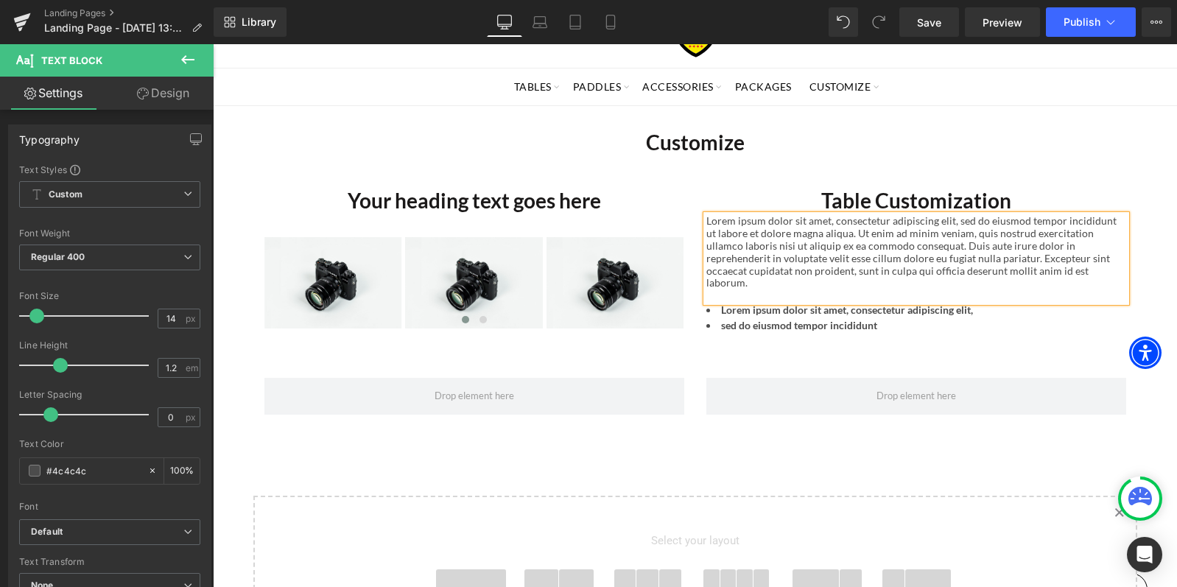
click at [604, 448] on div "Customize Heading Row Your heading text goes here Heading Image Image Image ‹ ›…" at bounding box center [695, 466] width 964 height 721
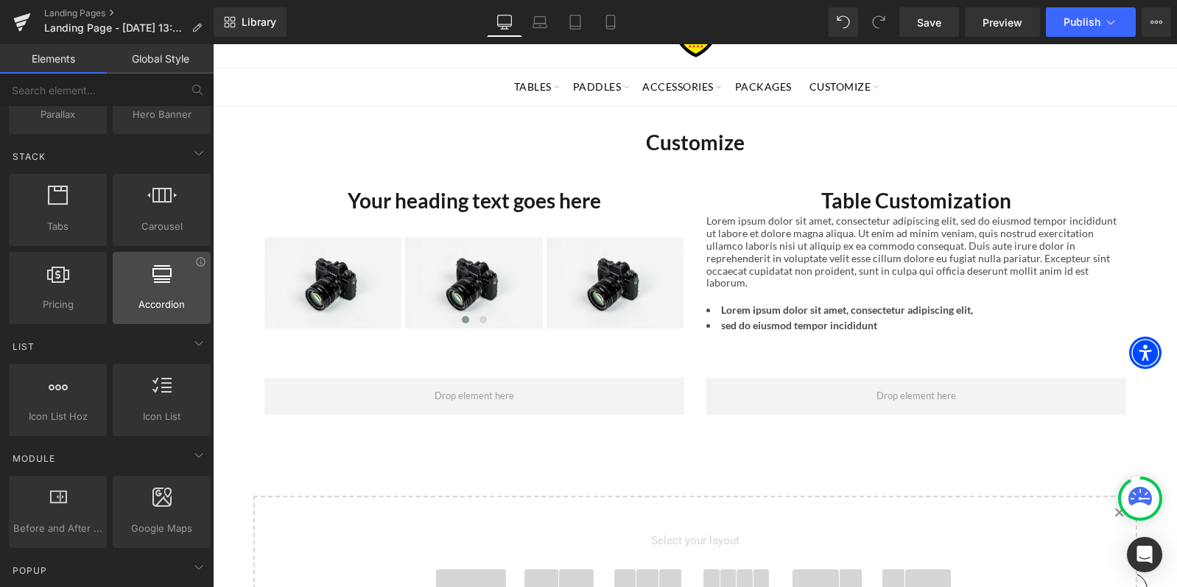
scroll to position [442, 0]
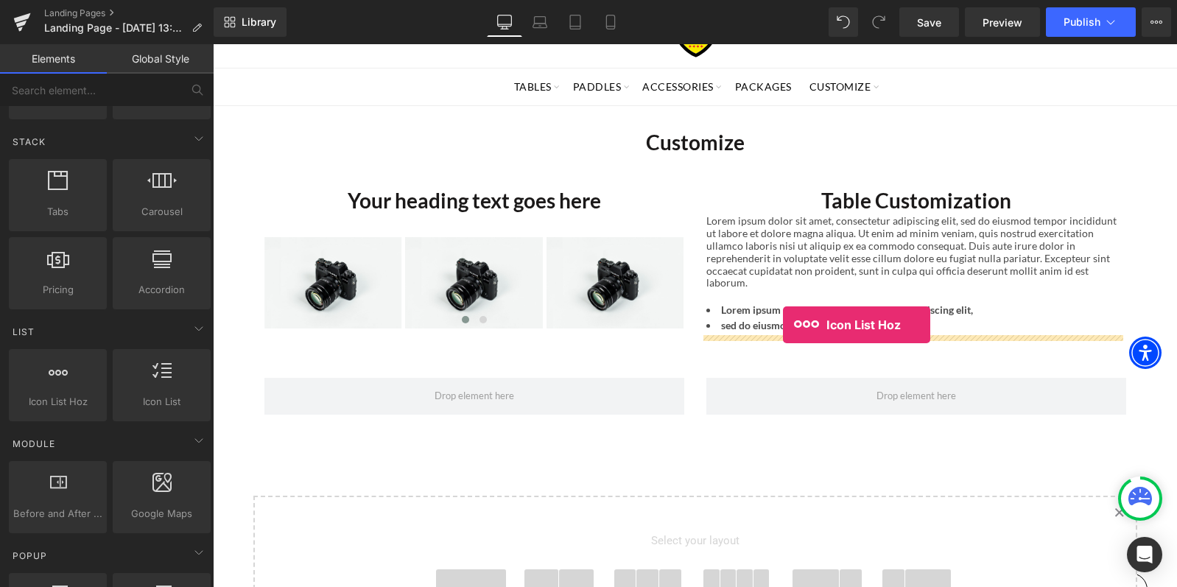
drag, startPoint x: 257, startPoint y: 428, endPoint x: 783, endPoint y: 325, distance: 535.8
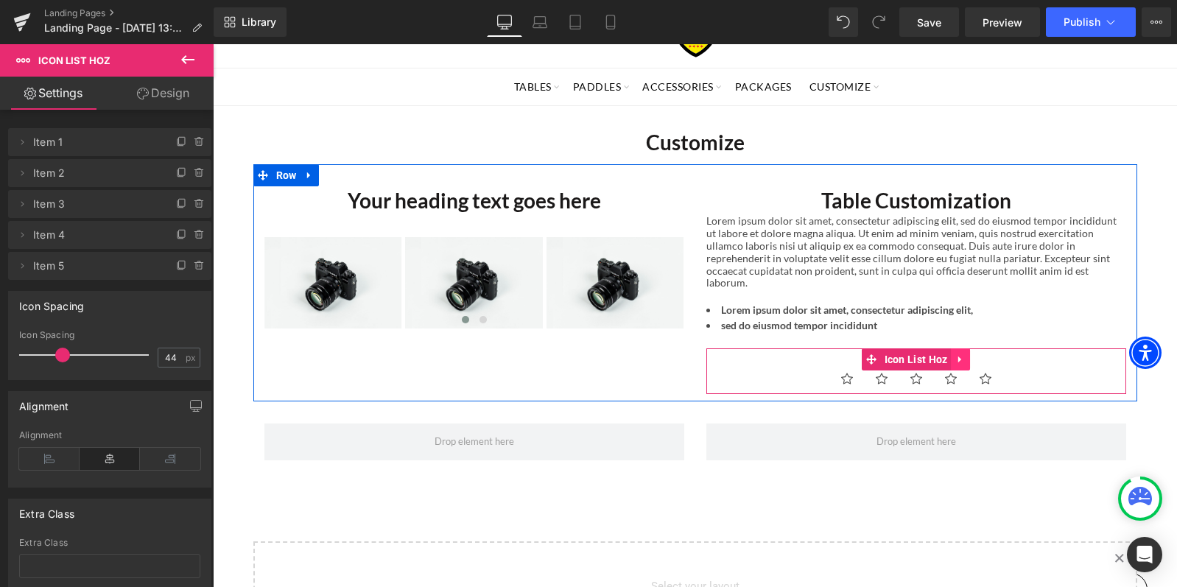
click at [958, 356] on icon at bounding box center [959, 359] width 3 height 7
click at [966, 353] on icon at bounding box center [970, 358] width 10 height 11
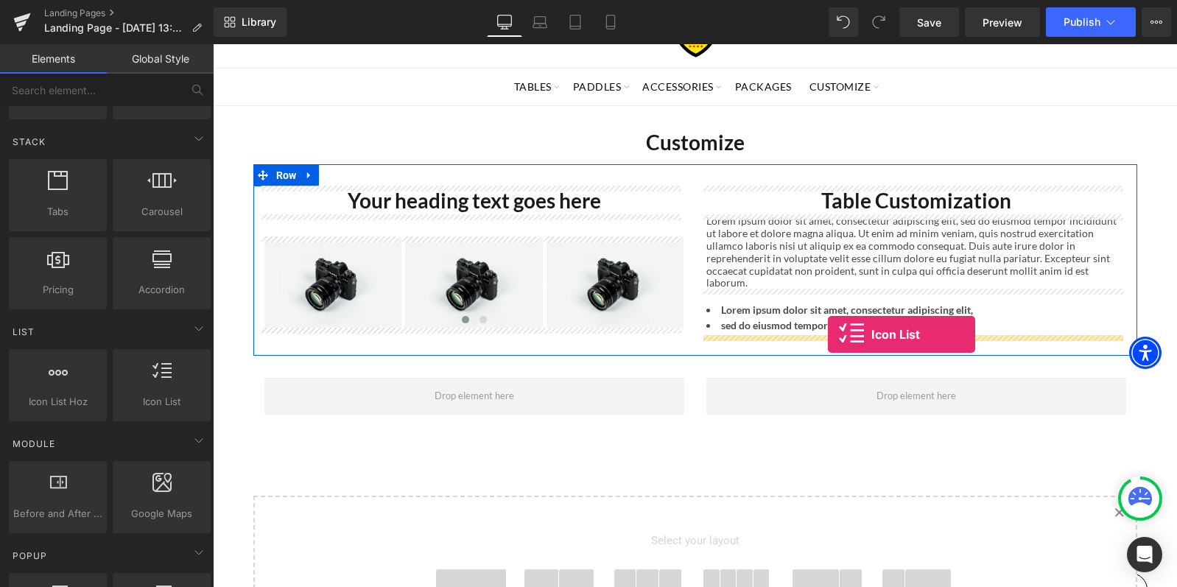
drag, startPoint x: 373, startPoint y: 423, endPoint x: 828, endPoint y: 334, distance: 463.7
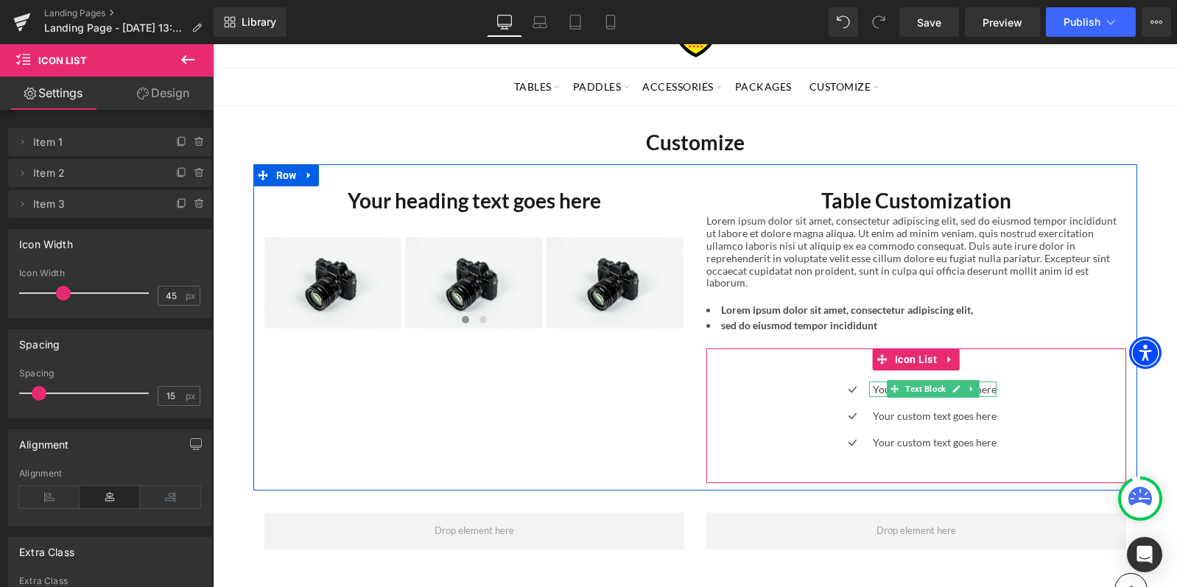
click at [873, 381] on p "Your custom text goes here" at bounding box center [935, 388] width 124 height 15
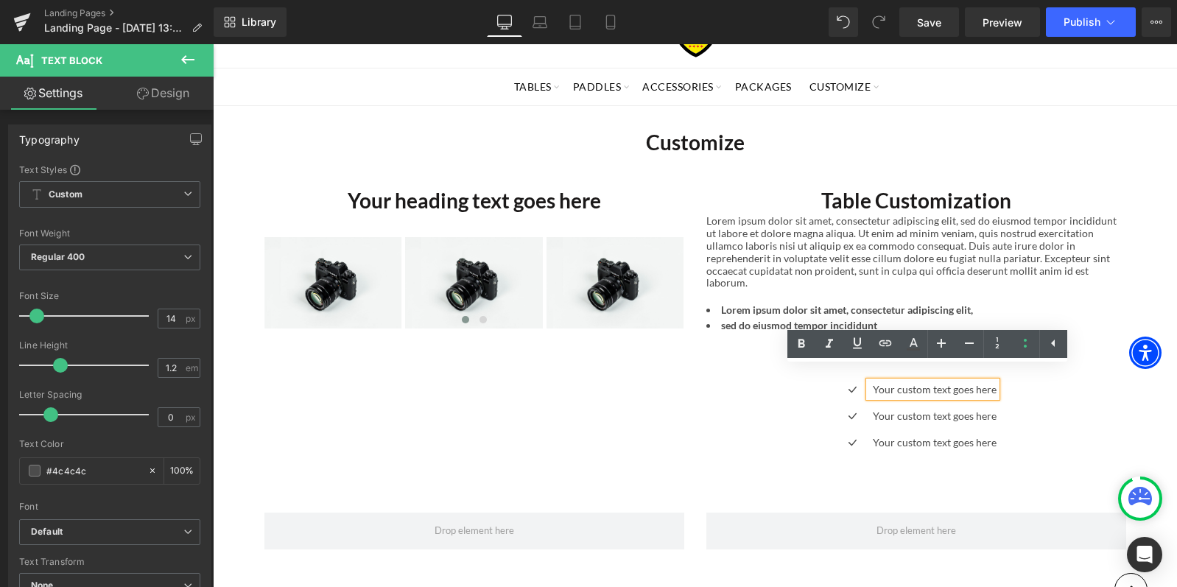
click at [874, 381] on p "Your custom text goes here" at bounding box center [935, 388] width 124 height 15
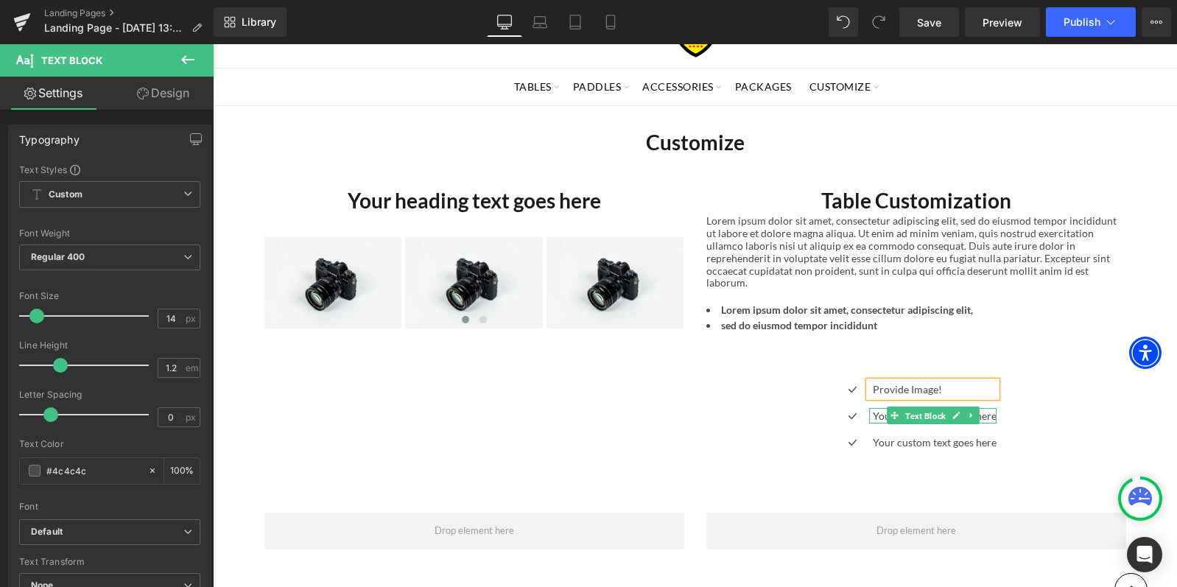
click at [902, 407] on span "Text Block" at bounding box center [925, 416] width 46 height 18
click at [869, 420] on div at bounding box center [932, 422] width 127 height 4
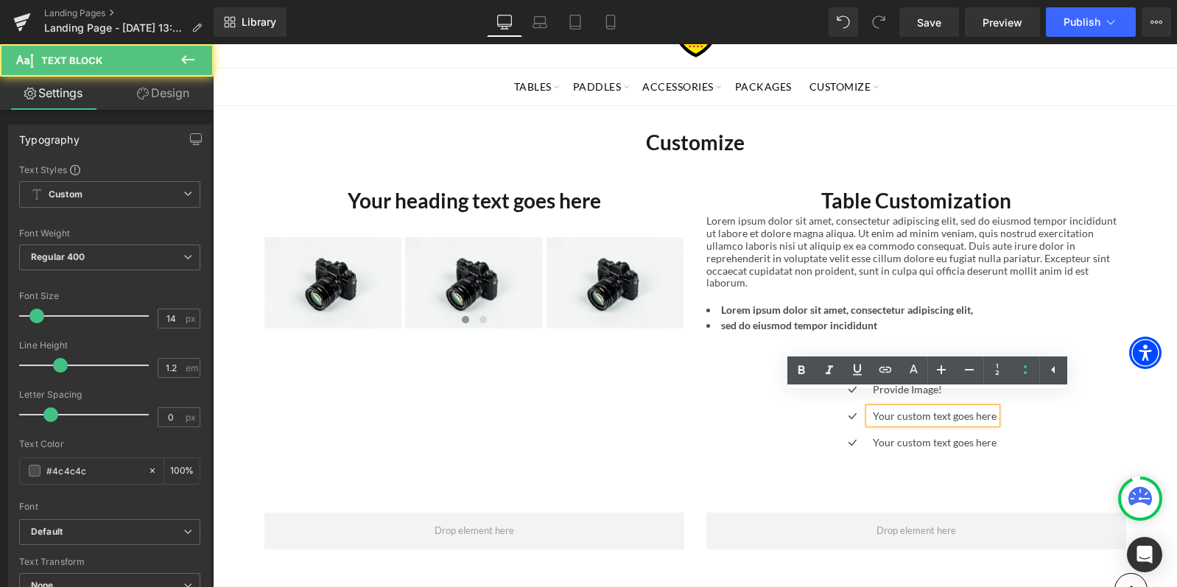
click at [877, 408] on p "Your custom text goes here" at bounding box center [935, 415] width 124 height 15
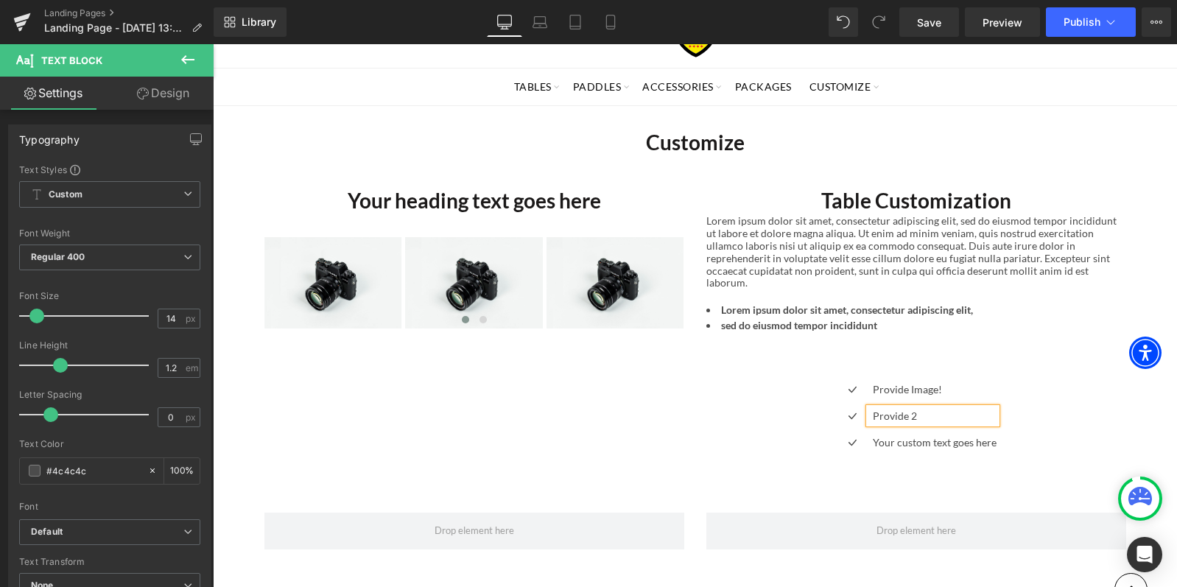
click at [828, 453] on div "Icon Provide Image! Text Block Icon Provide 2 Text Block Icon Your custom text …" at bounding box center [916, 415] width 420 height 135
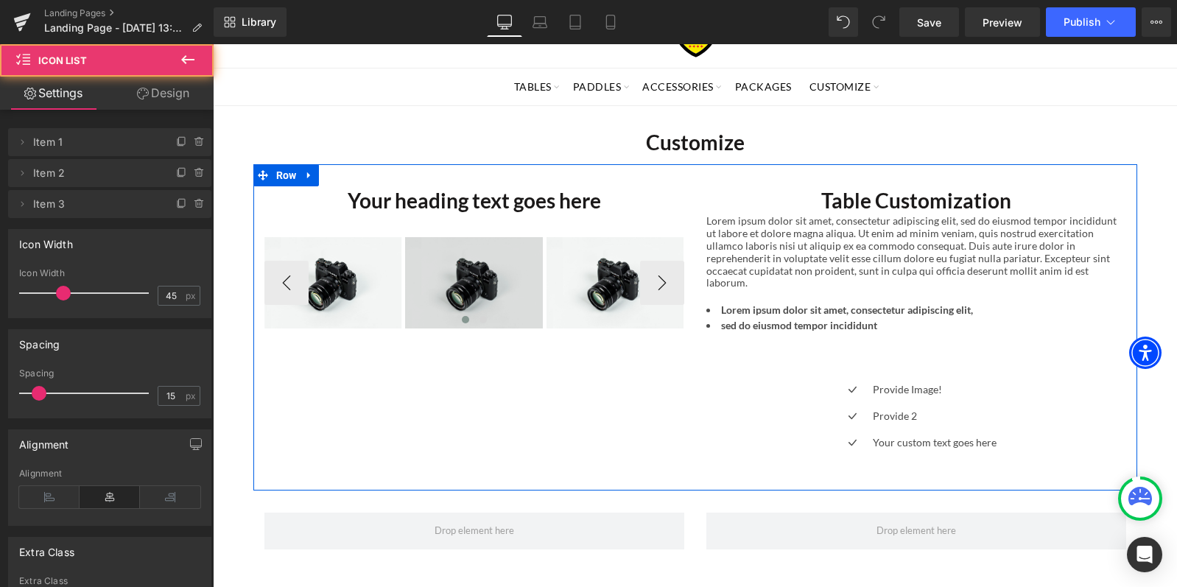
scroll to position [0, 0]
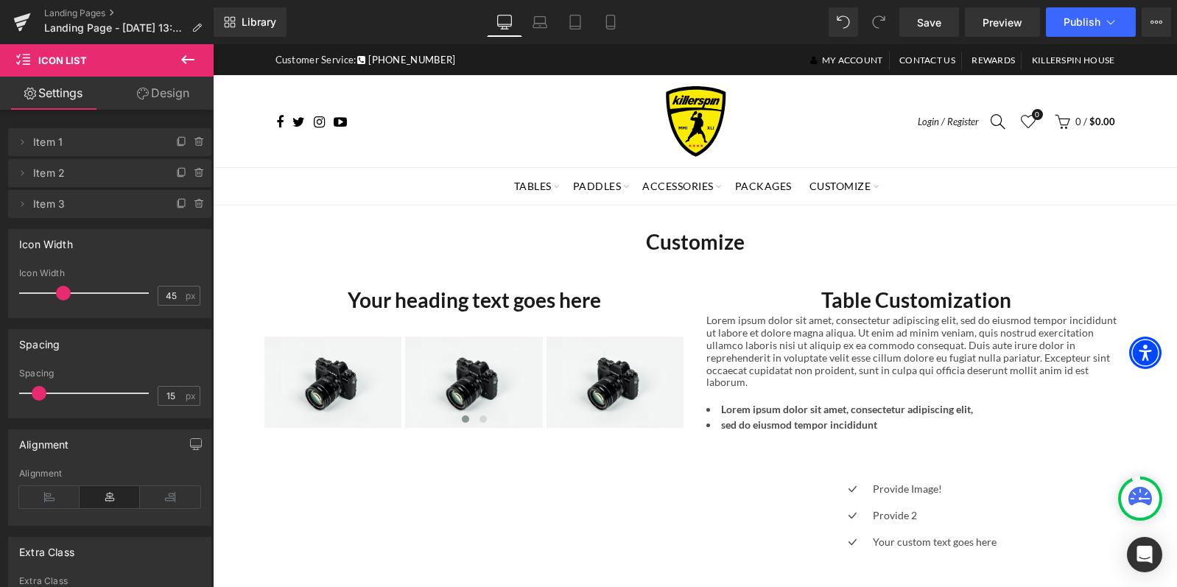
click at [186, 57] on icon at bounding box center [188, 60] width 18 height 18
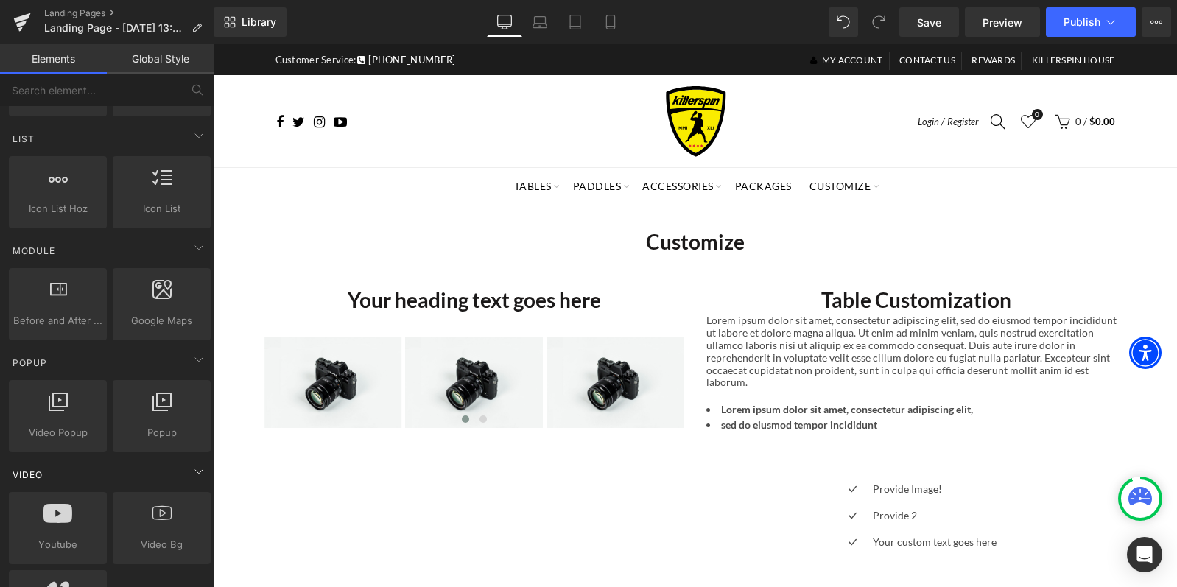
scroll to position [736, 0]
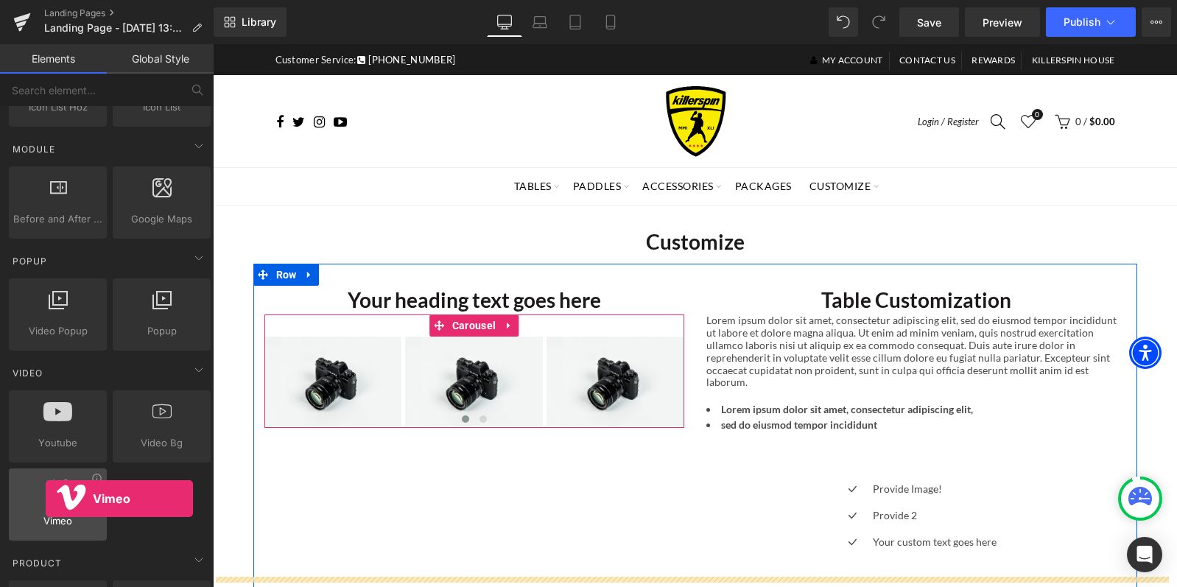
drag, startPoint x: 53, startPoint y: 505, endPoint x: 46, endPoint y: 499, distance: 9.9
click at [46, 499] on div at bounding box center [57, 496] width 89 height 33
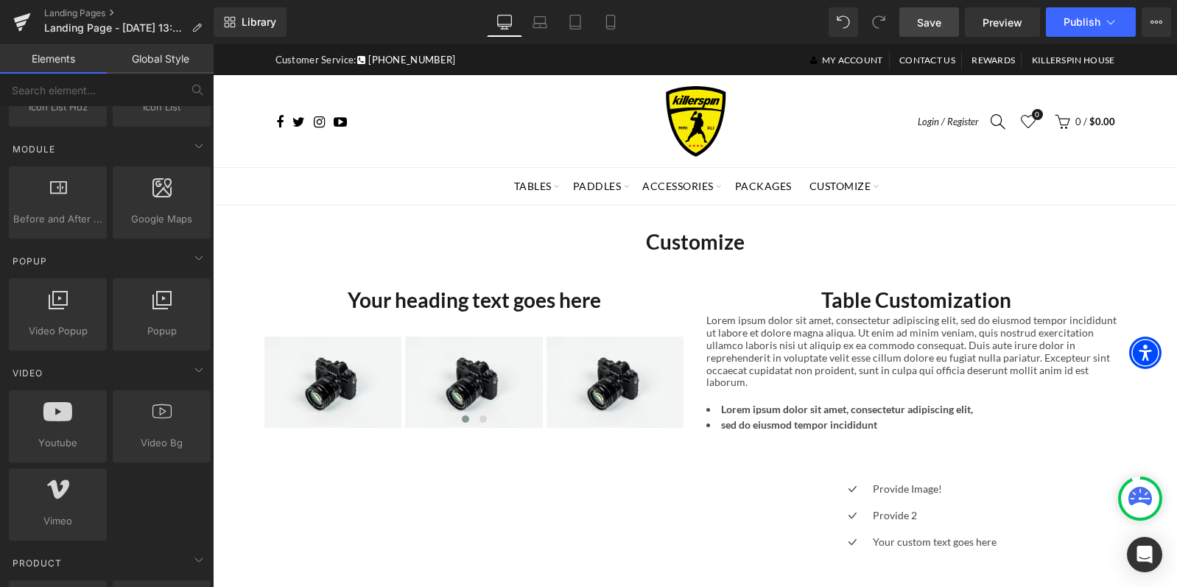
click at [931, 35] on link "Save" at bounding box center [929, 21] width 60 height 29
click at [1121, 18] on button "Publish" at bounding box center [1091, 21] width 90 height 29
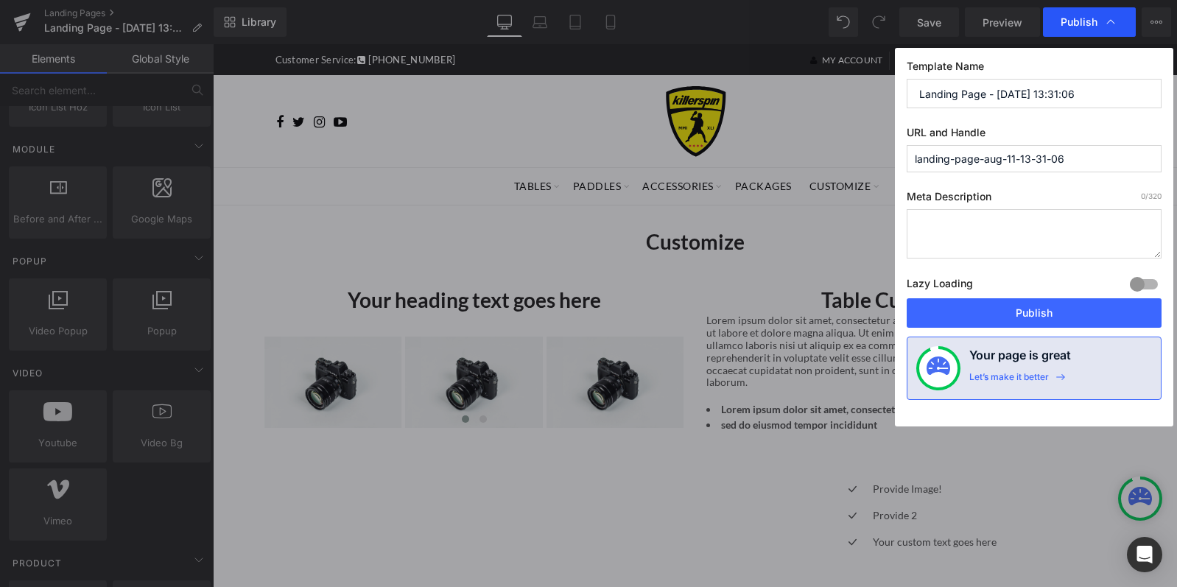
click at [1119, 16] on div "Publish" at bounding box center [1089, 21] width 93 height 29
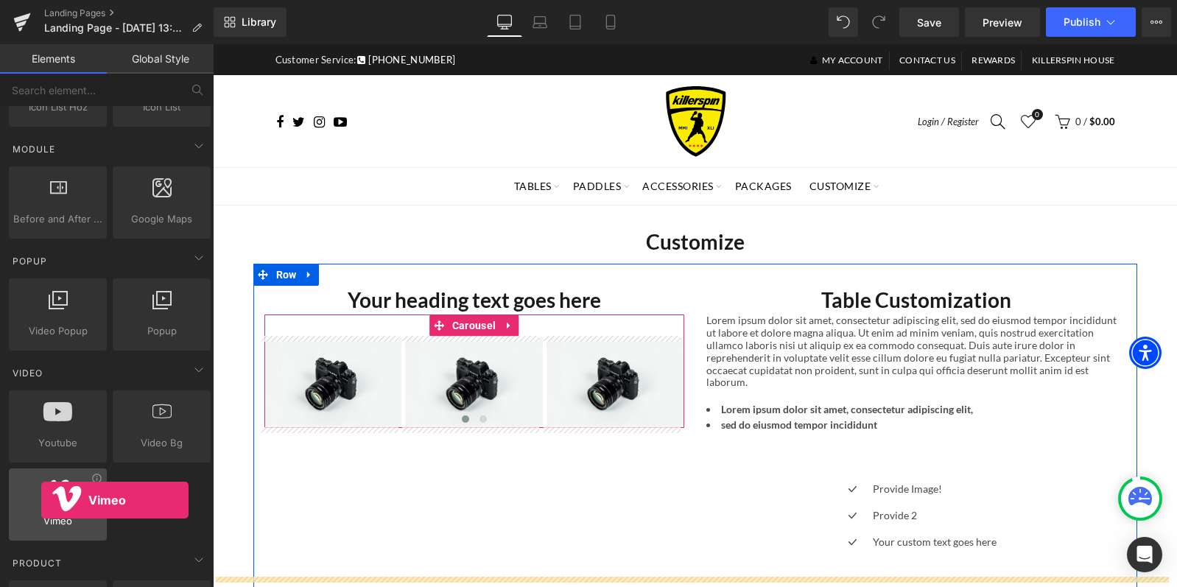
drag, startPoint x: 55, startPoint y: 522, endPoint x: 41, endPoint y: 500, distance: 26.1
click at [41, 500] on div "Vimeo youtube, vimeo, videos" at bounding box center [58, 504] width 98 height 72
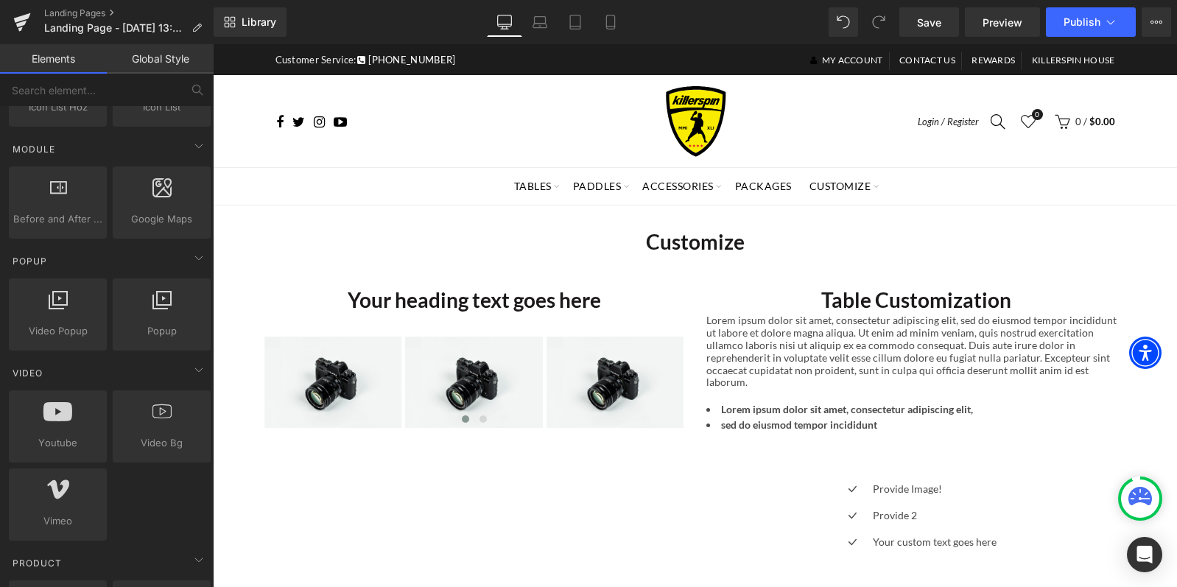
click at [755, 404] on ul "Lorem ipsum dolor sit amet, consectetur adipiscing elit, sed do eiusmod tempor …" at bounding box center [916, 416] width 420 height 31
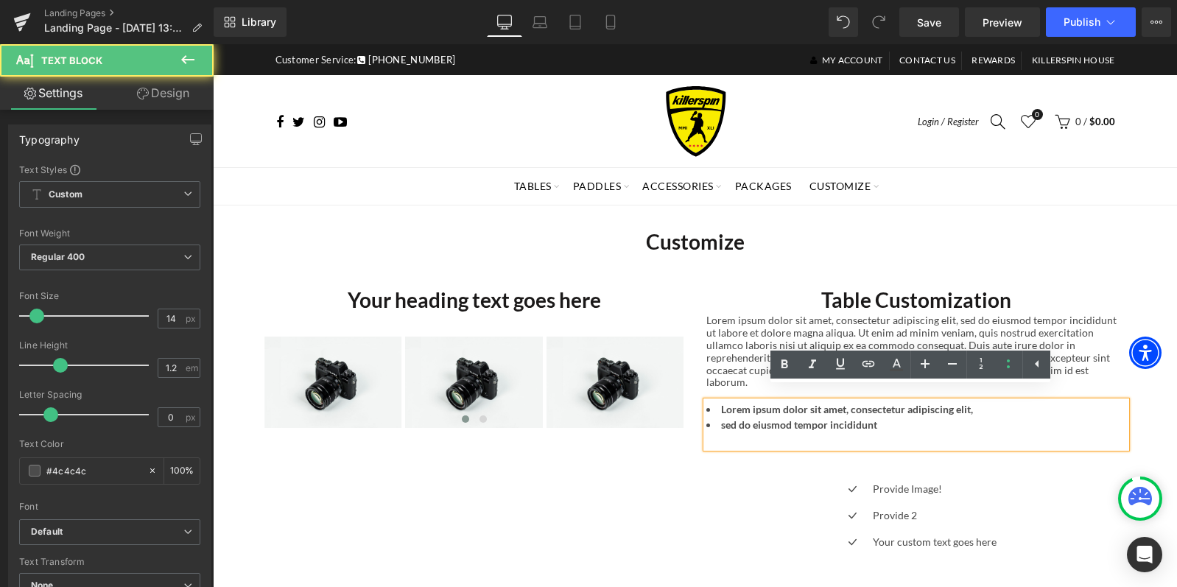
drag, startPoint x: 791, startPoint y: 418, endPoint x: 857, endPoint y: 413, distance: 66.4
click at [791, 417] on li "sed do eiusmod tempor incididunt" at bounding box center [916, 424] width 420 height 15
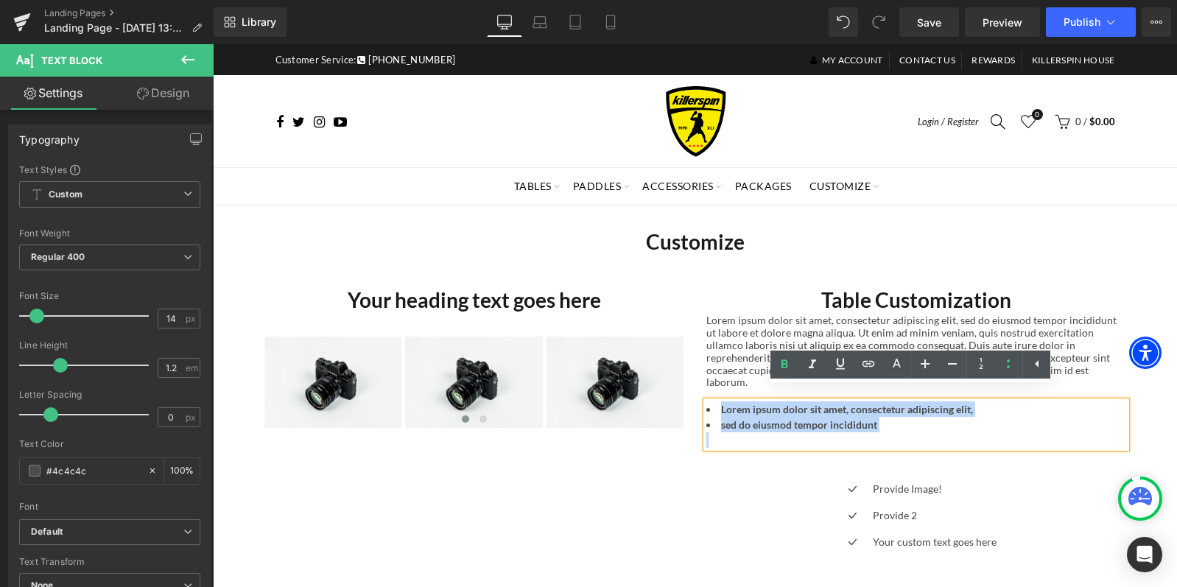
drag, startPoint x: 897, startPoint y: 420, endPoint x: 702, endPoint y: 394, distance: 196.1
click at [706, 401] on div "Lorem ipsum dolor sit amet, consectetur adipiscing elit, sed do eiusmod tempor …" at bounding box center [916, 424] width 420 height 46
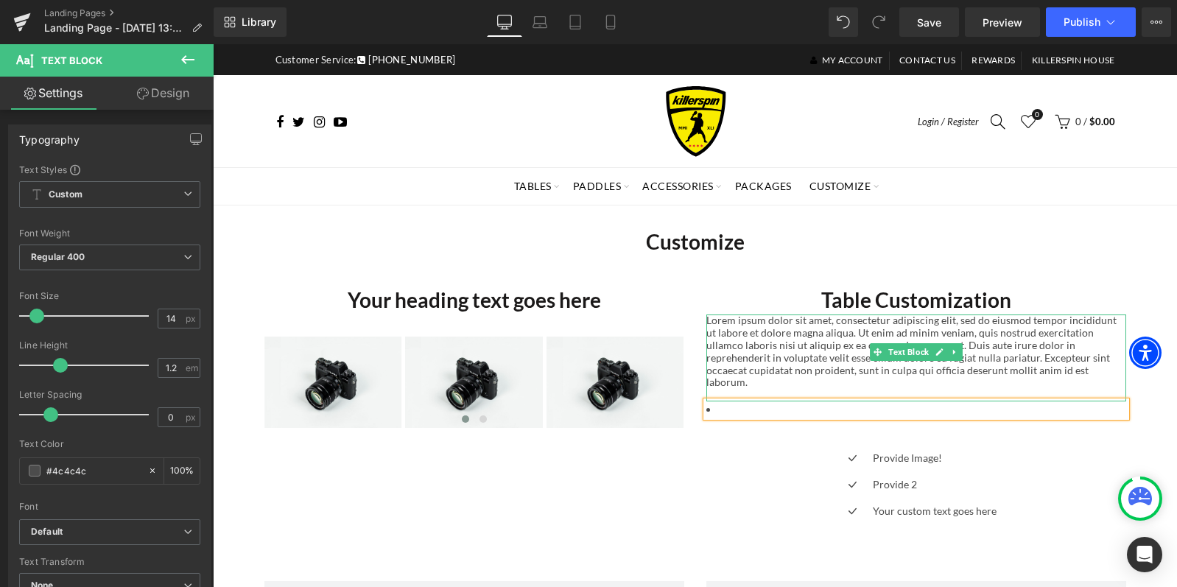
drag, startPoint x: 764, startPoint y: 353, endPoint x: 742, endPoint y: 379, distance: 34.5
click at [764, 353] on span "Lorem ipsum dolor sit amet, consectetur adipiscing elit, sed do eiusmod tempor …" at bounding box center [911, 351] width 410 height 74
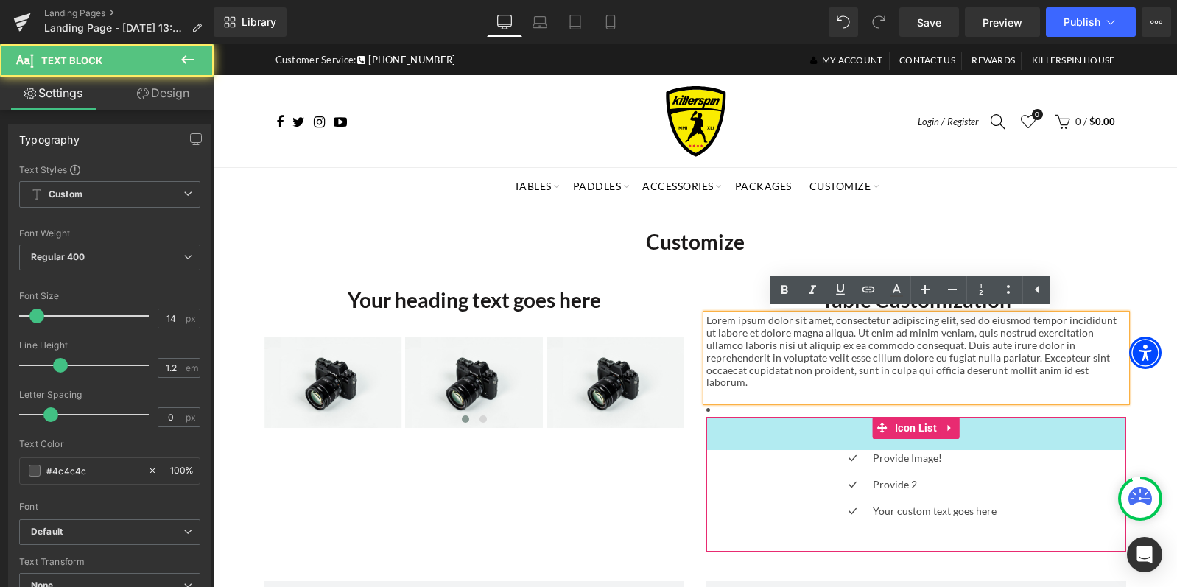
click at [739, 417] on div "45px" at bounding box center [916, 433] width 420 height 33
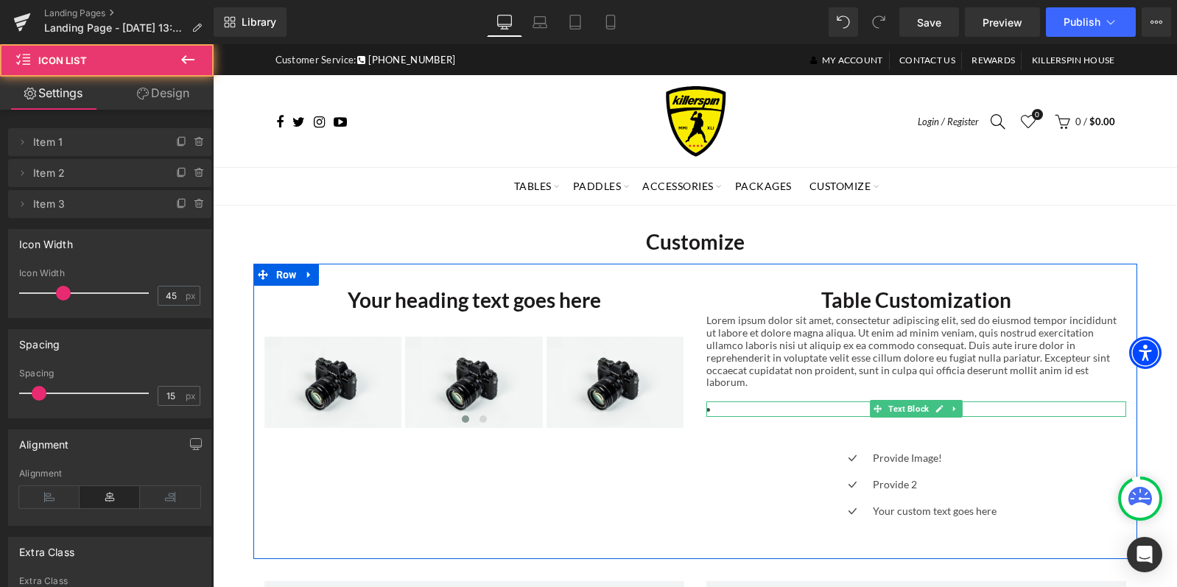
click at [733, 401] on li at bounding box center [916, 408] width 420 height 15
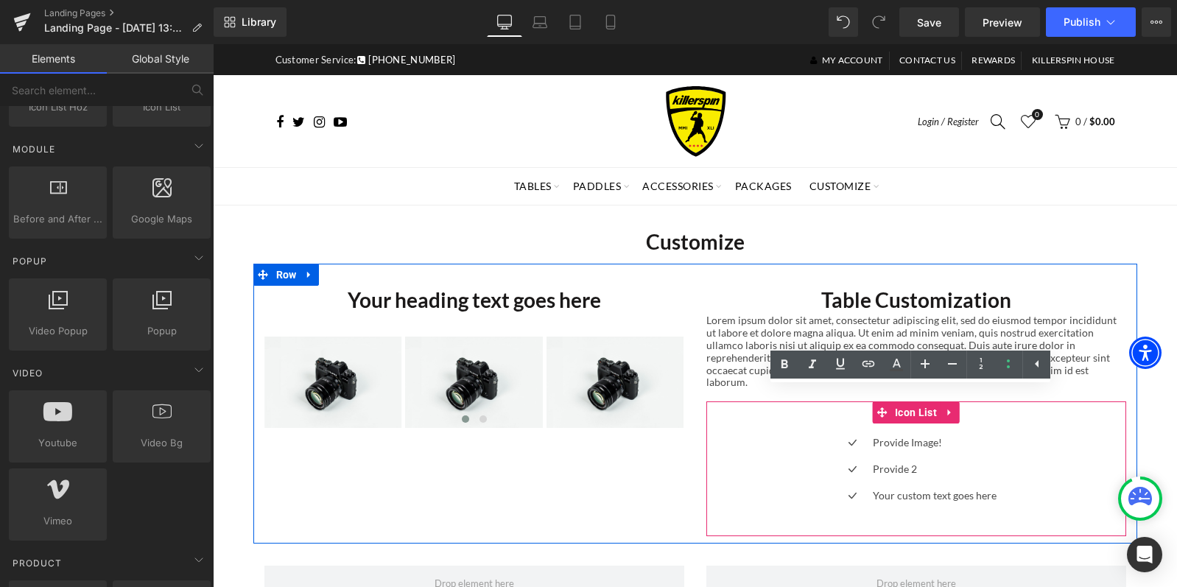
click at [754, 439] on div "Icon Provide Image! Text Block Icon Provide 2 Text Block Icon Your custom text …" at bounding box center [916, 474] width 420 height 80
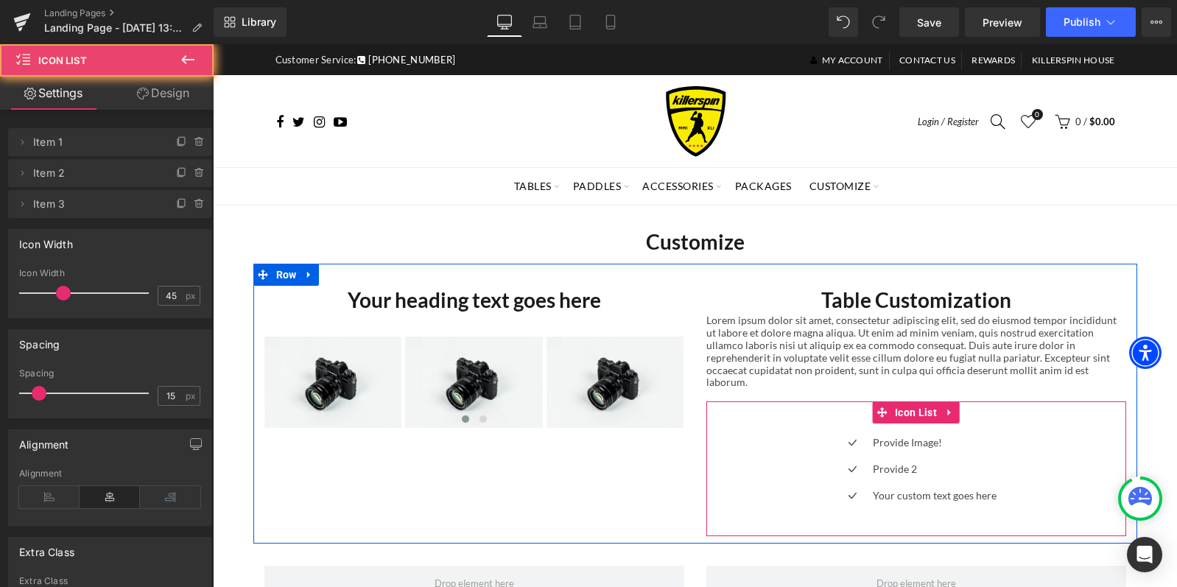
click at [742, 458] on div "Icon Provide Image! Text Block Icon Provide 2 Text Block Icon Your custom text …" at bounding box center [916, 474] width 420 height 80
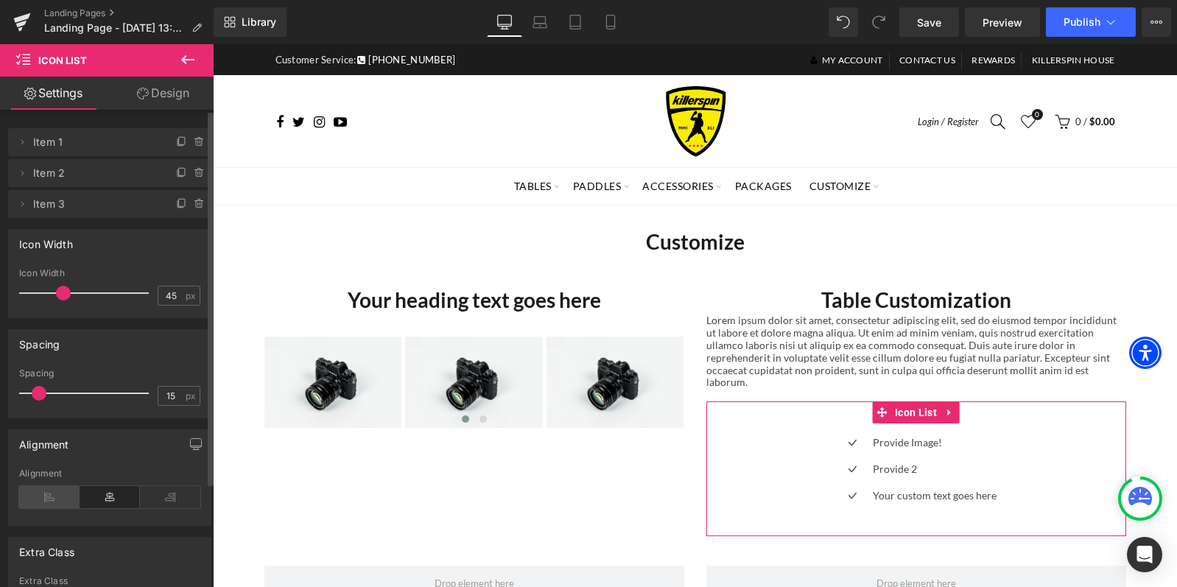
click at [46, 494] on icon at bounding box center [49, 497] width 60 height 22
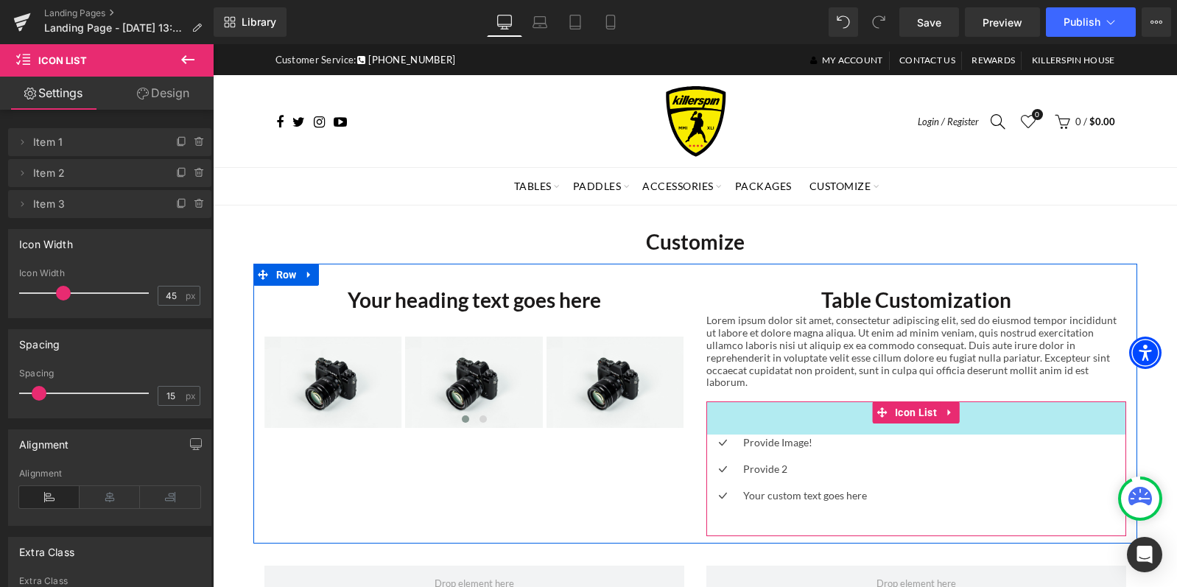
click at [764, 410] on div "45px" at bounding box center [916, 417] width 420 height 33
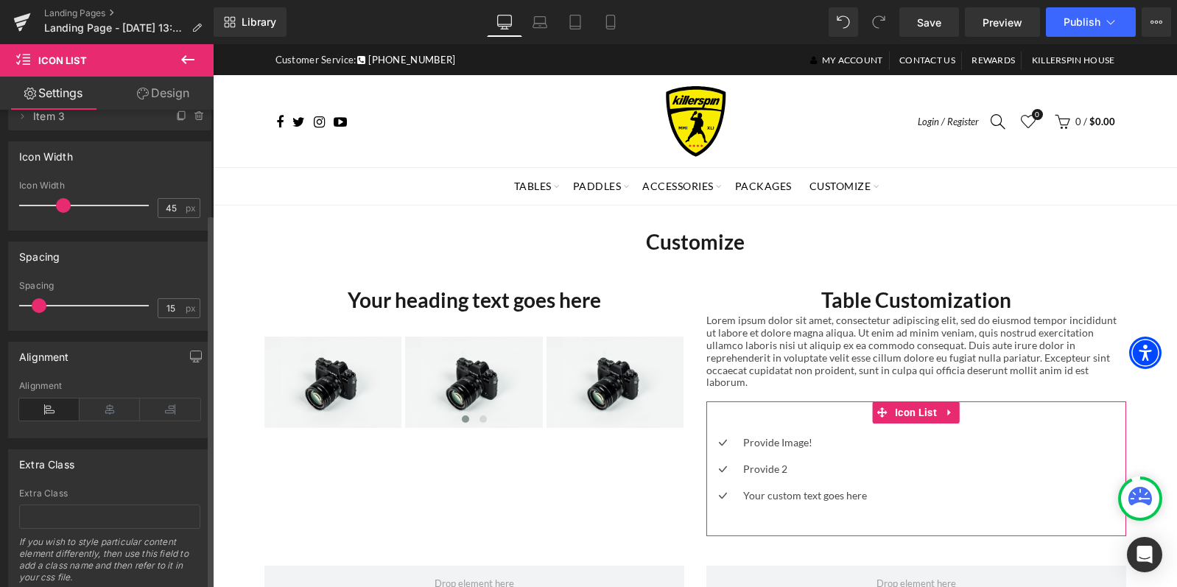
scroll to position [0, 0]
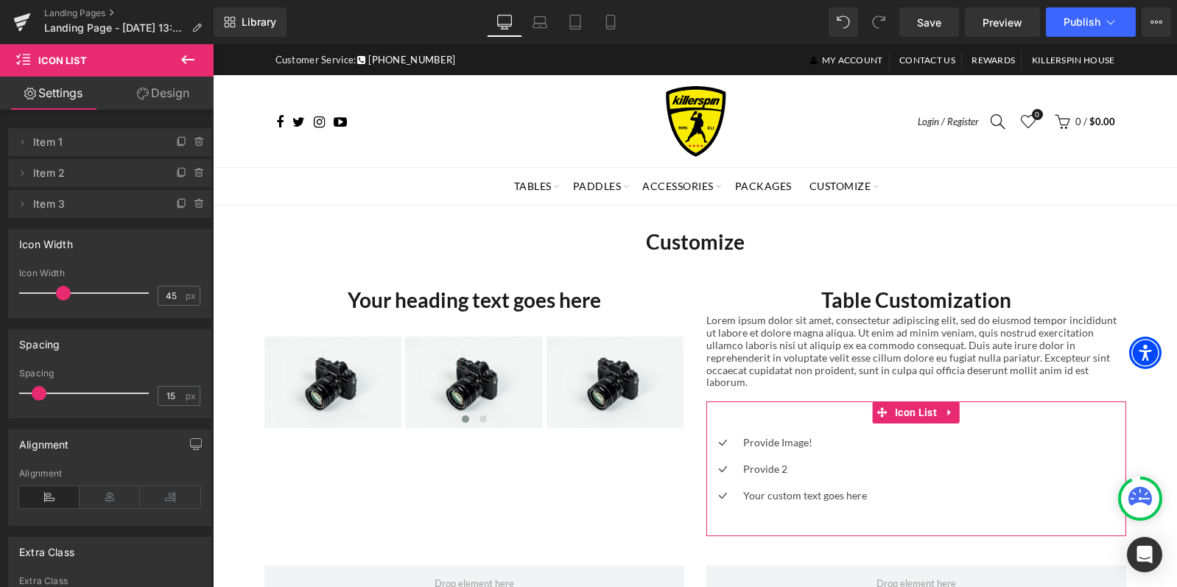
click at [171, 94] on link "Design" at bounding box center [163, 93] width 107 height 33
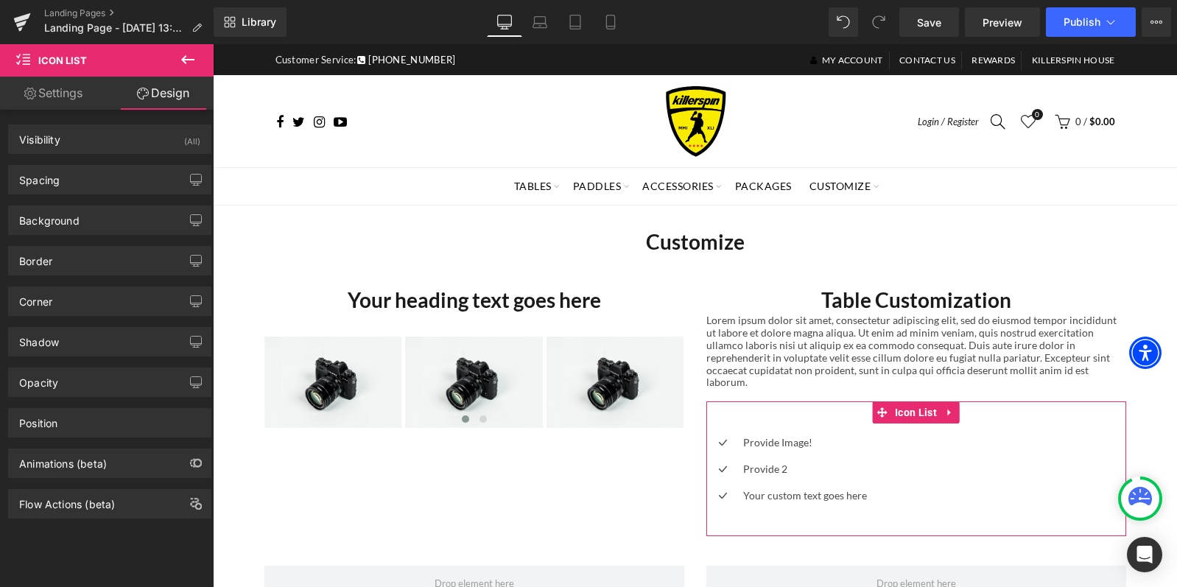
click at [51, 85] on link "Settings" at bounding box center [53, 93] width 107 height 33
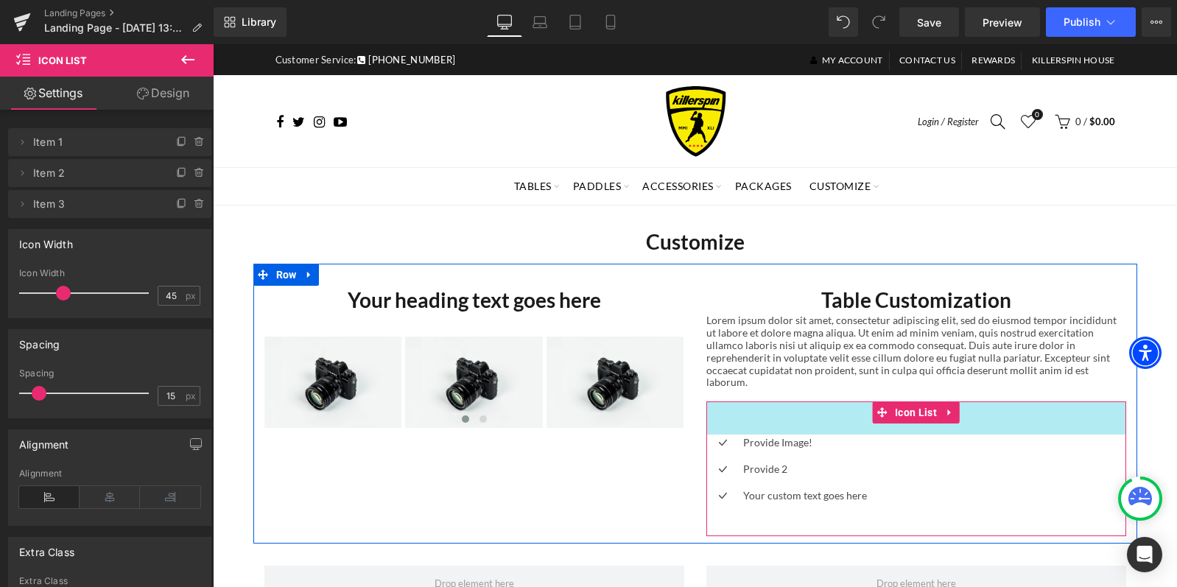
click at [758, 401] on div "45px" at bounding box center [916, 417] width 420 height 33
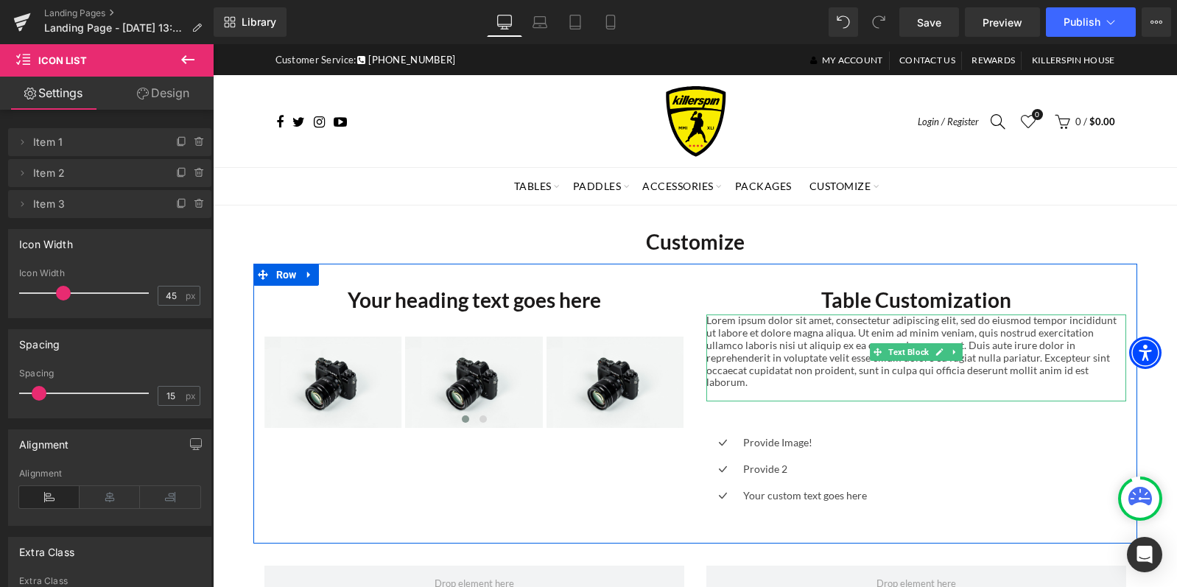
click at [1053, 375] on div "Lorem ipsum dolor sit amet, consectetur adipiscing elit, sed do eiusmod tempor …" at bounding box center [916, 357] width 420 height 87
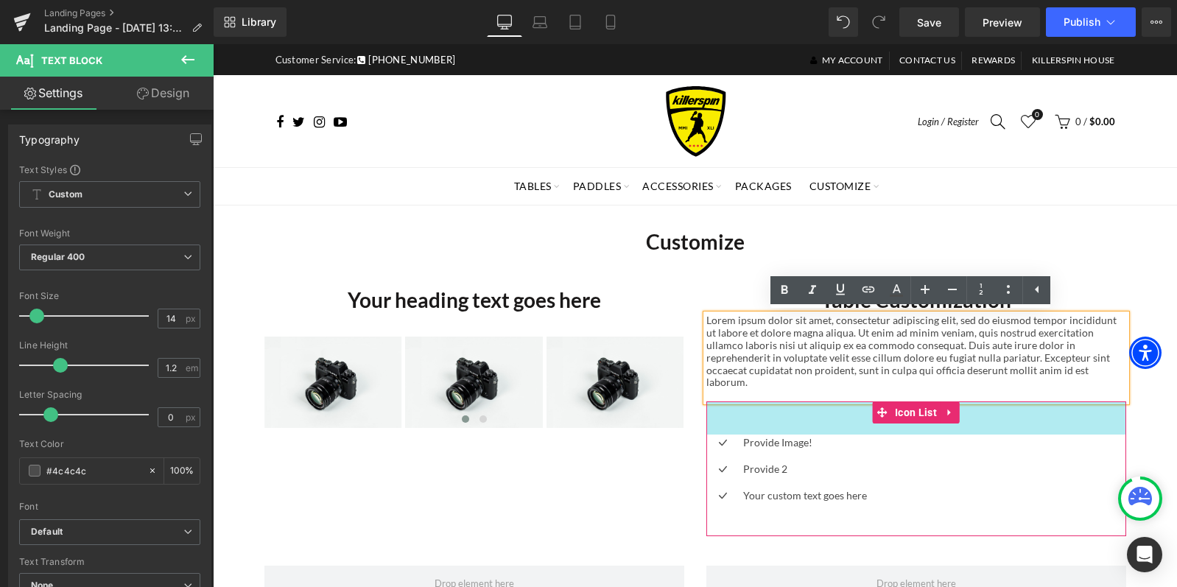
click at [761, 412] on div "45px" at bounding box center [916, 417] width 420 height 33
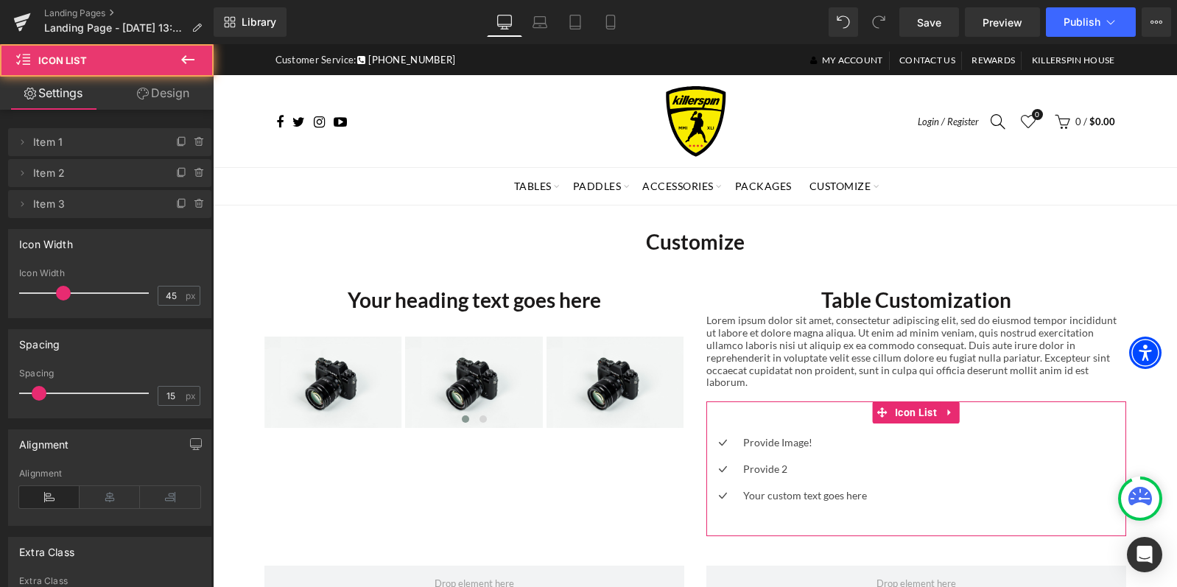
click at [761, 412] on div "45px" at bounding box center [916, 417] width 420 height 33
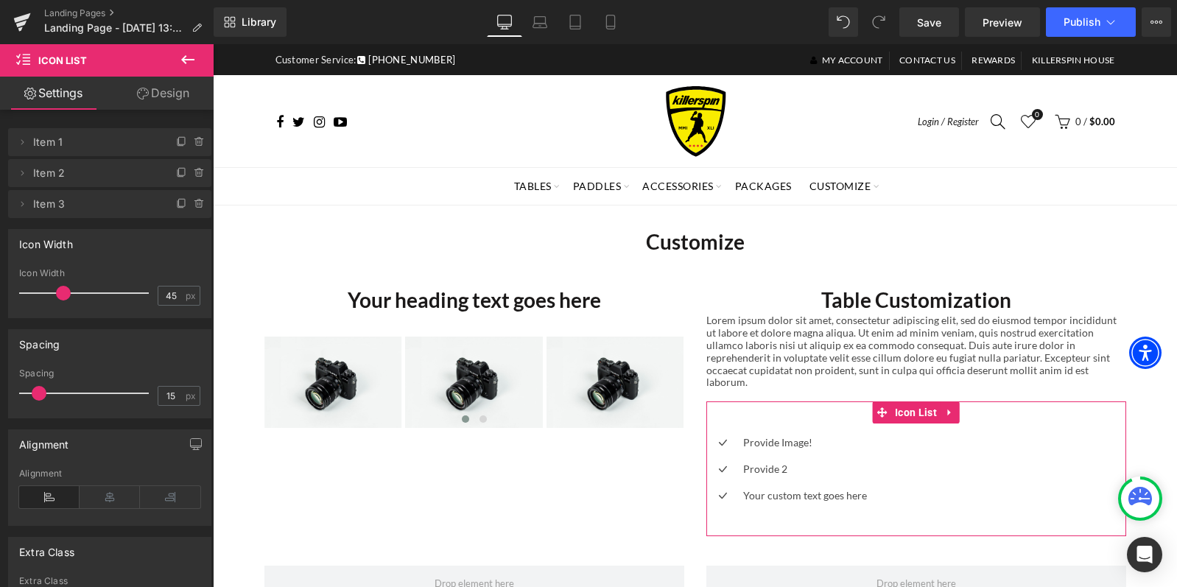
click at [761, 412] on div "45px" at bounding box center [916, 417] width 420 height 33
click at [162, 96] on link "Design" at bounding box center [163, 93] width 107 height 33
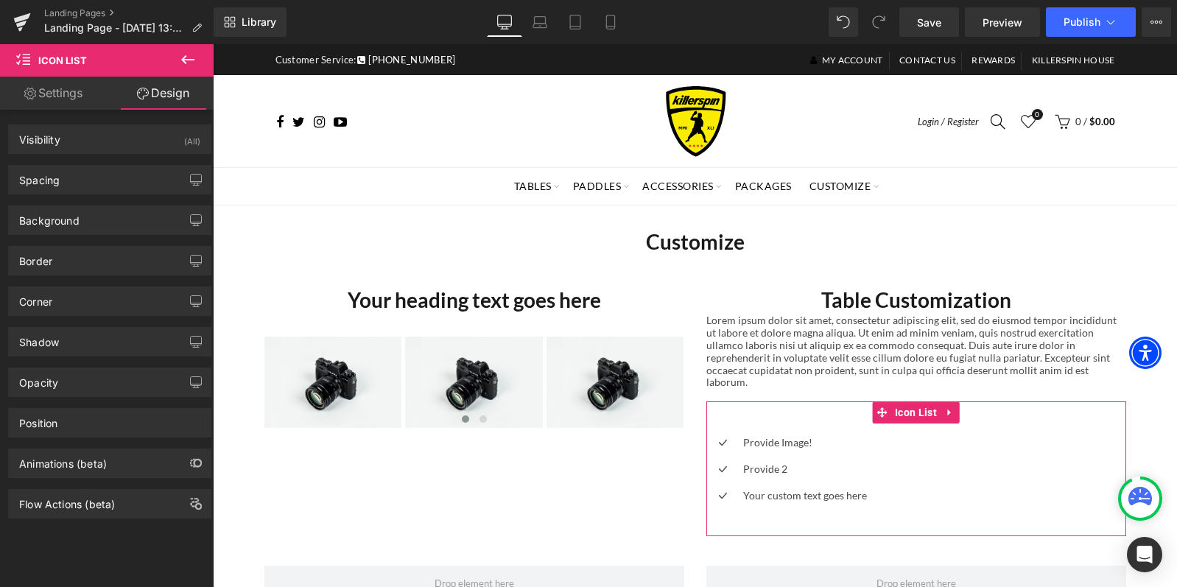
type input "0"
type input "45"
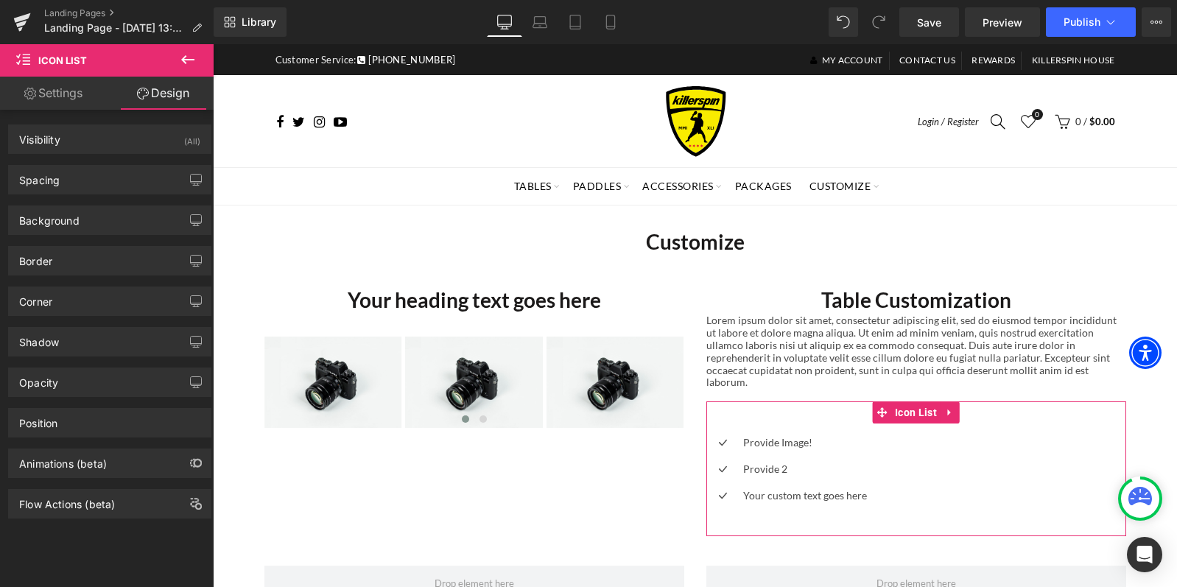
type input "0"
type input "30"
type input "0"
click at [66, 166] on div "Spacing" at bounding box center [110, 180] width 202 height 28
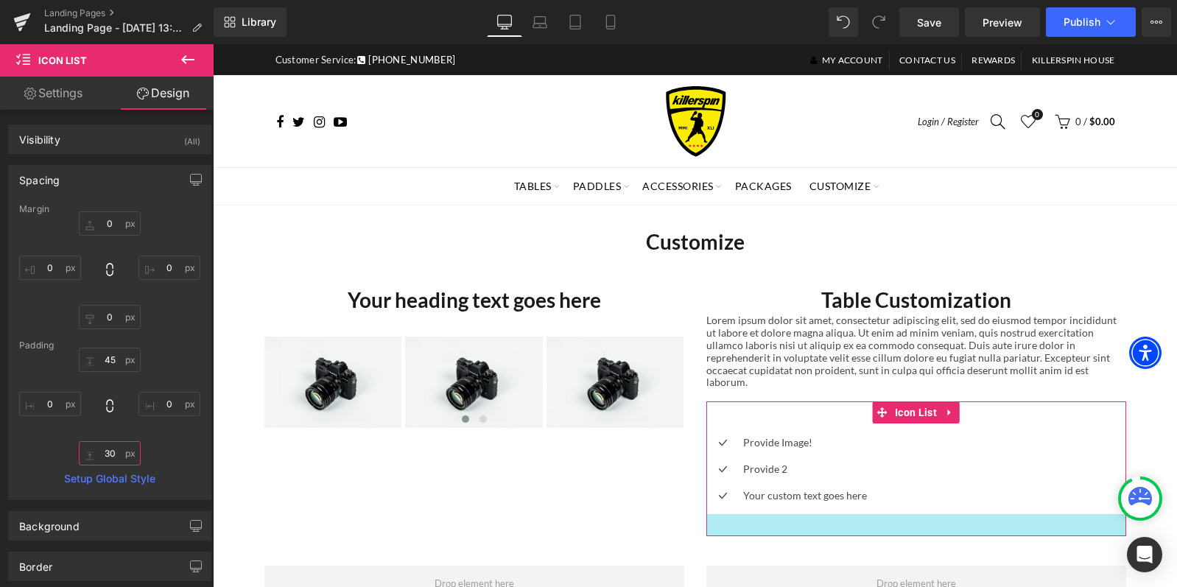
click at [108, 454] on input "30" at bounding box center [110, 453] width 62 height 24
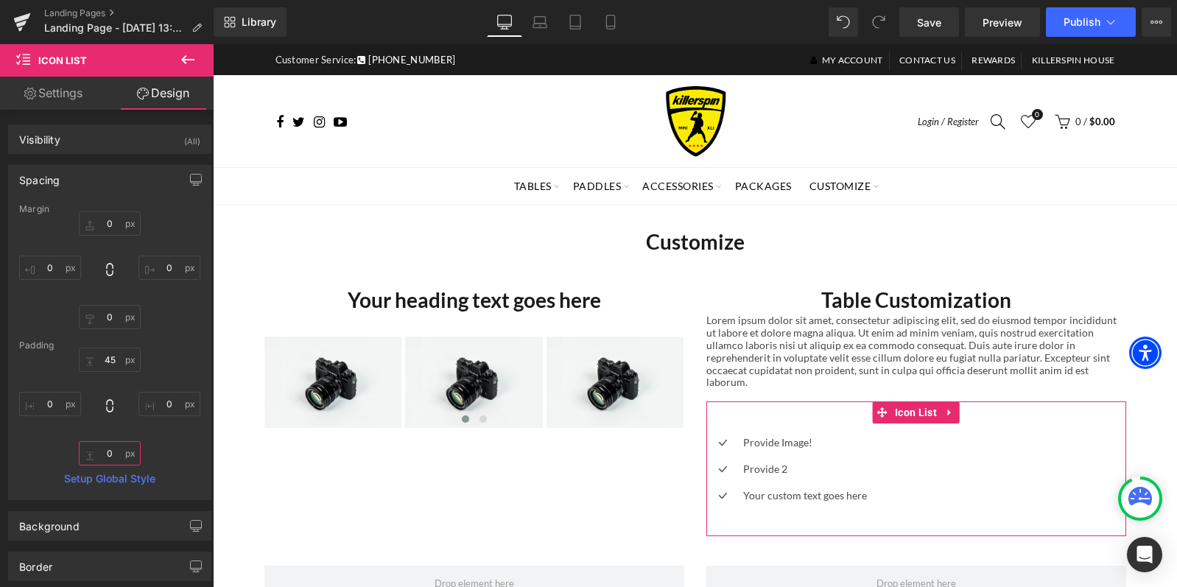
type input "1"
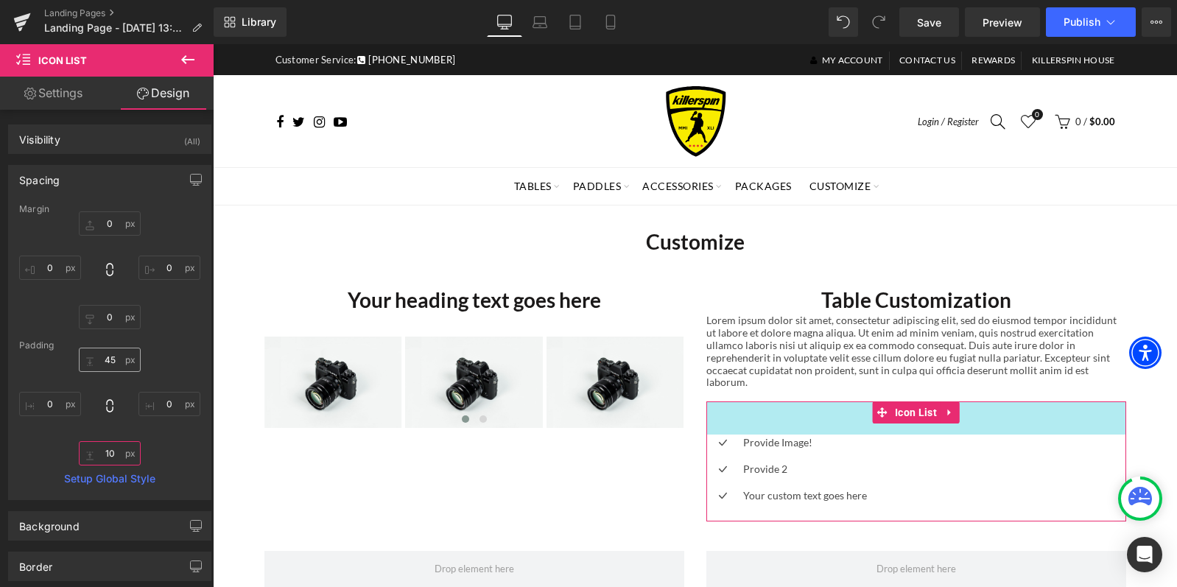
type input "10"
click at [112, 359] on input "45" at bounding box center [110, 360] width 62 height 24
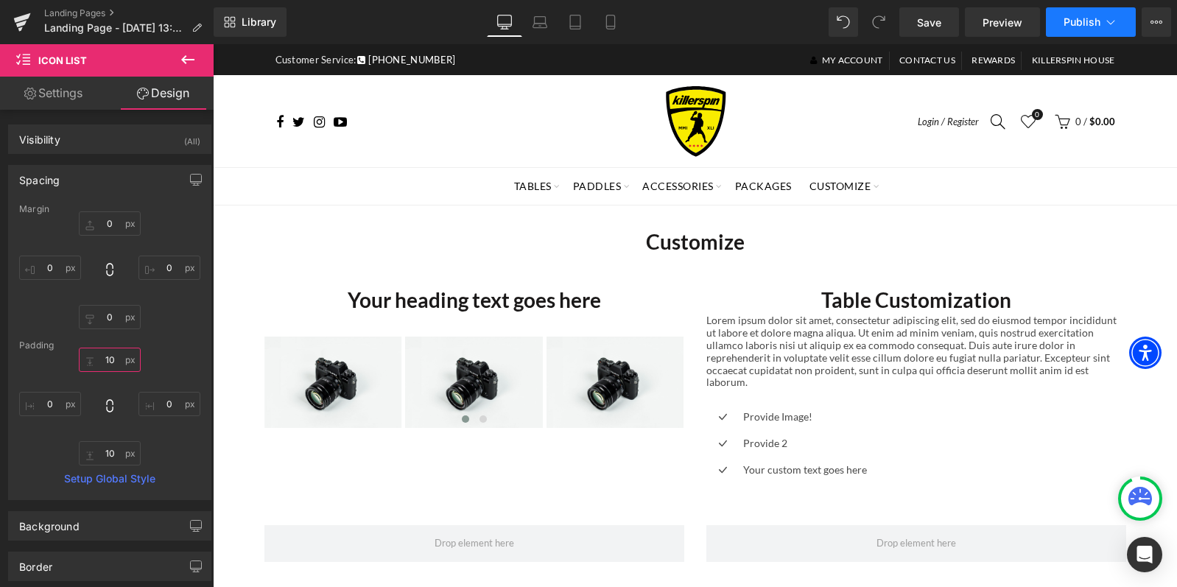
type input "10"
click at [1121, 27] on button "Publish" at bounding box center [1091, 21] width 90 height 29
click at [932, 21] on span "Save" at bounding box center [929, 22] width 24 height 15
